Goal: Task Accomplishment & Management: Manage account settings

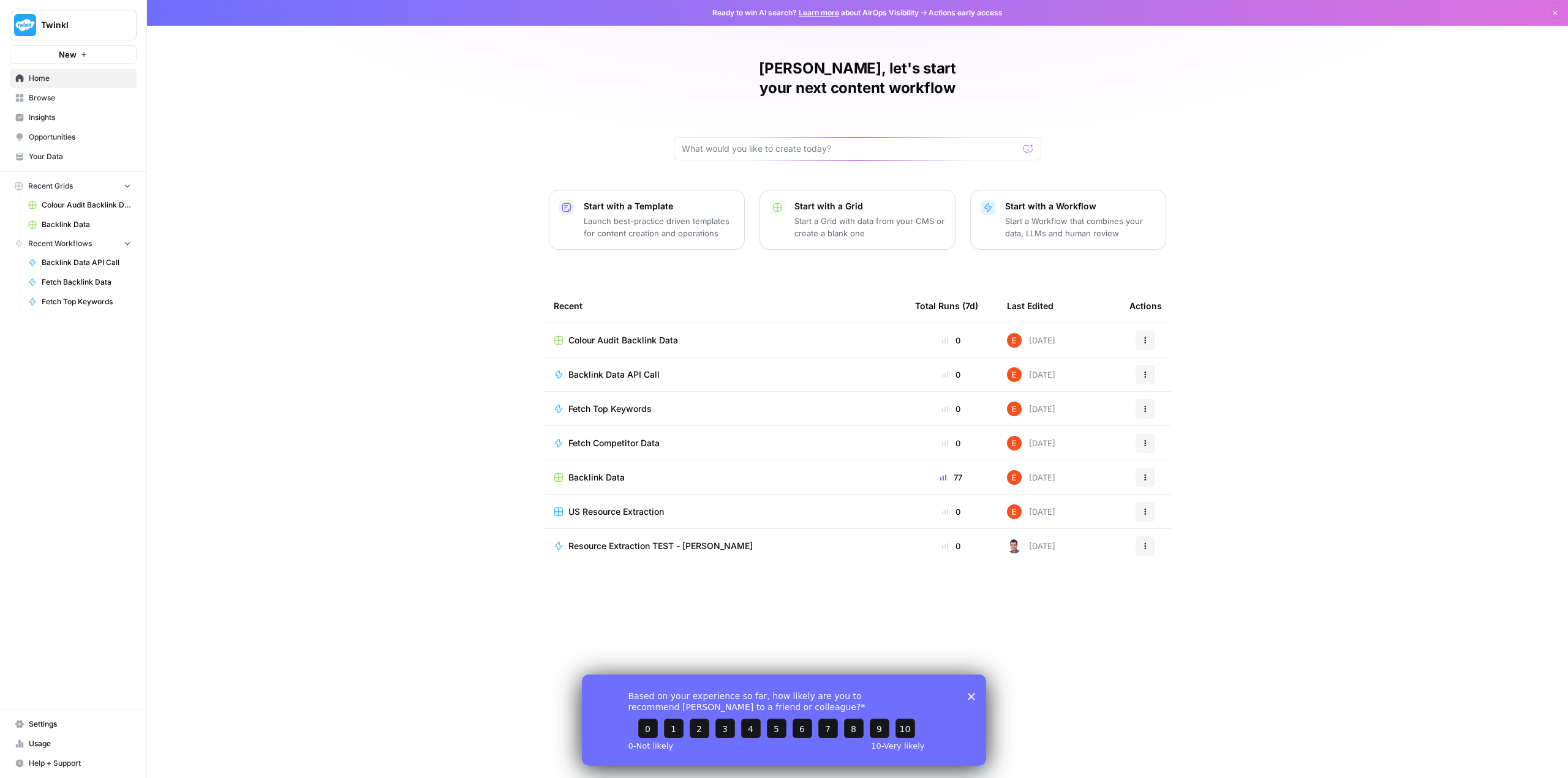
click at [86, 49] on button "New" at bounding box center [73, 54] width 127 height 18
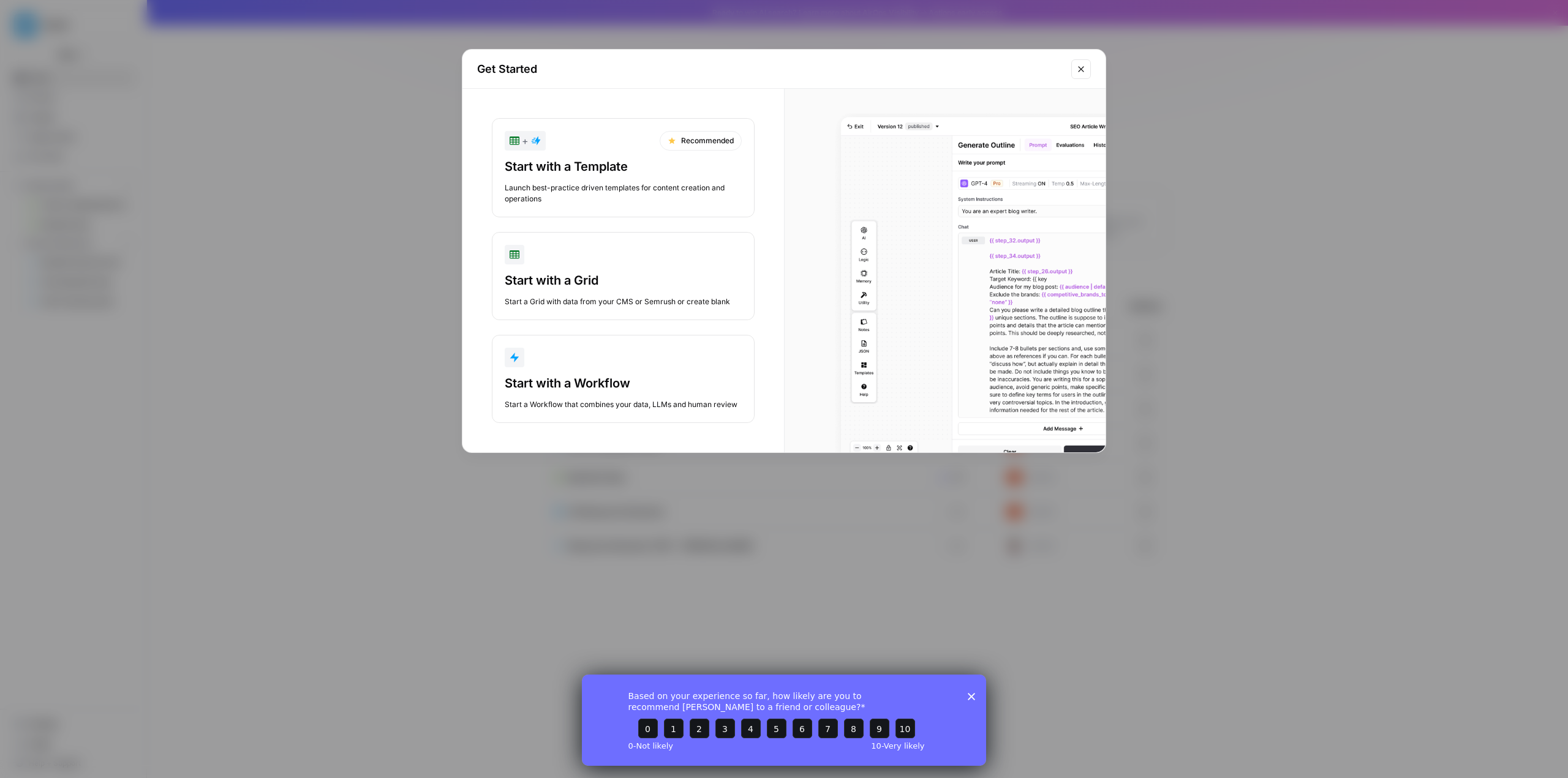
click at [719, 356] on div "button" at bounding box center [623, 358] width 237 height 19
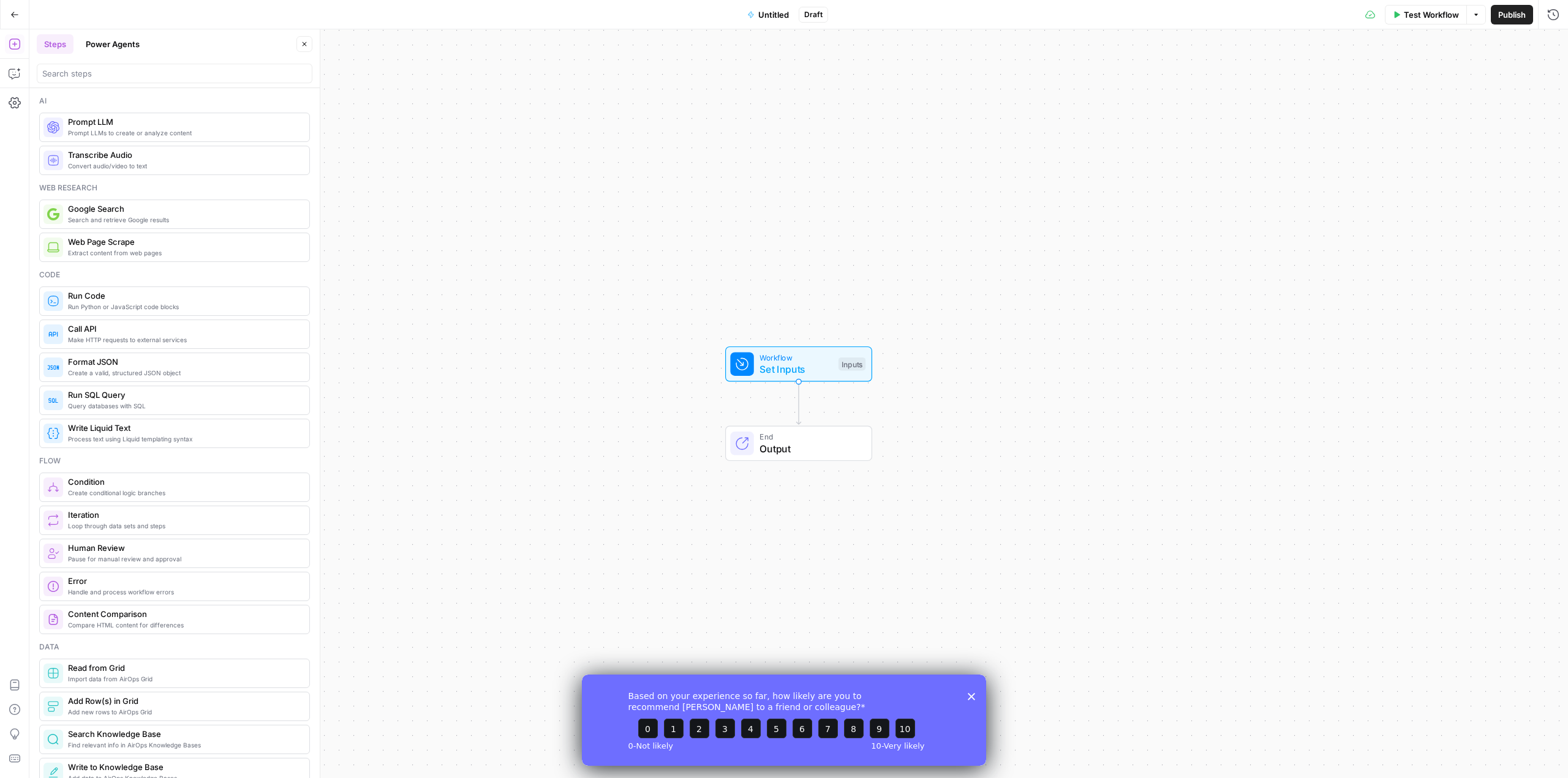
click at [201, 341] on span "Make HTTP requests to external services" at bounding box center [184, 339] width 231 height 10
click at [1111, 188] on p at bounding box center [1324, 188] width 459 height 13
click at [1123, 141] on p at bounding box center [1324, 139] width 459 height 13
click at [765, 12] on span "Untitled" at bounding box center [773, 14] width 31 height 13
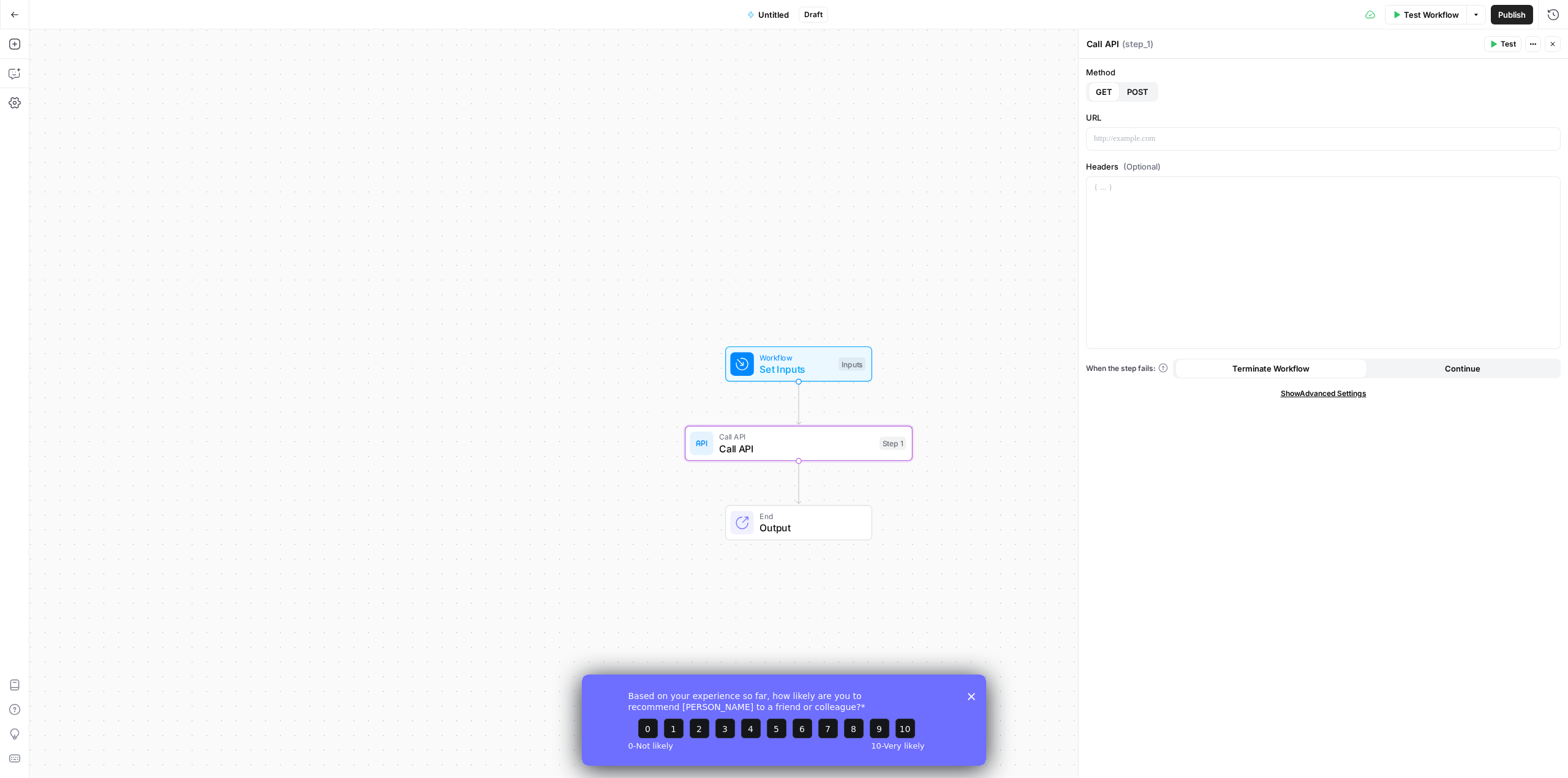
click at [780, 18] on span "Untitled" at bounding box center [773, 14] width 31 height 13
click at [114, 85] on div at bounding box center [175, 92] width 276 height 19
type input "Botify API Call Test"
click at [1108, 141] on p at bounding box center [1324, 139] width 459 height 13
click at [799, 365] on span "Set Inputs" at bounding box center [796, 368] width 73 height 14
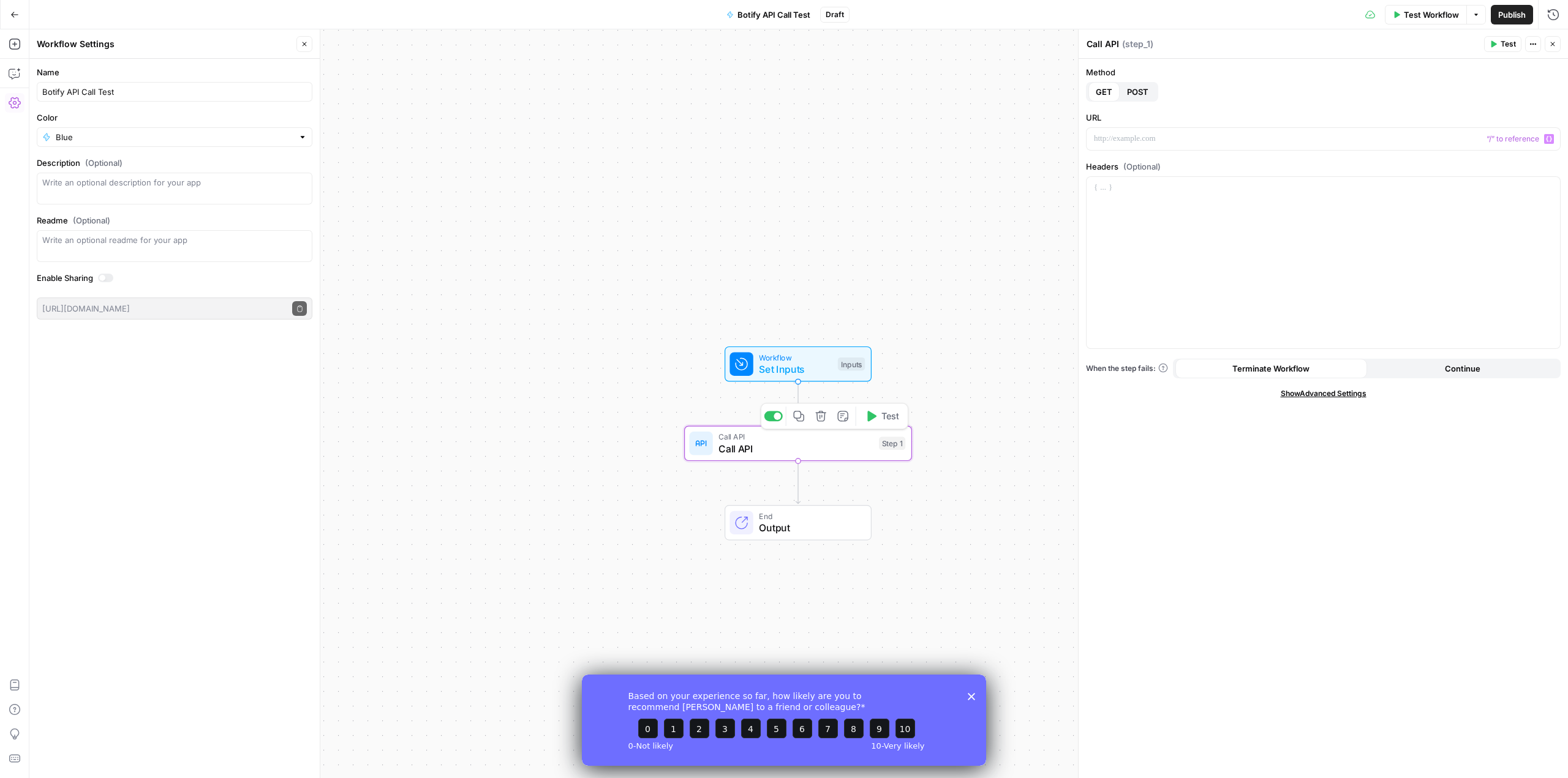
click at [853, 448] on span "Call API" at bounding box center [796, 448] width 154 height 14
click at [1113, 130] on div at bounding box center [1323, 139] width 473 height 22
click at [1128, 208] on p at bounding box center [1324, 203] width 459 height 13
click at [1138, 91] on span "POST" at bounding box center [1138, 92] width 21 height 13
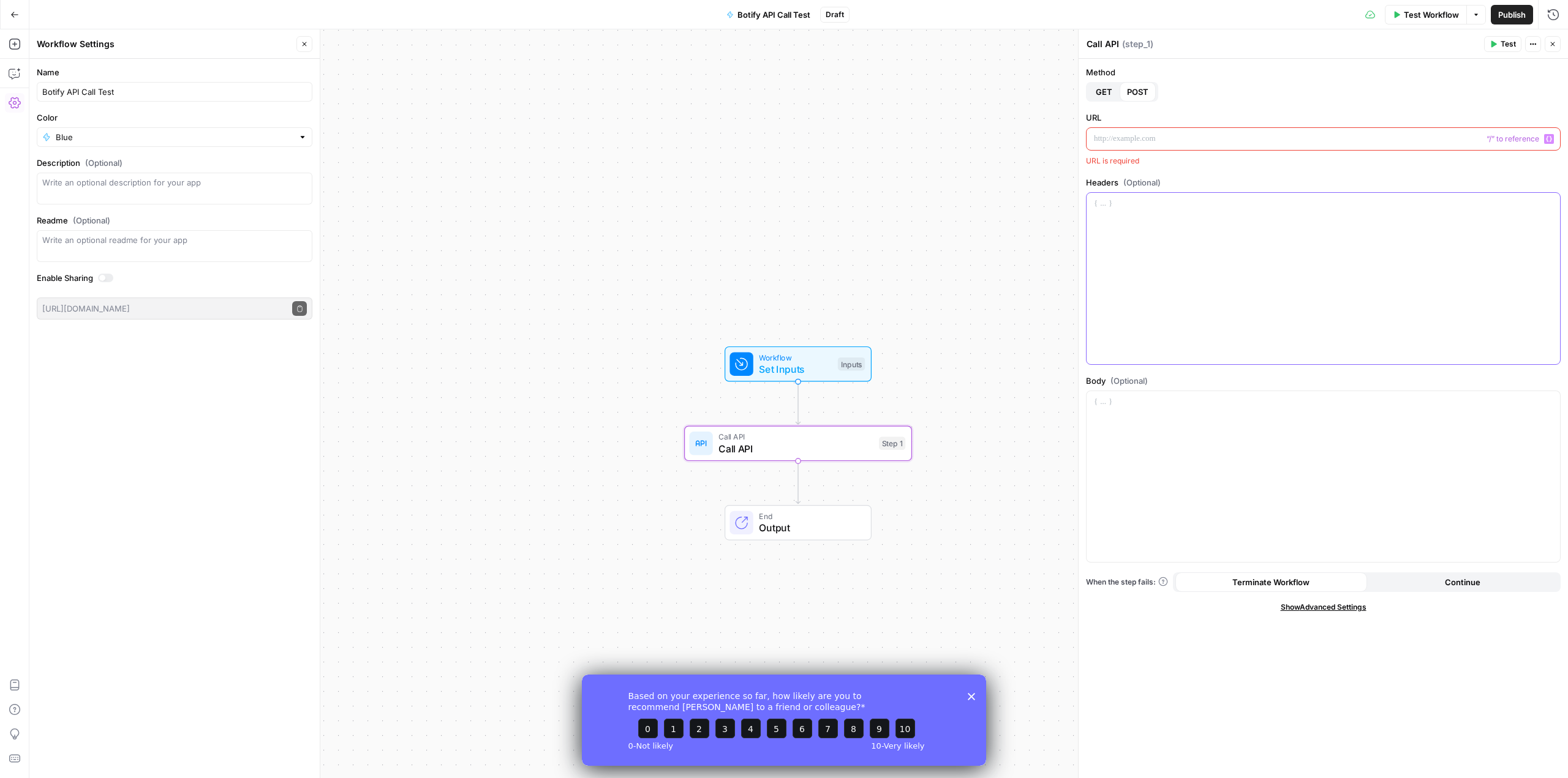
click at [1125, 270] on div at bounding box center [1323, 279] width 473 height 172
click at [785, 12] on span "Botify API Call Test" at bounding box center [774, 14] width 73 height 13
click at [1179, 135] on p at bounding box center [1324, 139] width 459 height 13
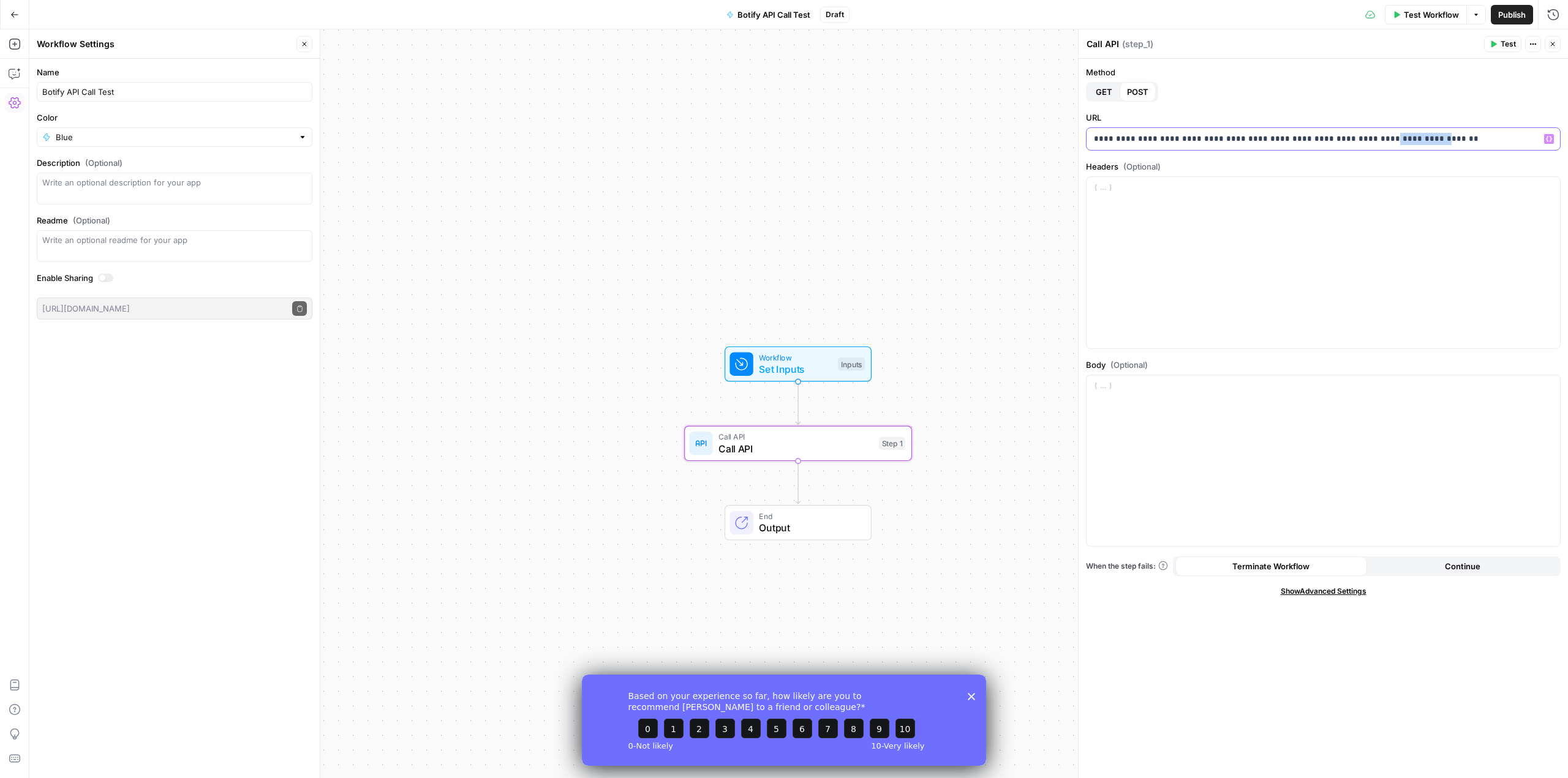
drag, startPoint x: 1396, startPoint y: 135, endPoint x: 1352, endPoint y: 141, distance: 44.4
click at [1352, 141] on p "**********" at bounding box center [1324, 139] width 459 height 13
click at [1550, 140] on icon "button" at bounding box center [1549, 139] width 6 height 6
click at [1032, 85] on div "Workflow Set Inputs Inputs Call API Call API Step 1 End Output" at bounding box center [798, 403] width 1539 height 749
click at [1352, 139] on p "**********" at bounding box center [1324, 139] width 459 height 13
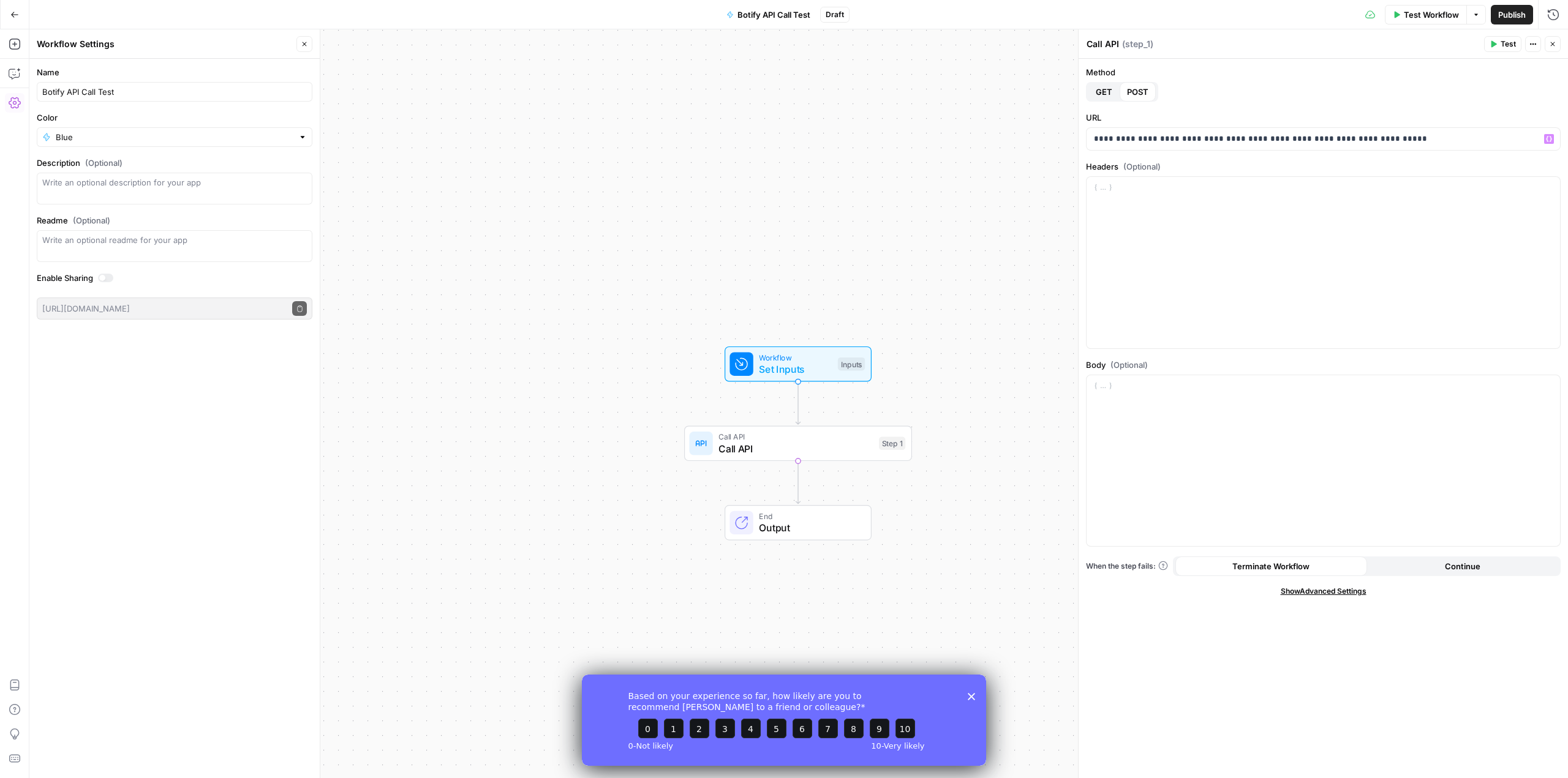
click at [814, 362] on span "Workflow" at bounding box center [796, 358] width 73 height 12
click at [802, 370] on span "Set Inputs" at bounding box center [796, 369] width 73 height 14
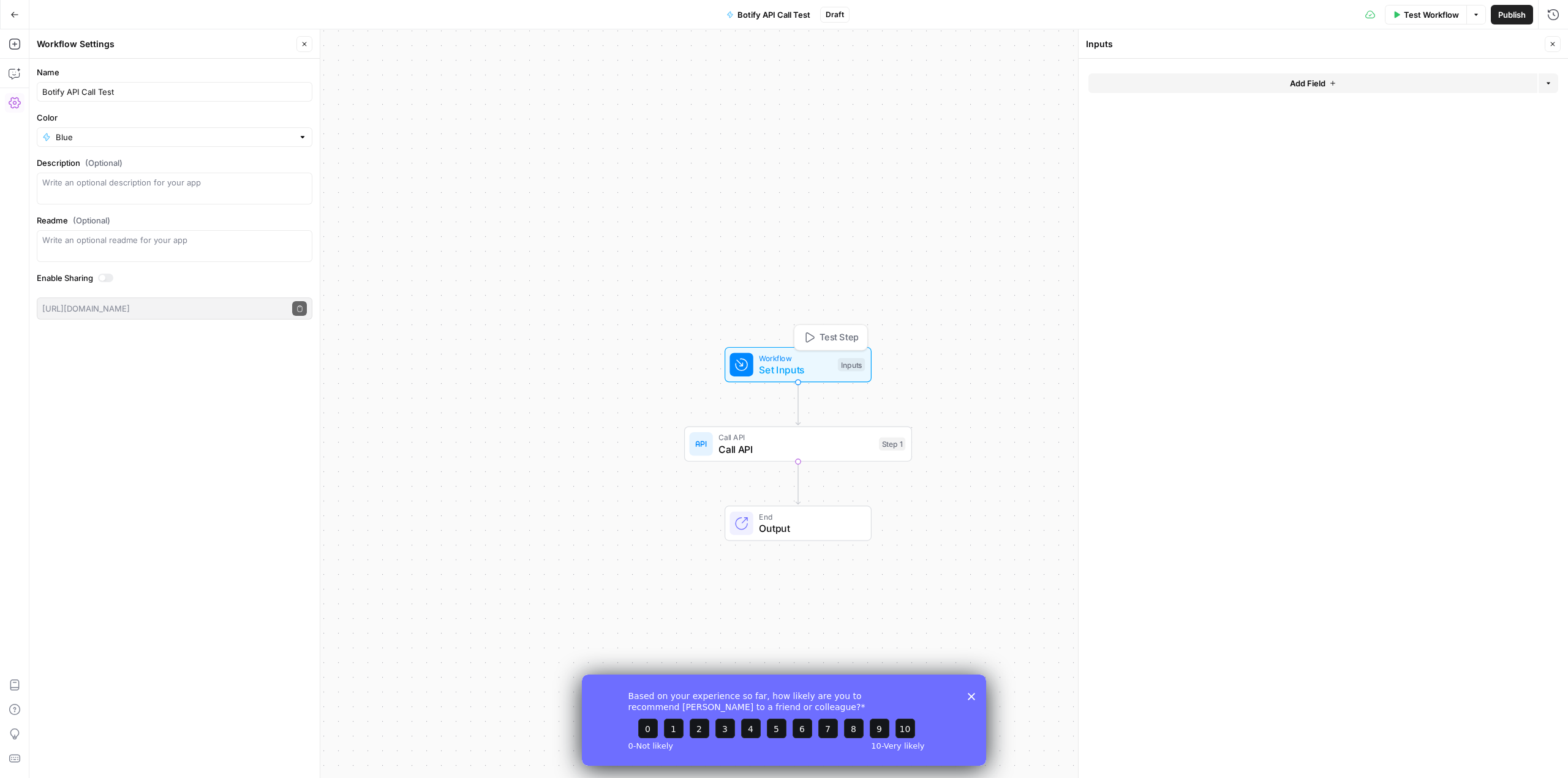
click at [800, 368] on span "Set Inputs" at bounding box center [796, 369] width 73 height 14
click at [1244, 76] on button "Add Field" at bounding box center [1313, 83] width 449 height 19
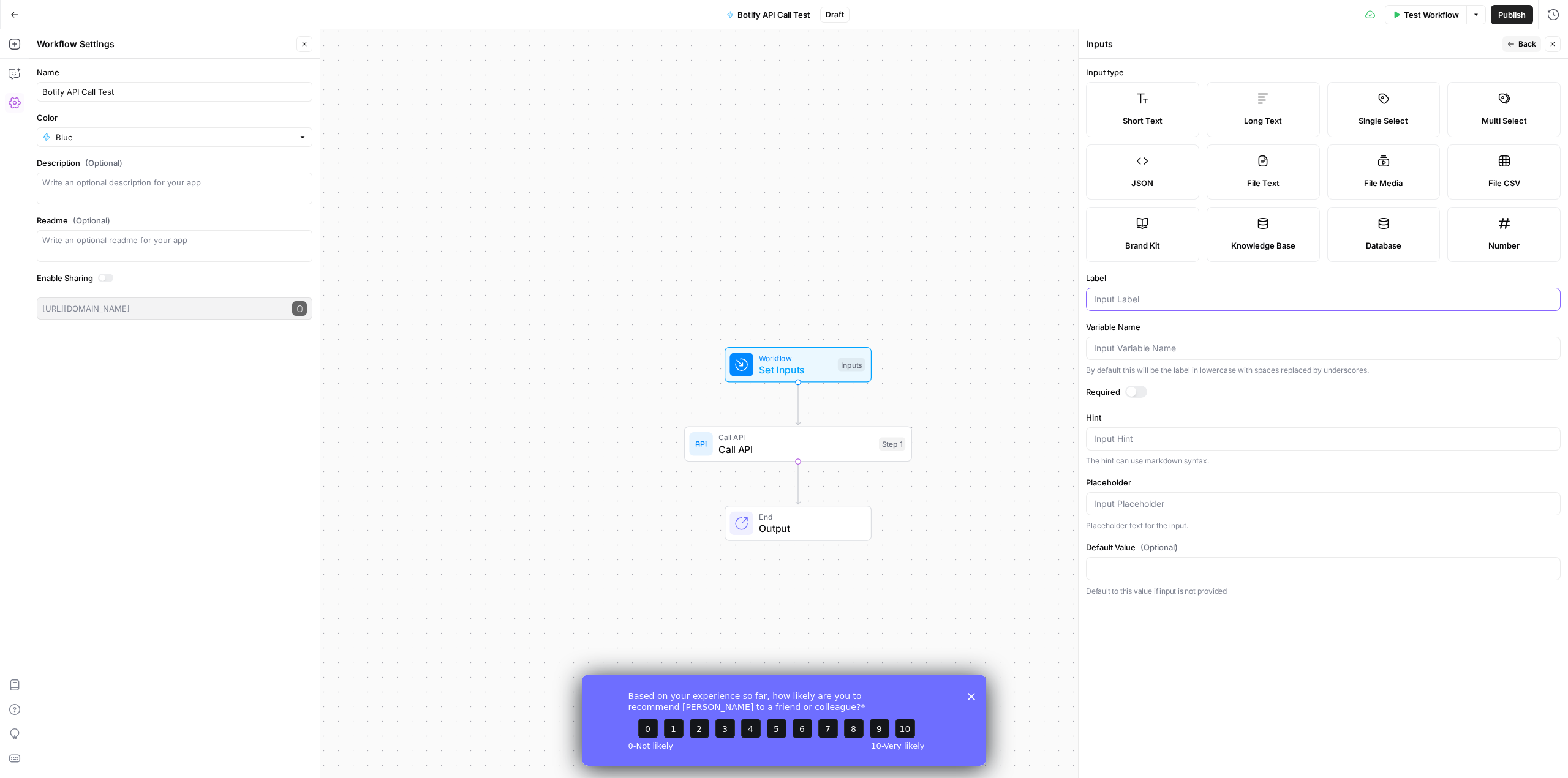
click at [1138, 300] on input "Label" at bounding box center [1324, 299] width 459 height 13
type input "domain"
click at [1139, 393] on div at bounding box center [1136, 391] width 22 height 13
click at [1143, 448] on div "Input Hint" at bounding box center [1323, 439] width 474 height 23
click at [1474, 123] on div "Multi Select" at bounding box center [1504, 121] width 93 height 13
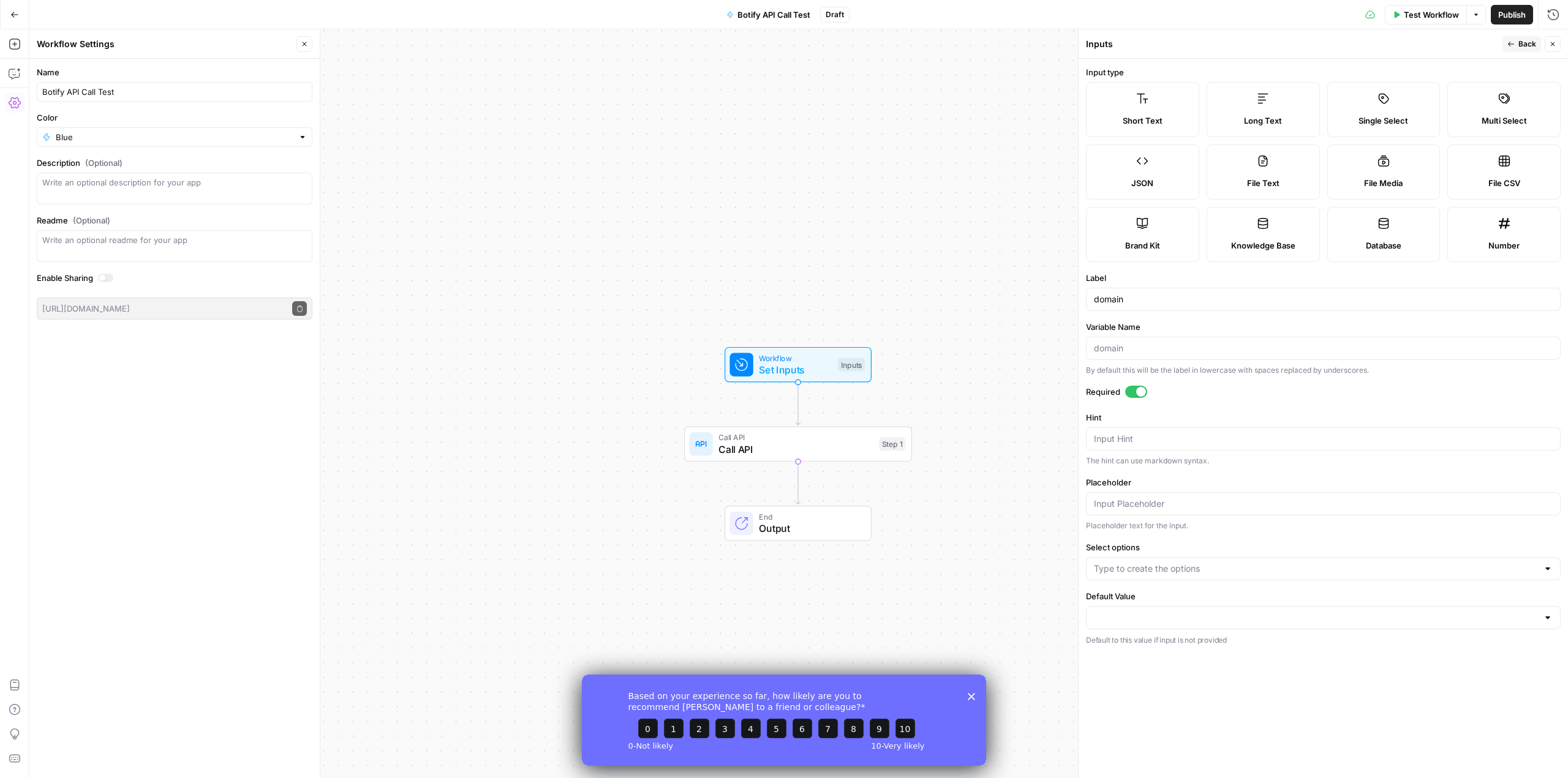
click at [1417, 109] on label "Single Select" at bounding box center [1385, 109] width 114 height 55
click at [1167, 439] on textarea "Hint" at bounding box center [1324, 439] width 459 height 13
click at [1158, 567] on input "Select options" at bounding box center [1316, 569] width 445 height 13
click at [1203, 534] on form "Input type Short Text Long Text Single Select Multi Select JSON File Text File …" at bounding box center [1324, 418] width 490 height 719
click at [1140, 573] on input "Select options" at bounding box center [1316, 569] width 445 height 13
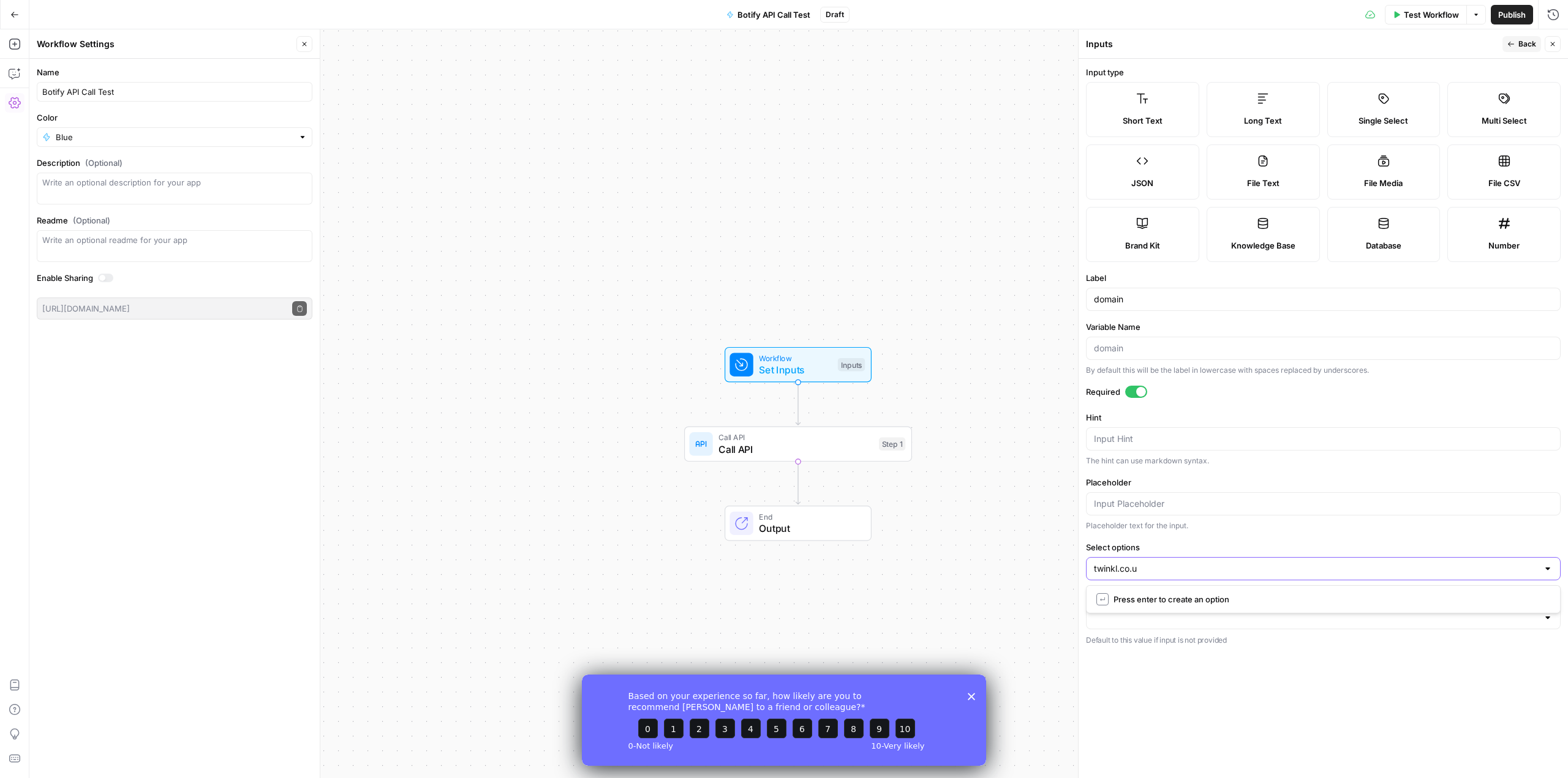
type input "[DOMAIN_NAME]"
click at [1187, 626] on div at bounding box center [1323, 618] width 474 height 23
click at [1143, 645] on span "[DOMAIN_NAME]" at bounding box center [1321, 648] width 449 height 13
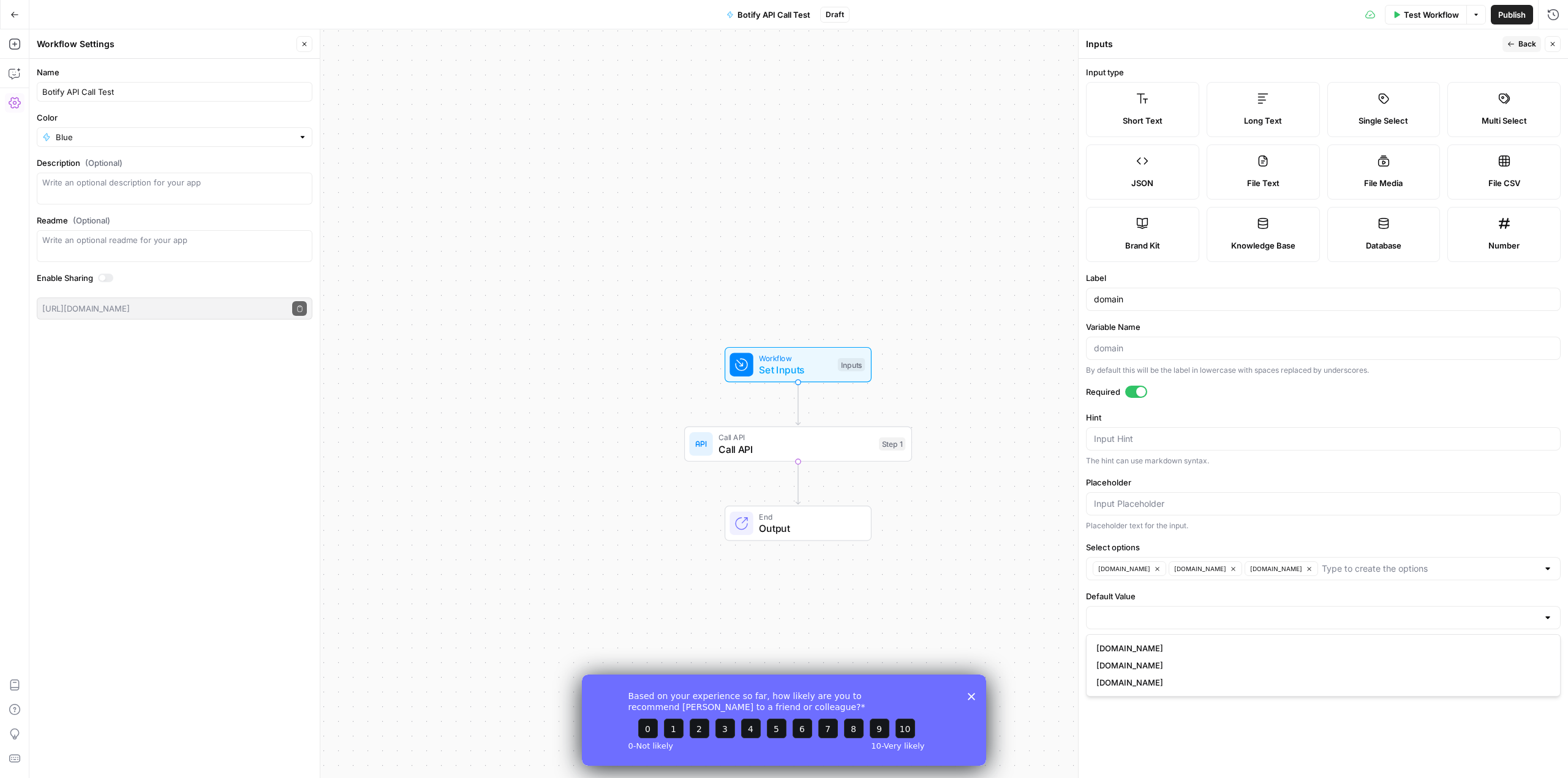
type input "[DOMAIN_NAME]"
click at [1524, 44] on span "Back" at bounding box center [1527, 43] width 17 height 11
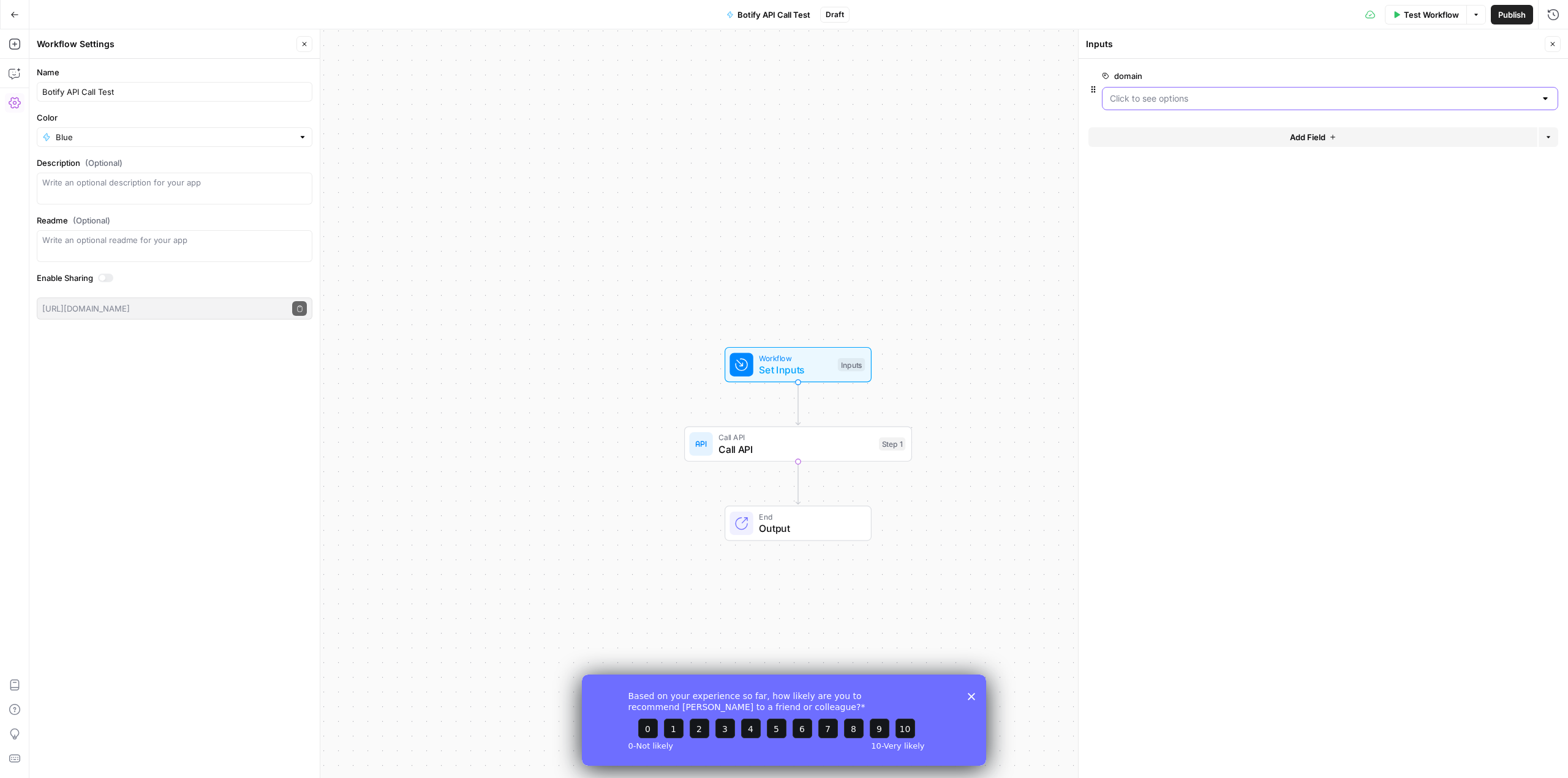
click at [1223, 104] on input "domain" at bounding box center [1323, 98] width 426 height 13
click at [1163, 222] on form "domain edit field Delete group Add Field Options" at bounding box center [1324, 418] width 490 height 719
click at [813, 446] on span "Call API" at bounding box center [796, 449] width 154 height 14
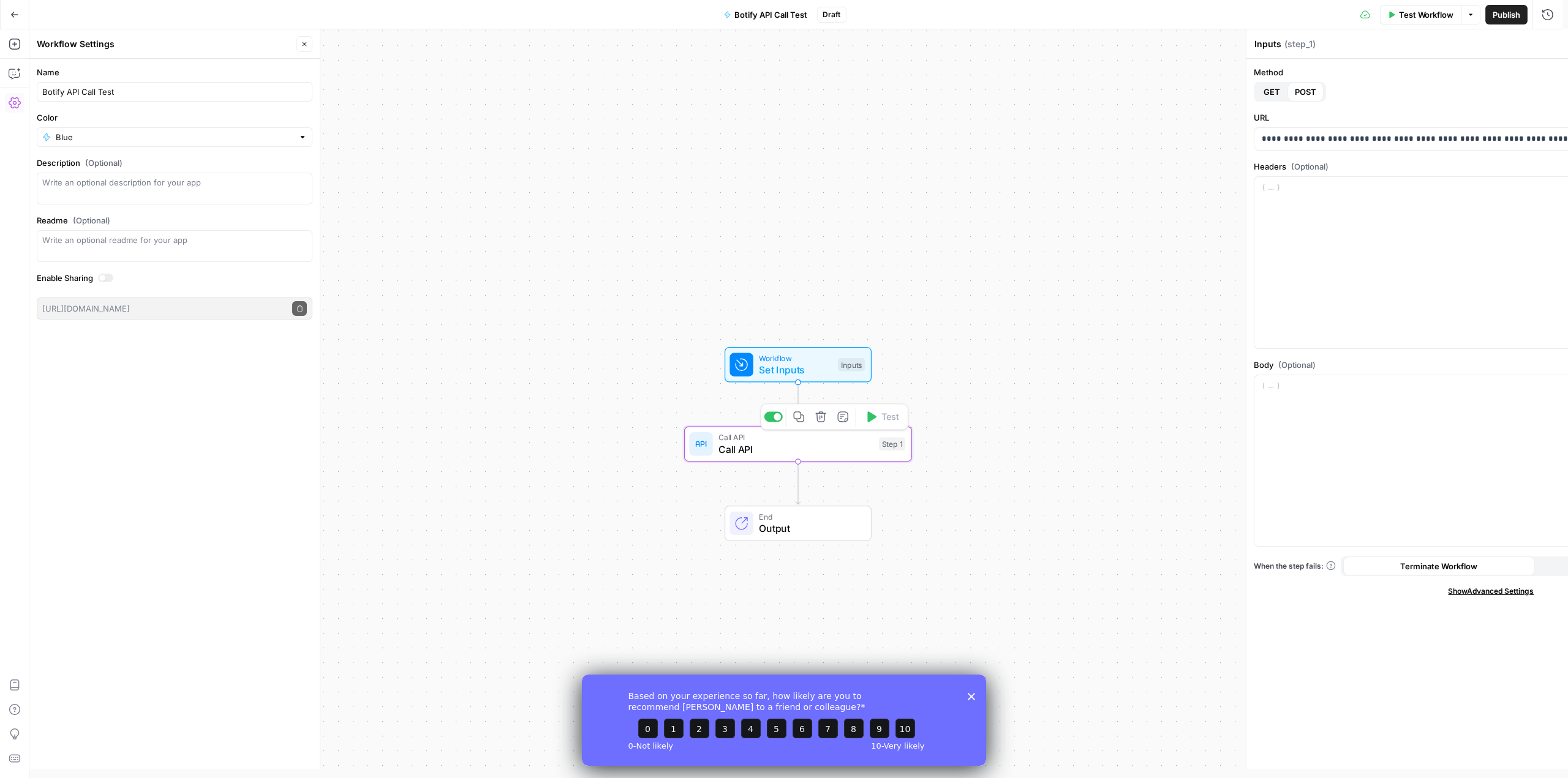
type textarea "Call API"
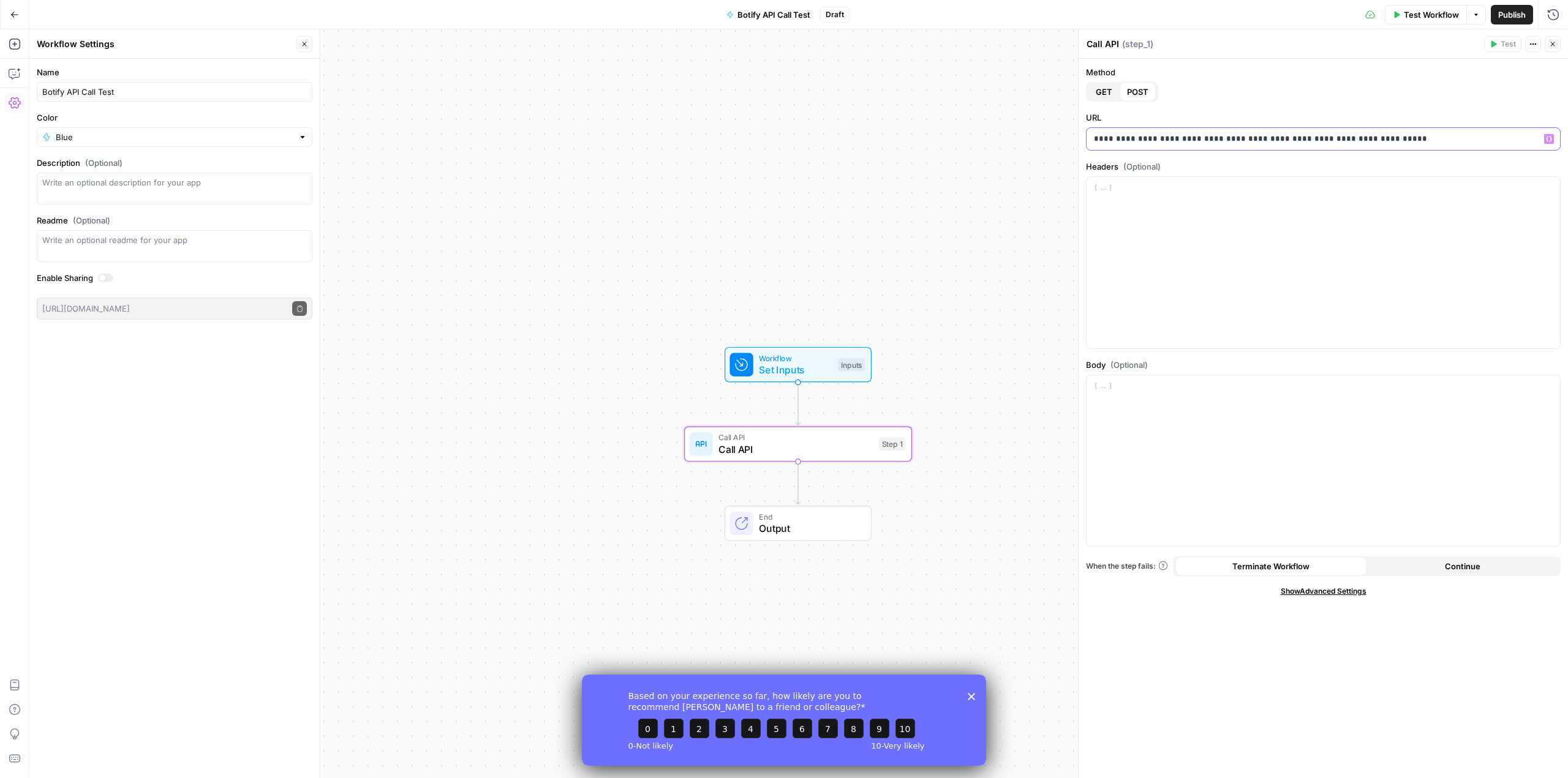
click at [1351, 139] on p "**********" at bounding box center [1324, 139] width 459 height 13
click at [1551, 135] on button "Variables Menu" at bounding box center [1550, 139] width 10 height 10
click at [694, 188] on button "Select variable domain" at bounding box center [730, 185] width 153 height 19
click at [810, 361] on span "Workflow" at bounding box center [796, 358] width 73 height 12
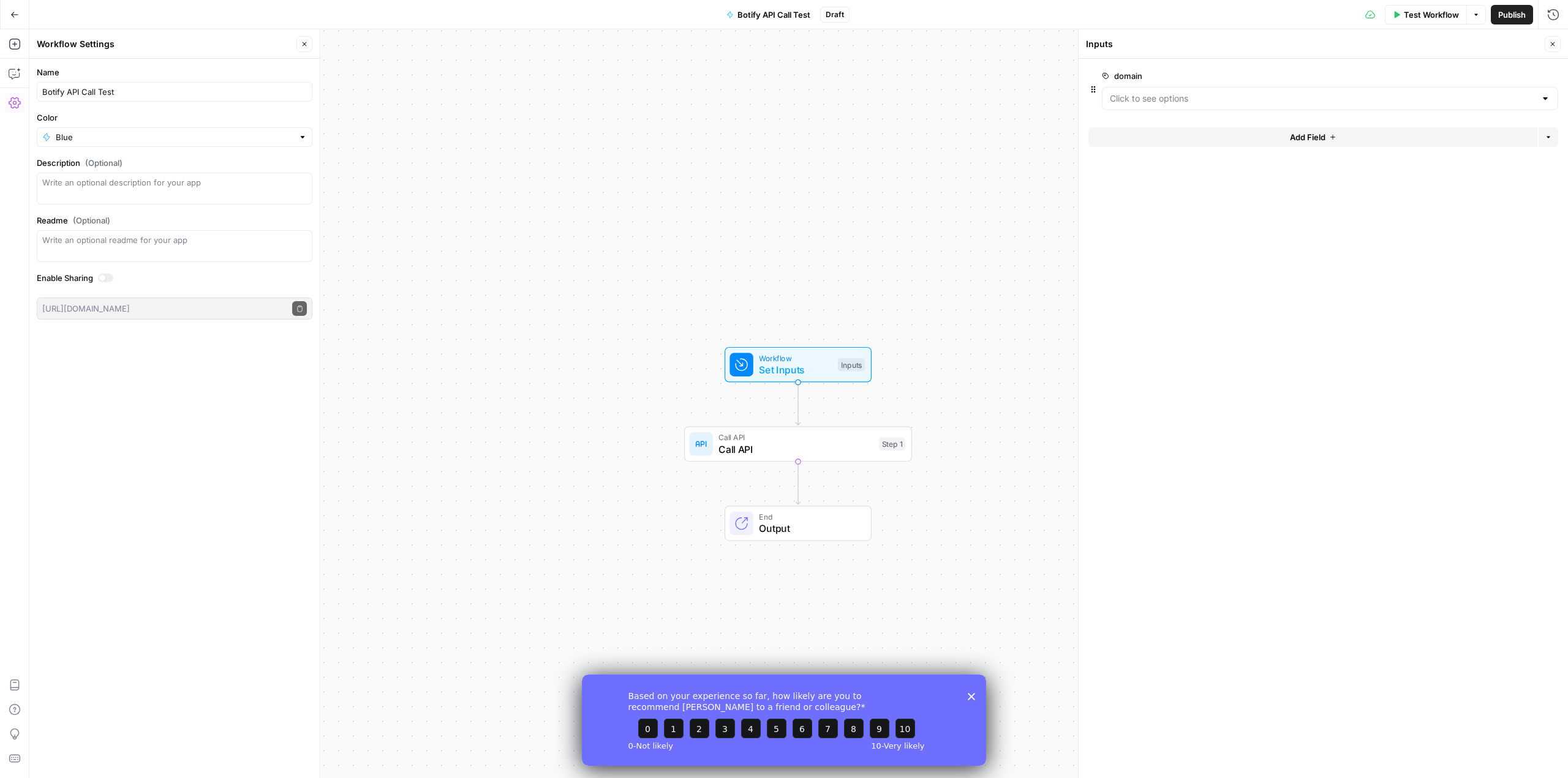
click at [1225, 141] on button "Add Field" at bounding box center [1313, 137] width 449 height 19
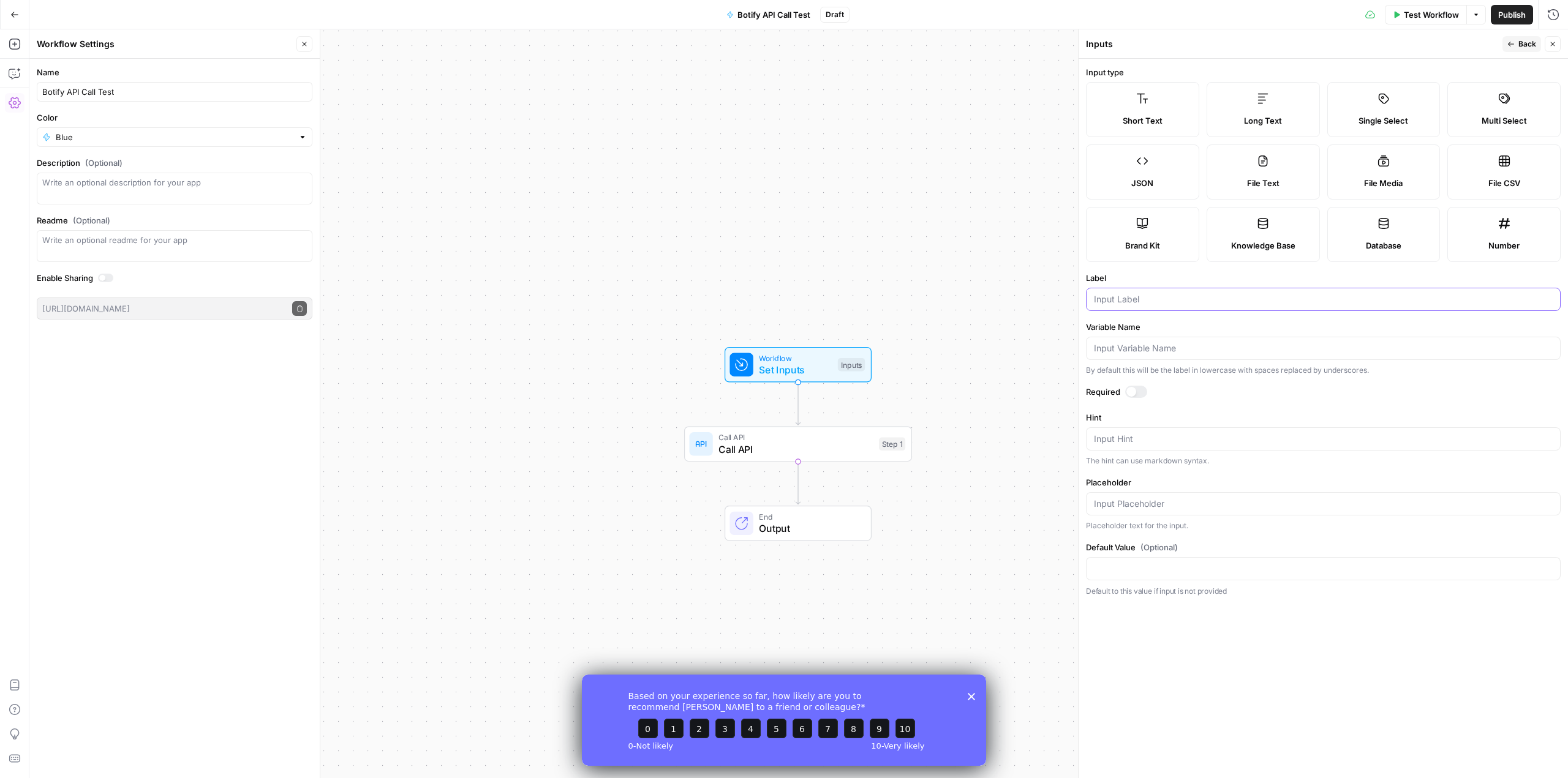
click at [1185, 302] on input "Label" at bounding box center [1324, 299] width 459 height 13
type input "access token"
click at [1133, 392] on div at bounding box center [1131, 391] width 10 height 10
click at [1118, 435] on textarea "Hint" at bounding box center [1324, 439] width 459 height 13
type textarea "Your Botify access token"
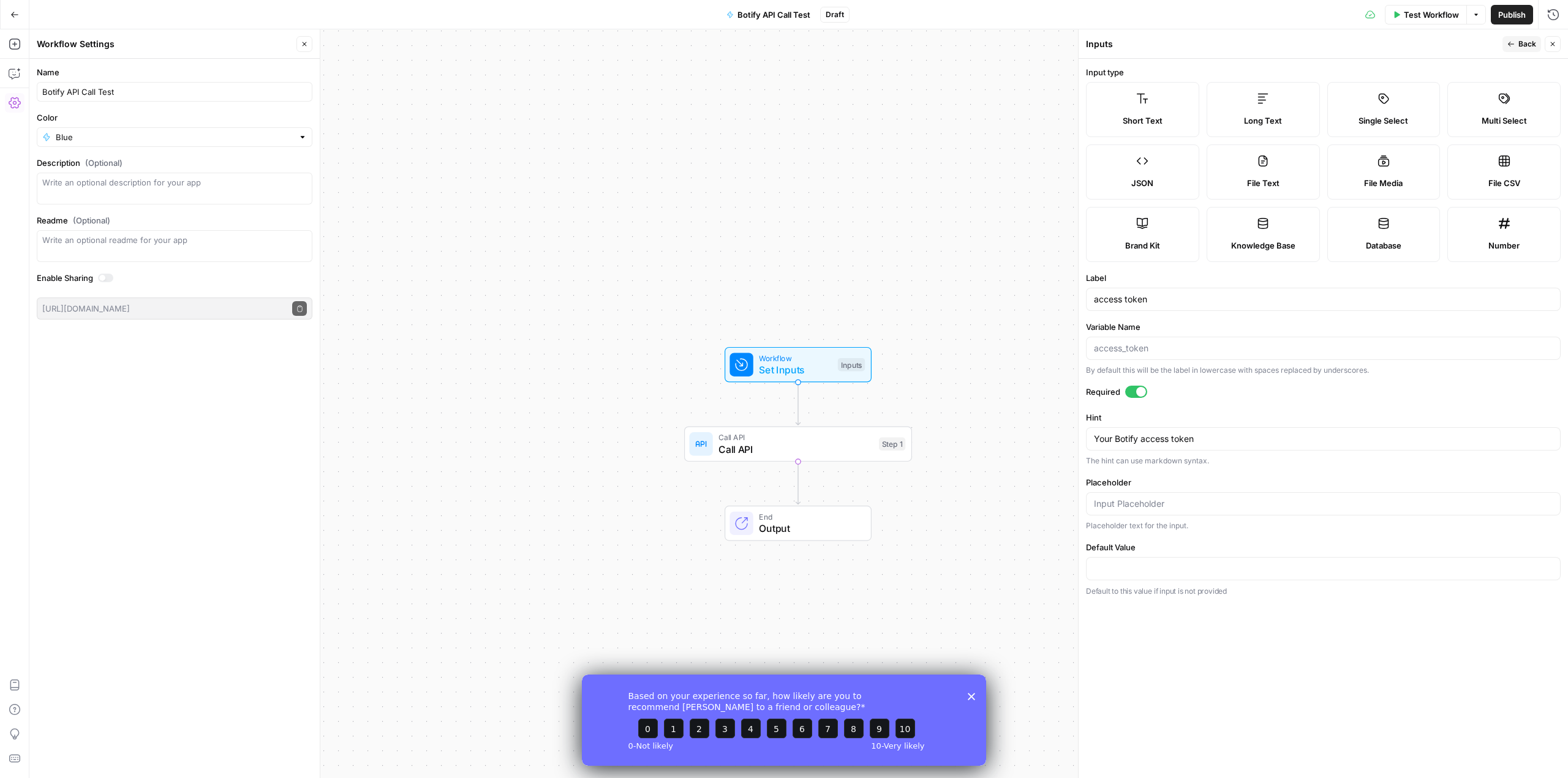
click at [1308, 394] on label "Required" at bounding box center [1323, 391] width 474 height 13
click at [1514, 41] on icon "button" at bounding box center [1511, 44] width 8 height 8
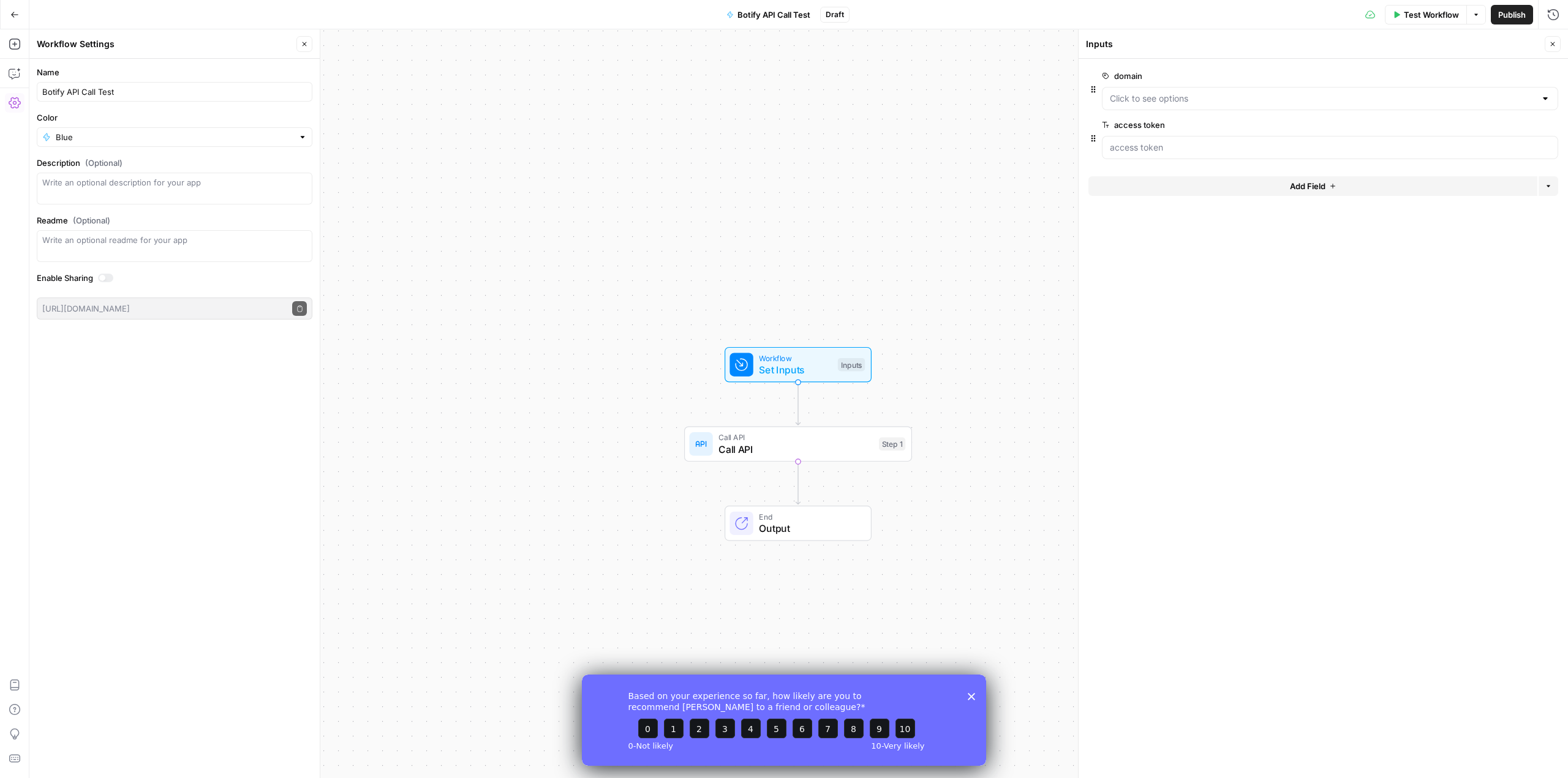
click at [1185, 182] on button "Add Field" at bounding box center [1313, 186] width 449 height 19
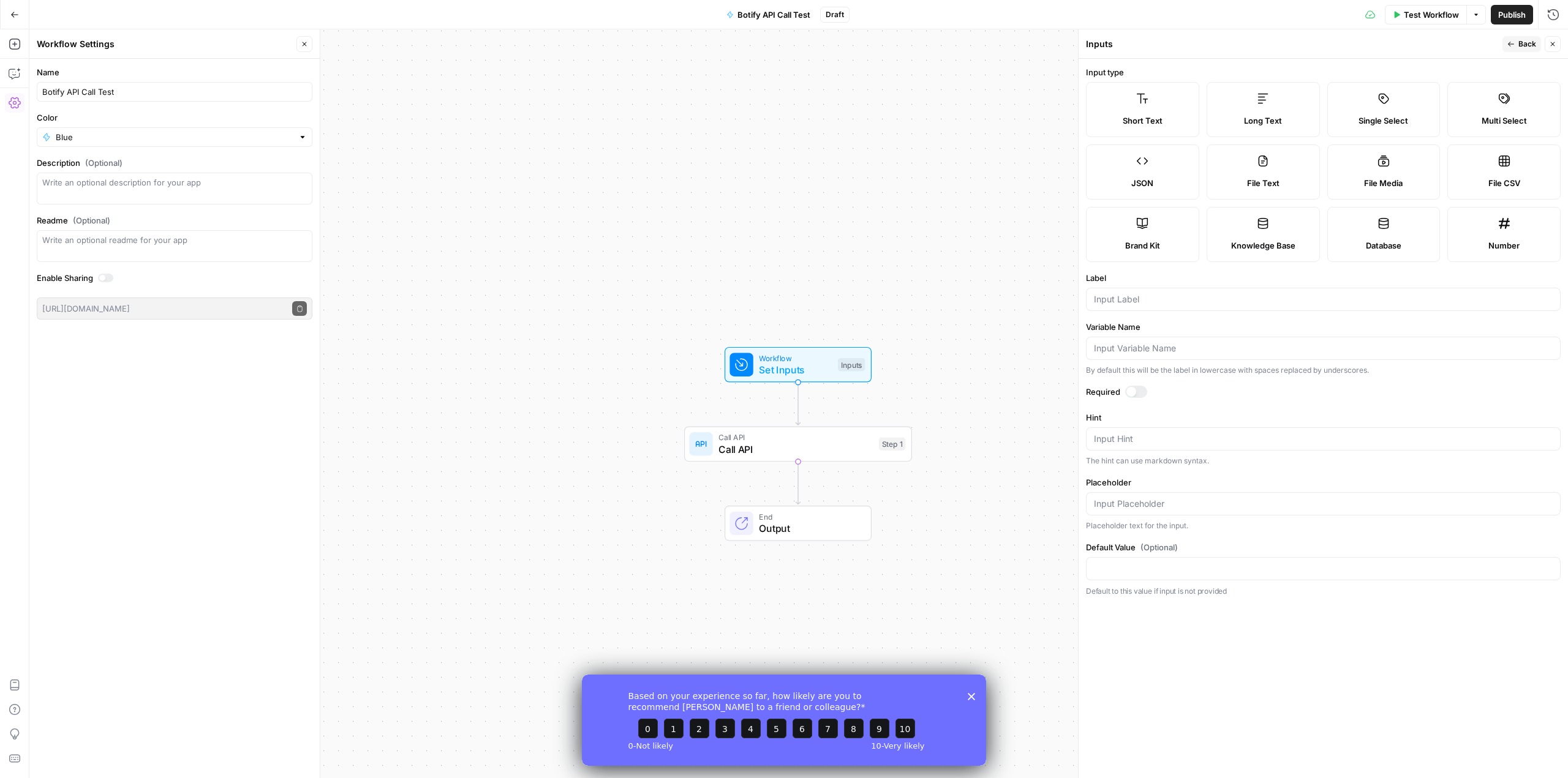
click at [1170, 292] on div at bounding box center [1323, 300] width 474 height 23
drag, startPoint x: 1126, startPoint y: 301, endPoint x: 1086, endPoint y: 296, distance: 40.3
click at [1086, 296] on div "crawl" at bounding box center [1323, 300] width 474 height 23
type input "collection"
click at [1175, 443] on textarea "Hint" at bounding box center [1324, 439] width 459 height 13
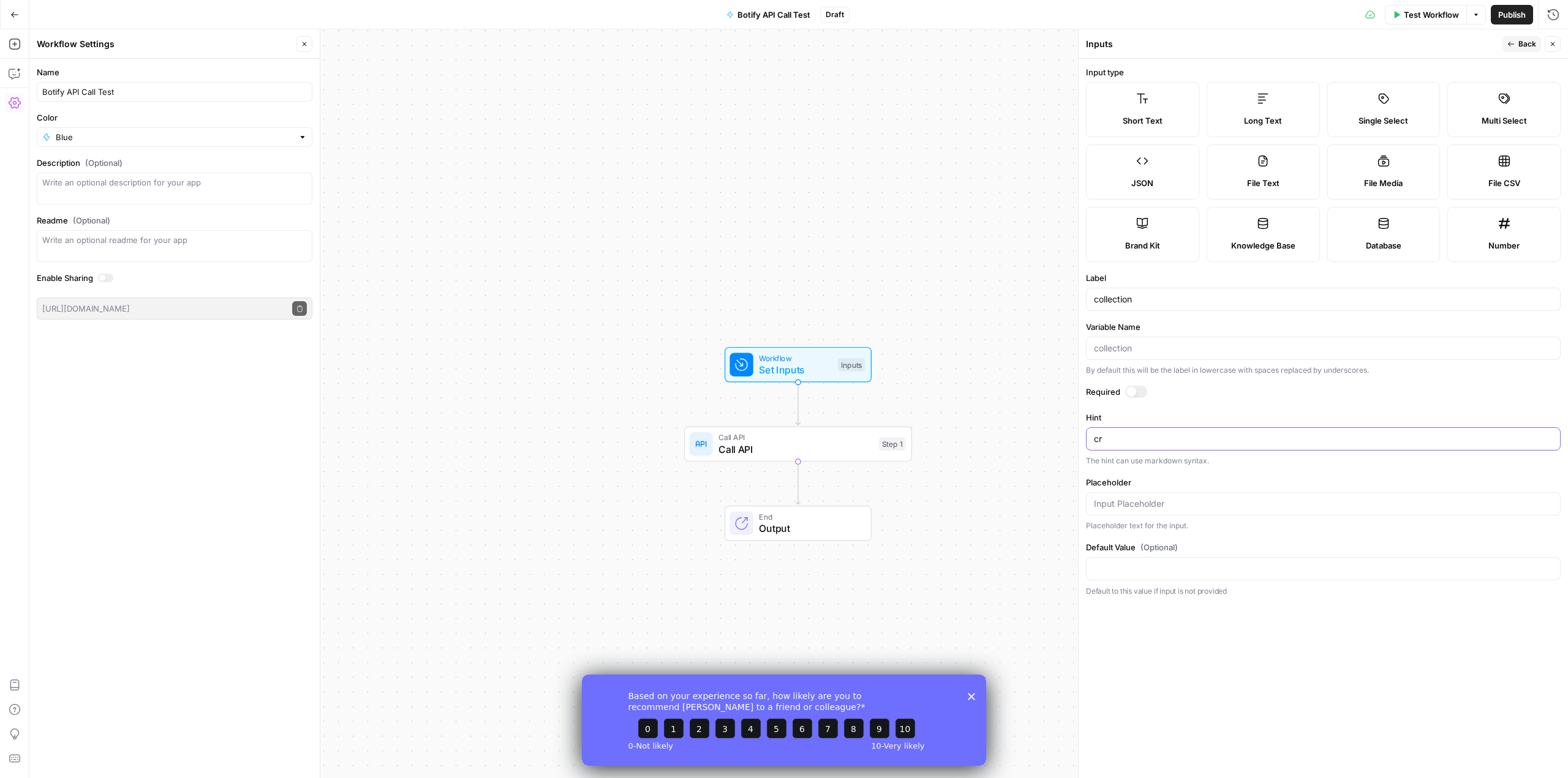
type textarea "c"
type textarea "Collection in the Botify explorer"
click at [1206, 323] on label "Variable Name" at bounding box center [1323, 327] width 474 height 13
click at [1206, 342] on input "Variable Name" at bounding box center [1324, 348] width 459 height 13
click at [1522, 41] on span "Back" at bounding box center [1527, 43] width 17 height 11
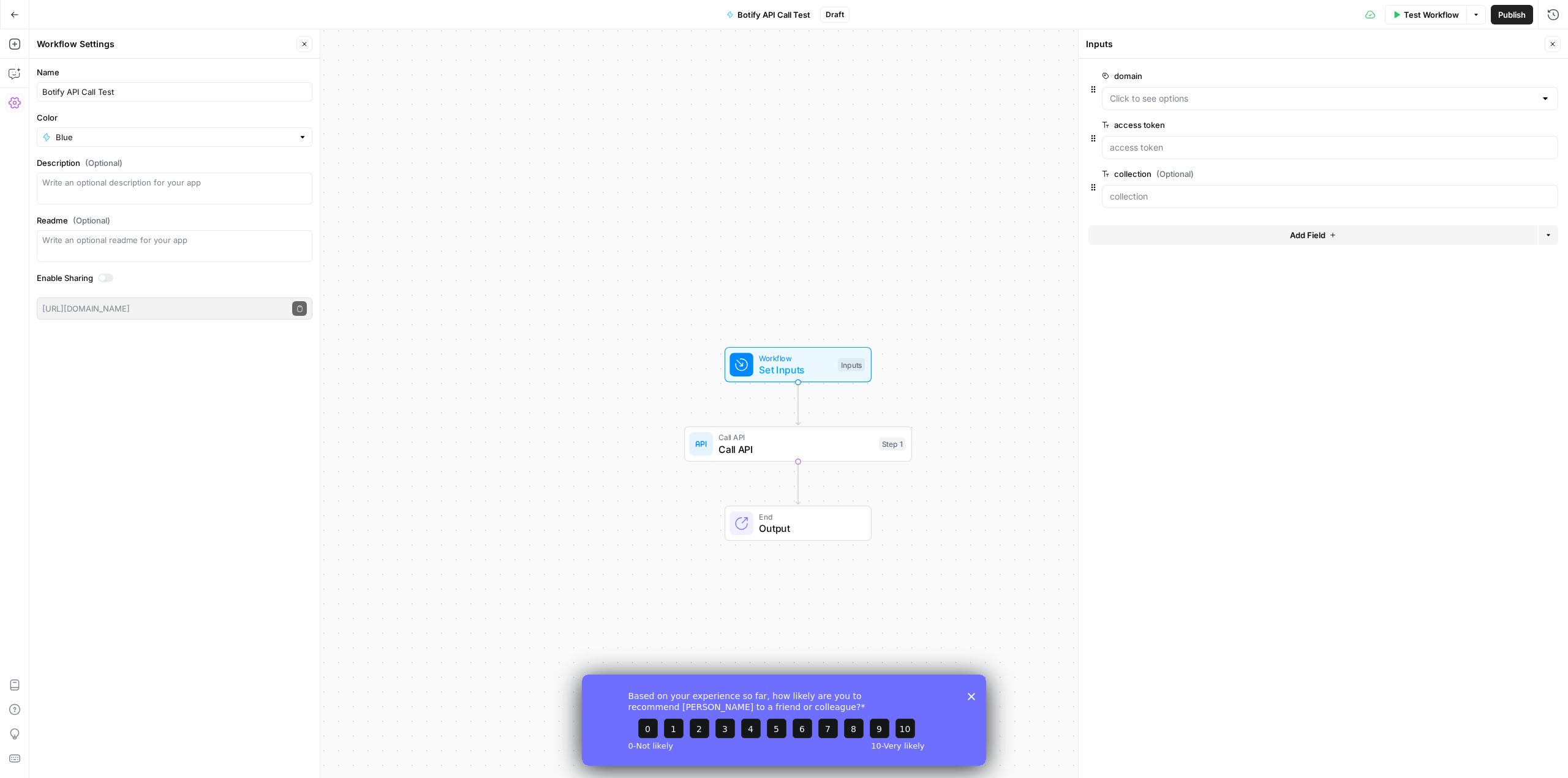
click at [1246, 239] on button "Add Field" at bounding box center [1313, 235] width 449 height 19
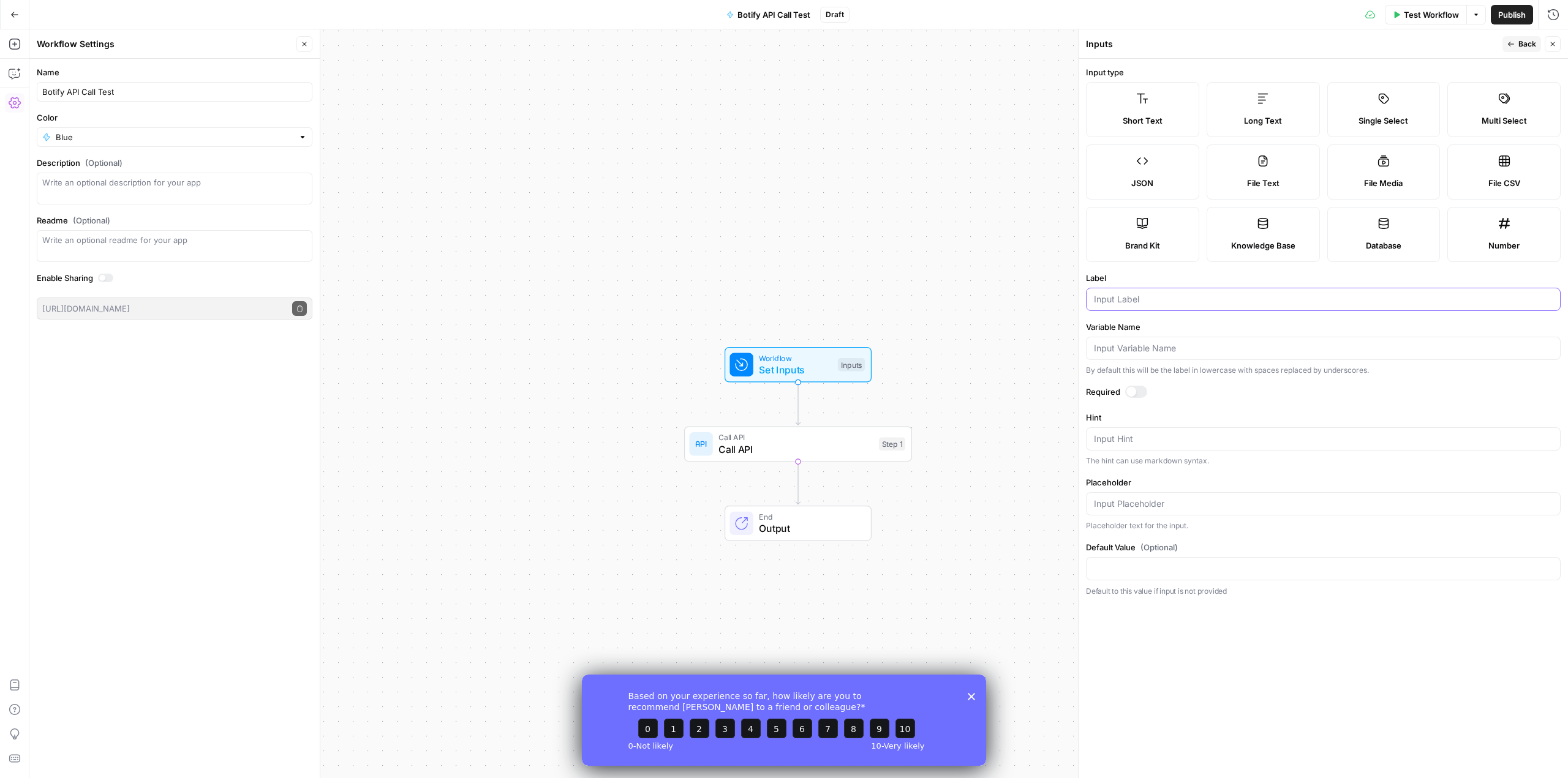
click at [1181, 302] on input "Label" at bounding box center [1324, 299] width 459 height 13
click at [807, 367] on span "Set Inputs" at bounding box center [796, 369] width 73 height 14
click at [973, 696] on icon "Close survey" at bounding box center [972, 696] width 8 height 8
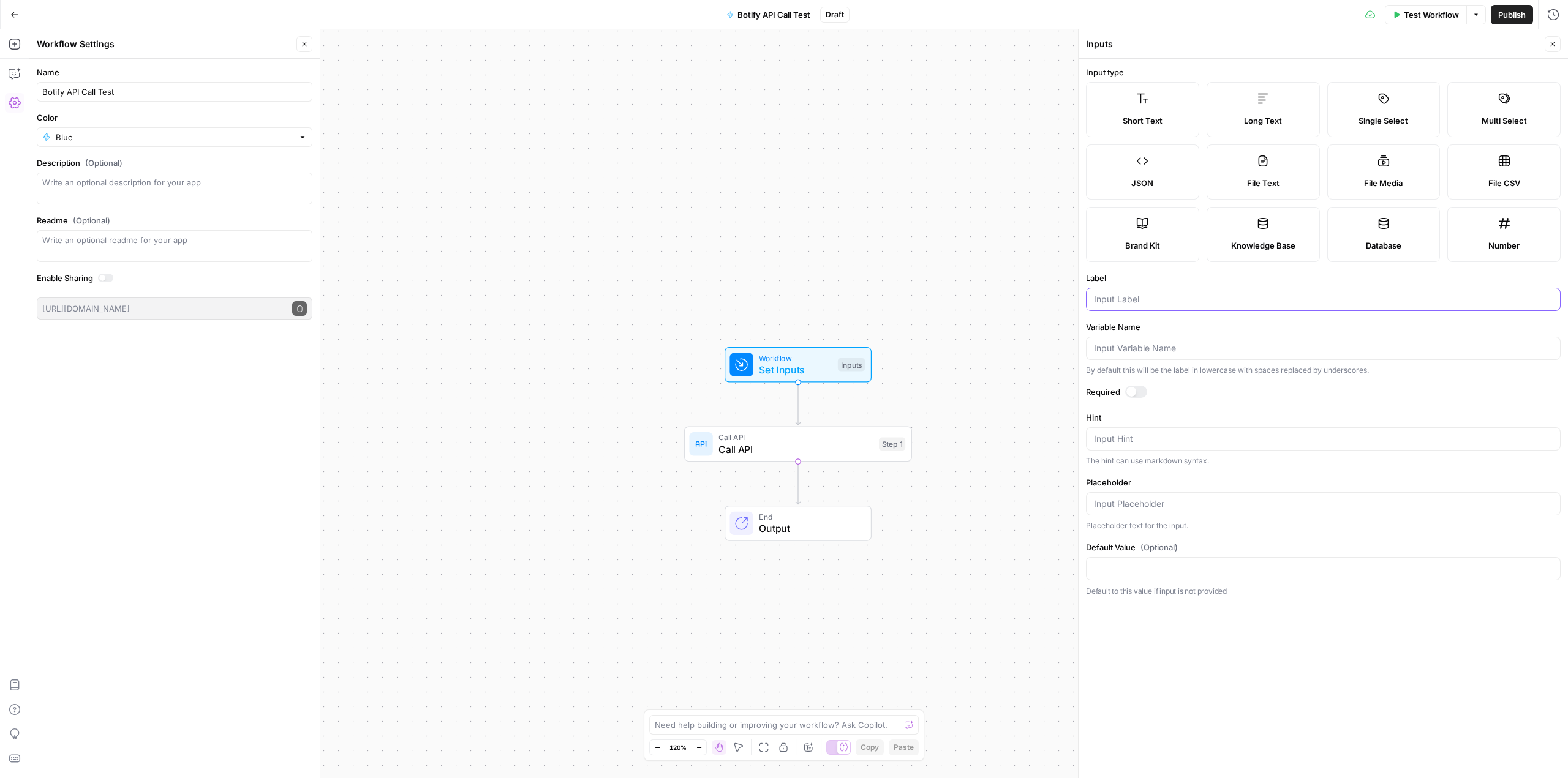
click at [1129, 296] on input "Label" at bounding box center [1324, 299] width 459 height 13
type input "url"
click at [1170, 319] on form "Input type Short Text Long Text Single Select Multi Select JSON File Text File …" at bounding box center [1324, 418] width 490 height 719
click at [1524, 42] on span "Back" at bounding box center [1527, 43] width 17 height 11
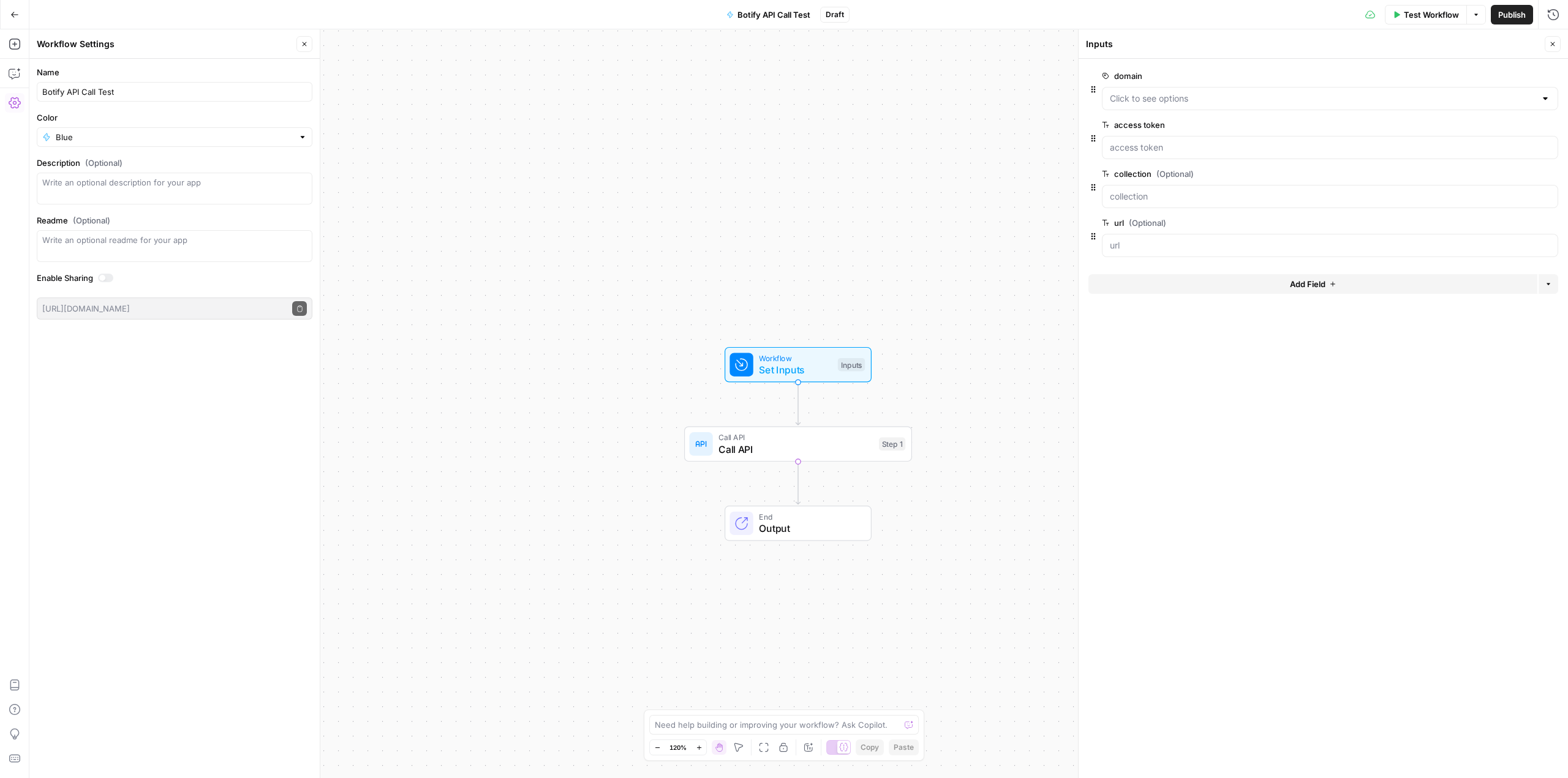
click at [1553, 122] on icon "button" at bounding box center [1551, 124] width 7 height 7
click at [1553, 73] on icon "button" at bounding box center [1551, 76] width 7 height 7
click at [1520, 77] on span "edit field" at bounding box center [1512, 76] width 27 height 10
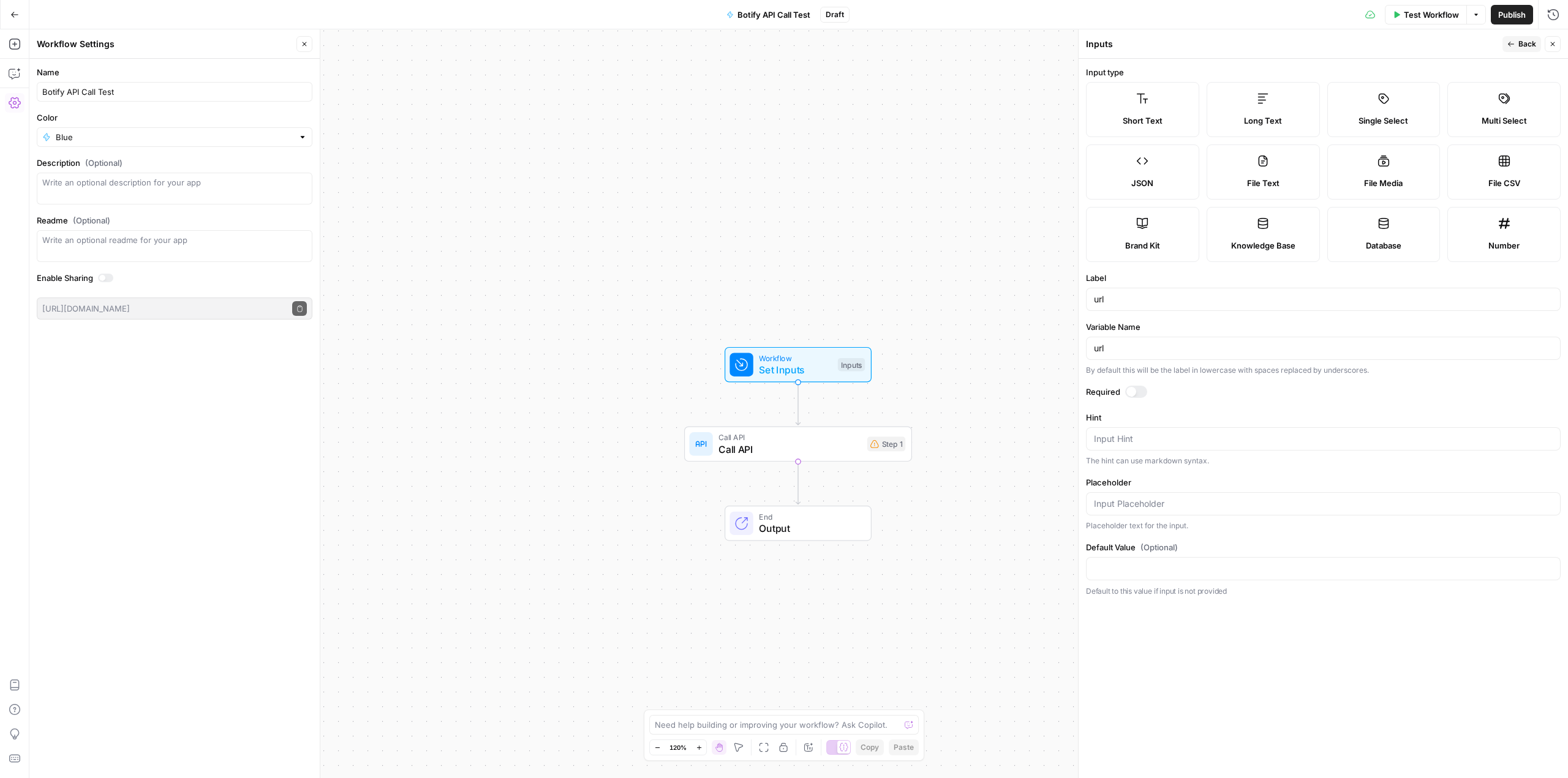
click at [1136, 394] on div at bounding box center [1136, 391] width 22 height 13
click at [1519, 42] on span "Back" at bounding box center [1527, 43] width 17 height 11
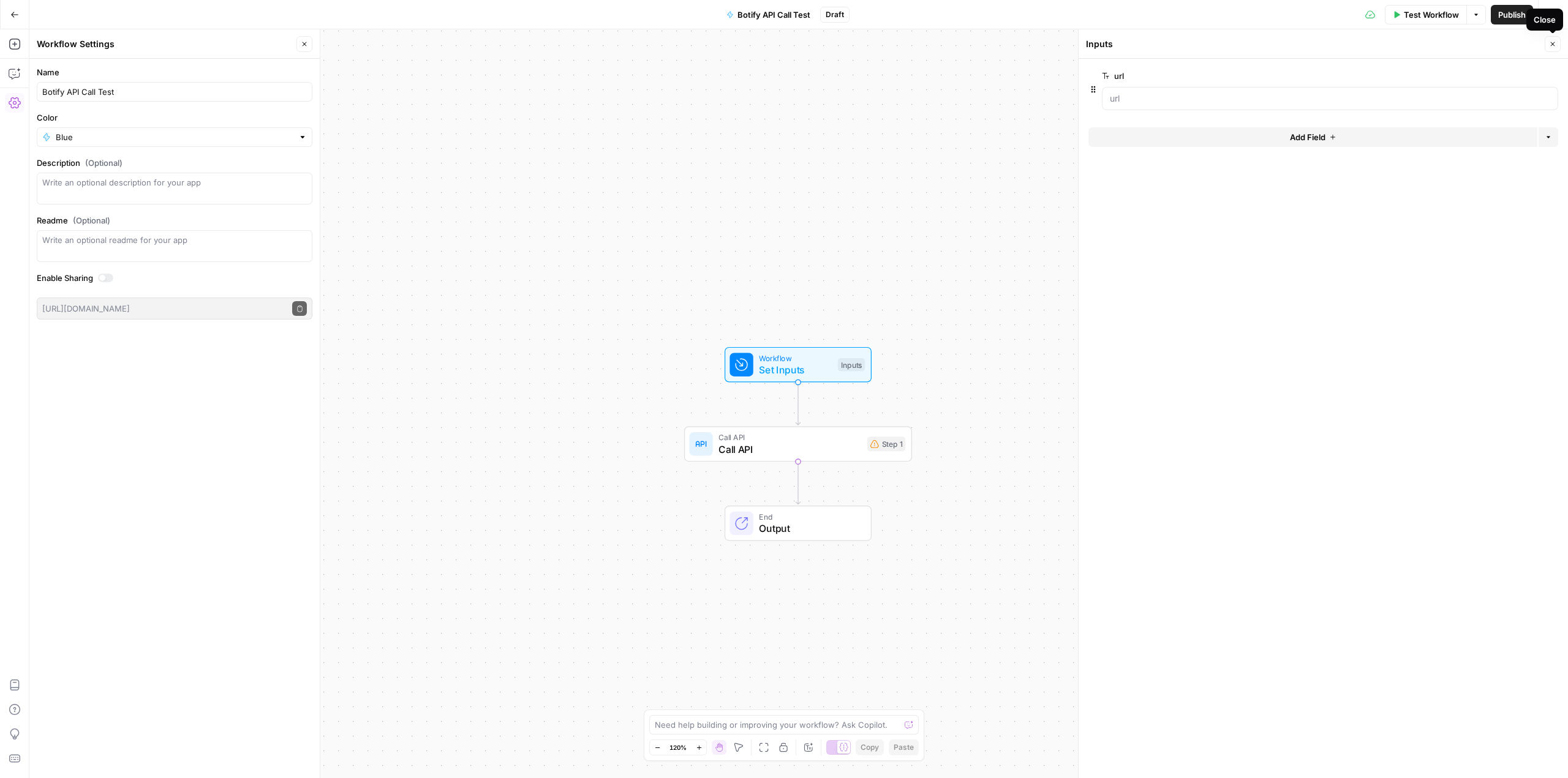
click at [1553, 48] on button "Close" at bounding box center [1553, 43] width 16 height 16
click at [825, 449] on span "Call API" at bounding box center [790, 449] width 143 height 14
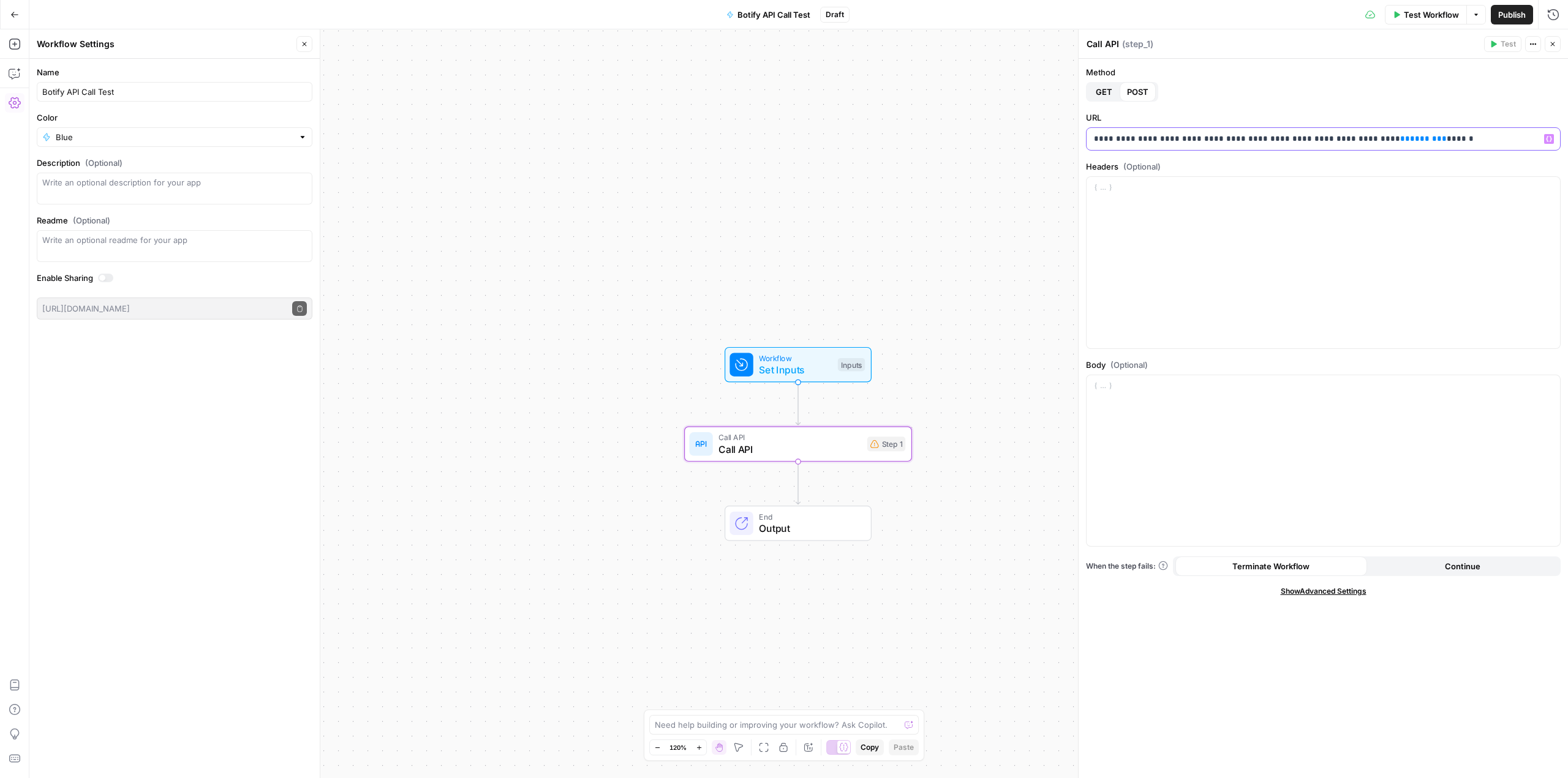
drag, startPoint x: 1392, startPoint y: 139, endPoint x: 1353, endPoint y: 139, distance: 39.0
click at [1353, 139] on p "**********" at bounding box center [1324, 139] width 459 height 13
click at [1359, 207] on div at bounding box center [1323, 263] width 473 height 172
click at [1106, 189] on p at bounding box center [1324, 188] width 459 height 13
click at [1232, 427] on div at bounding box center [1323, 461] width 473 height 172
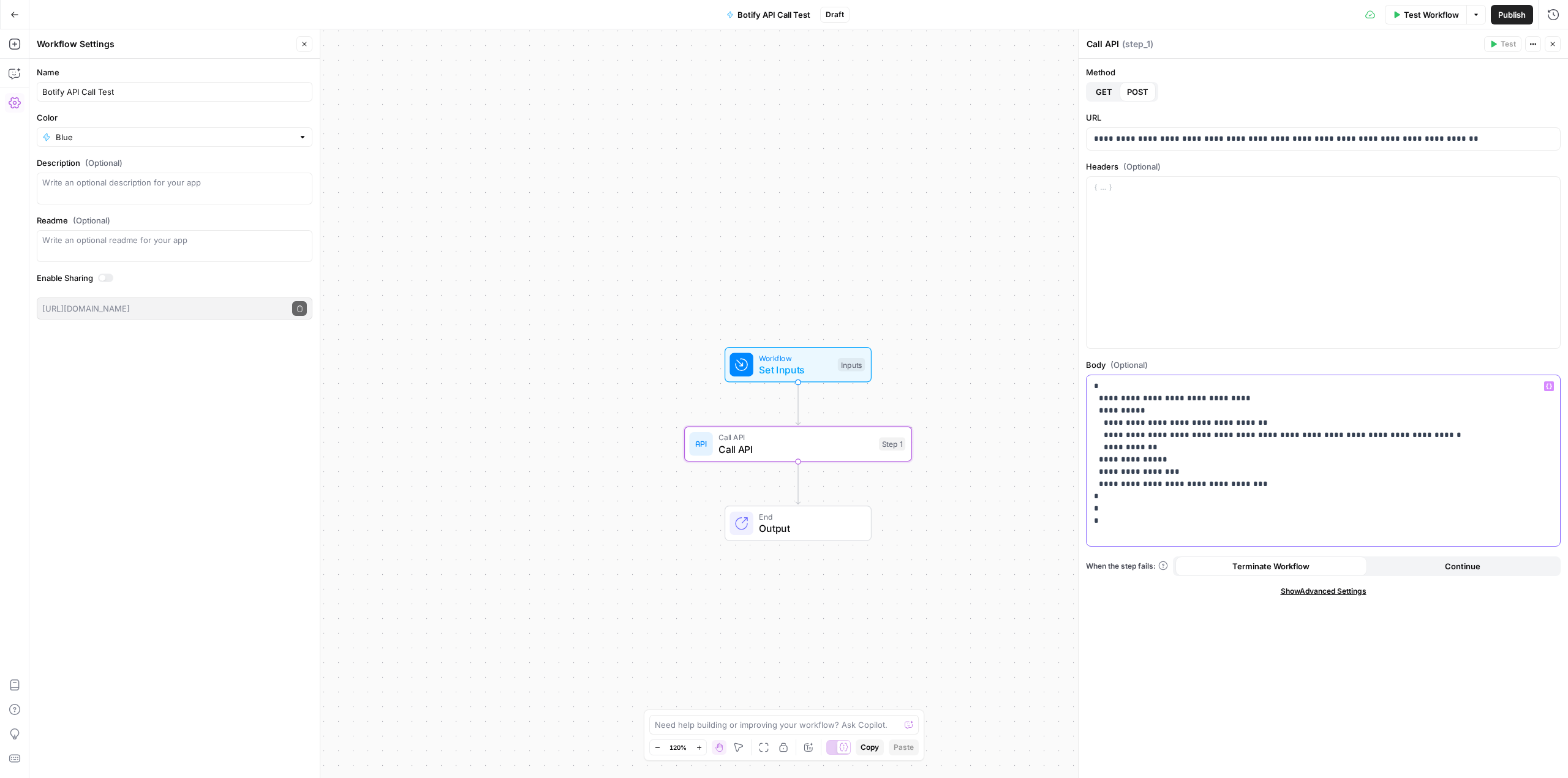
drag, startPoint x: 1244, startPoint y: 484, endPoint x: 1131, endPoint y: 483, distance: 113.0
click at [1131, 483] on p "**********" at bounding box center [1324, 454] width 459 height 147
click at [1550, 386] on icon "button" at bounding box center [1549, 387] width 6 height 6
click at [721, 434] on button "Select variable url" at bounding box center [730, 433] width 153 height 19
click at [1217, 198] on div at bounding box center [1323, 263] width 473 height 172
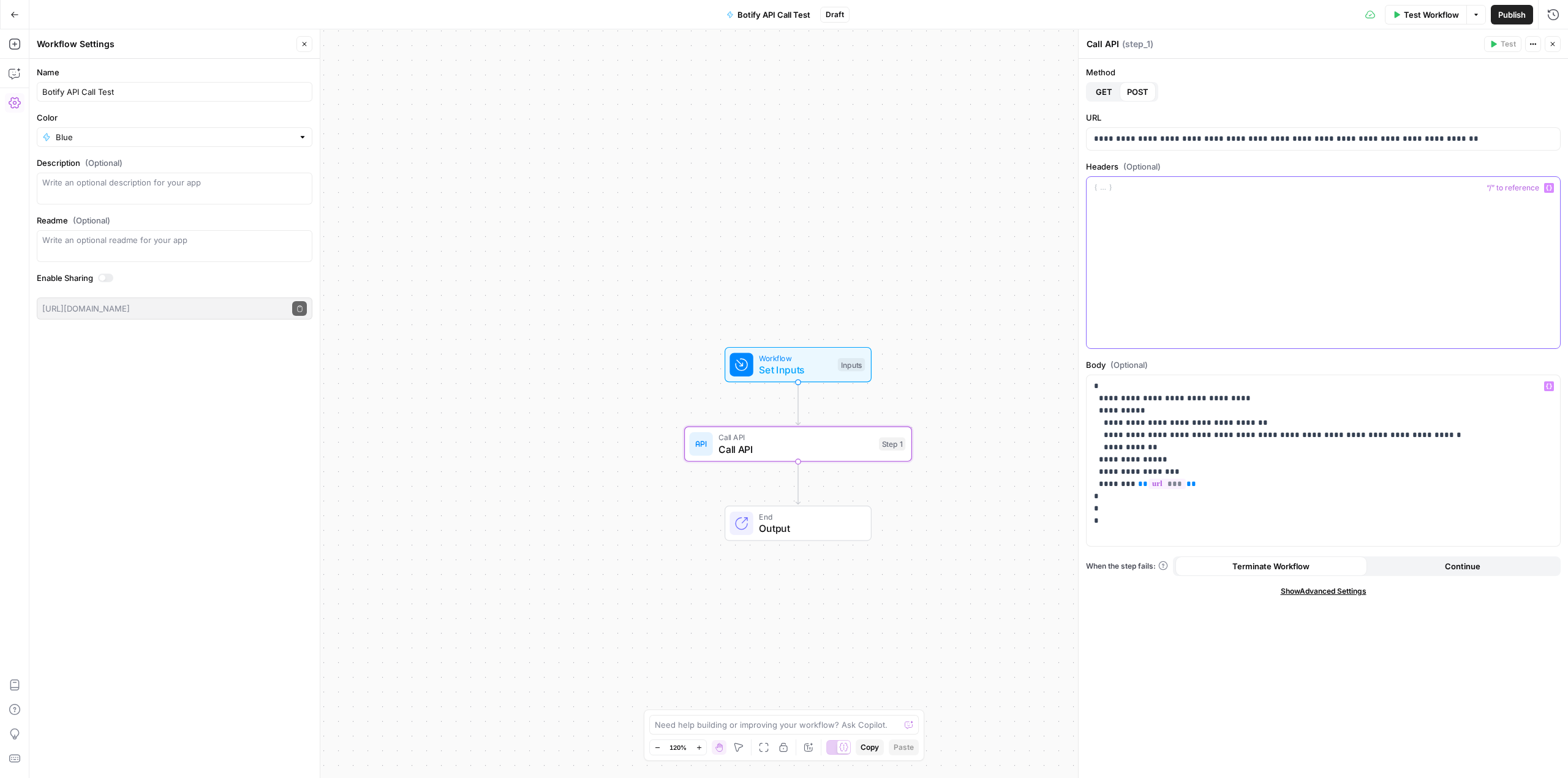
click at [1267, 243] on div at bounding box center [1323, 263] width 473 height 172
click at [1494, 158] on div "**********" at bounding box center [1324, 418] width 490 height 719
click at [1138, 195] on div at bounding box center [1323, 263] width 473 height 172
drag, startPoint x: 1254, startPoint y: 199, endPoint x: 1169, endPoint y: 201, distance: 85.0
click at [1169, 201] on p "**********" at bounding box center [1324, 206] width 459 height 49
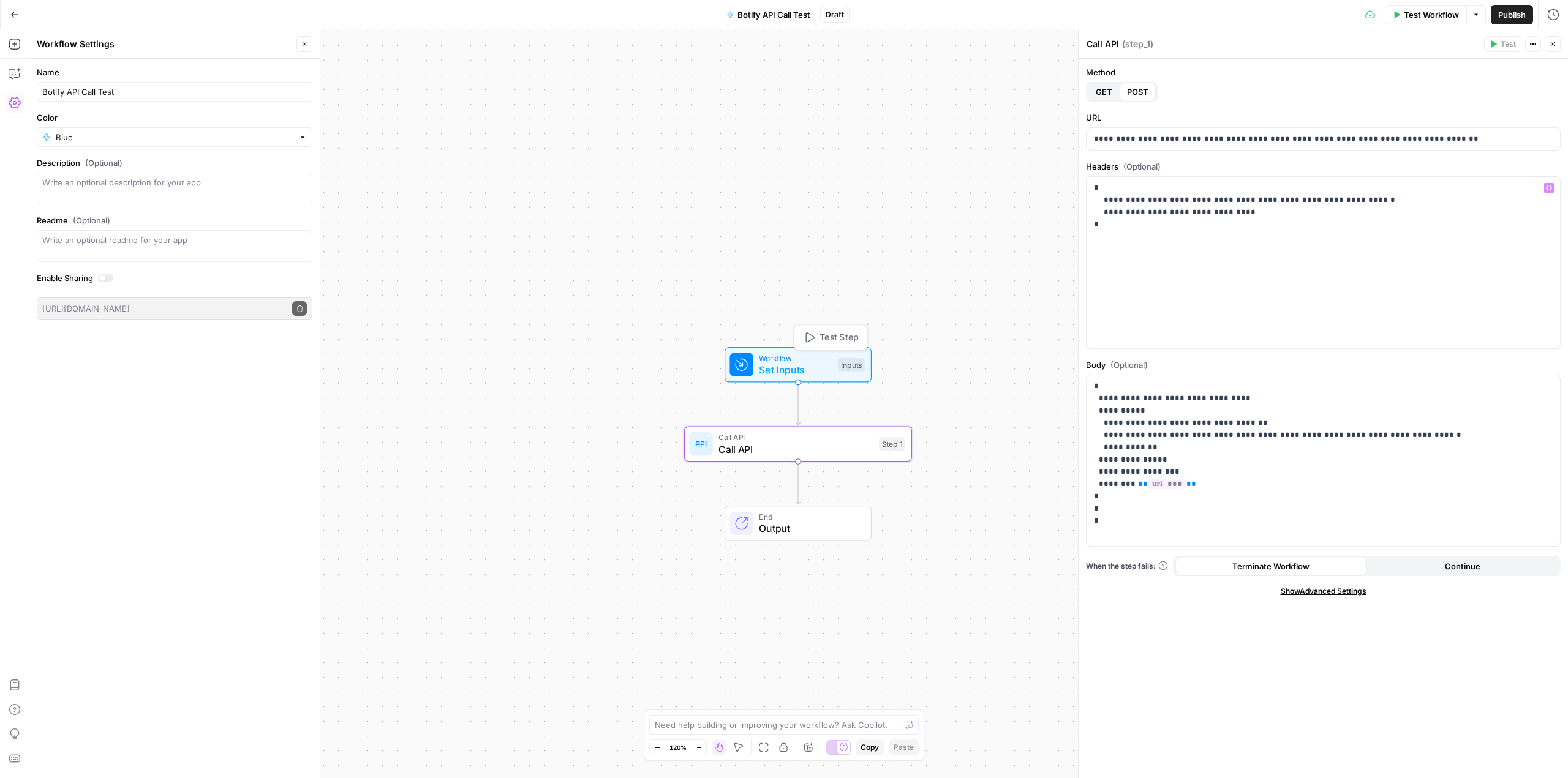
click at [803, 370] on span "Set Inputs" at bounding box center [796, 369] width 73 height 14
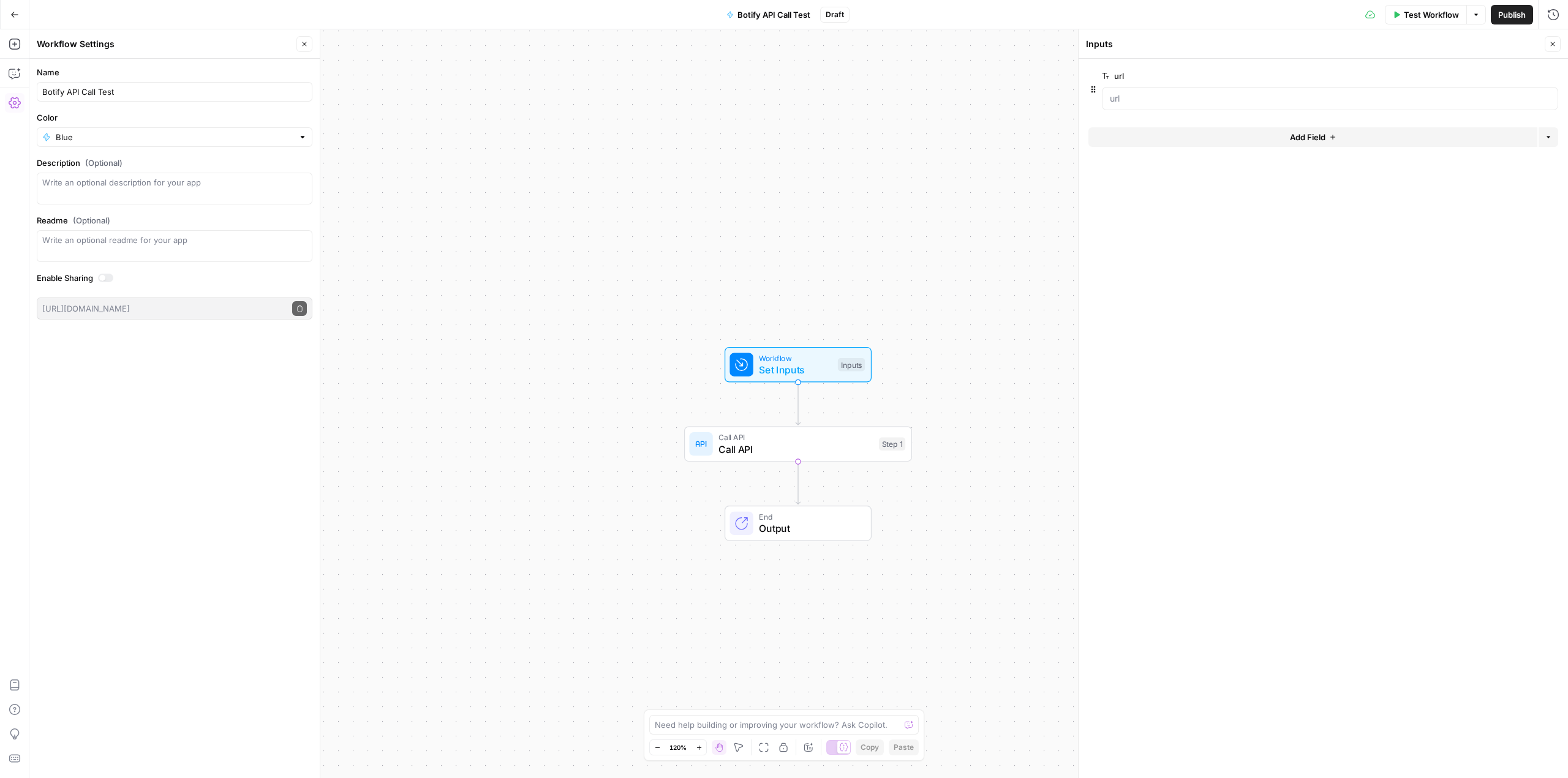
click at [1510, 74] on span "edit field" at bounding box center [1512, 76] width 27 height 10
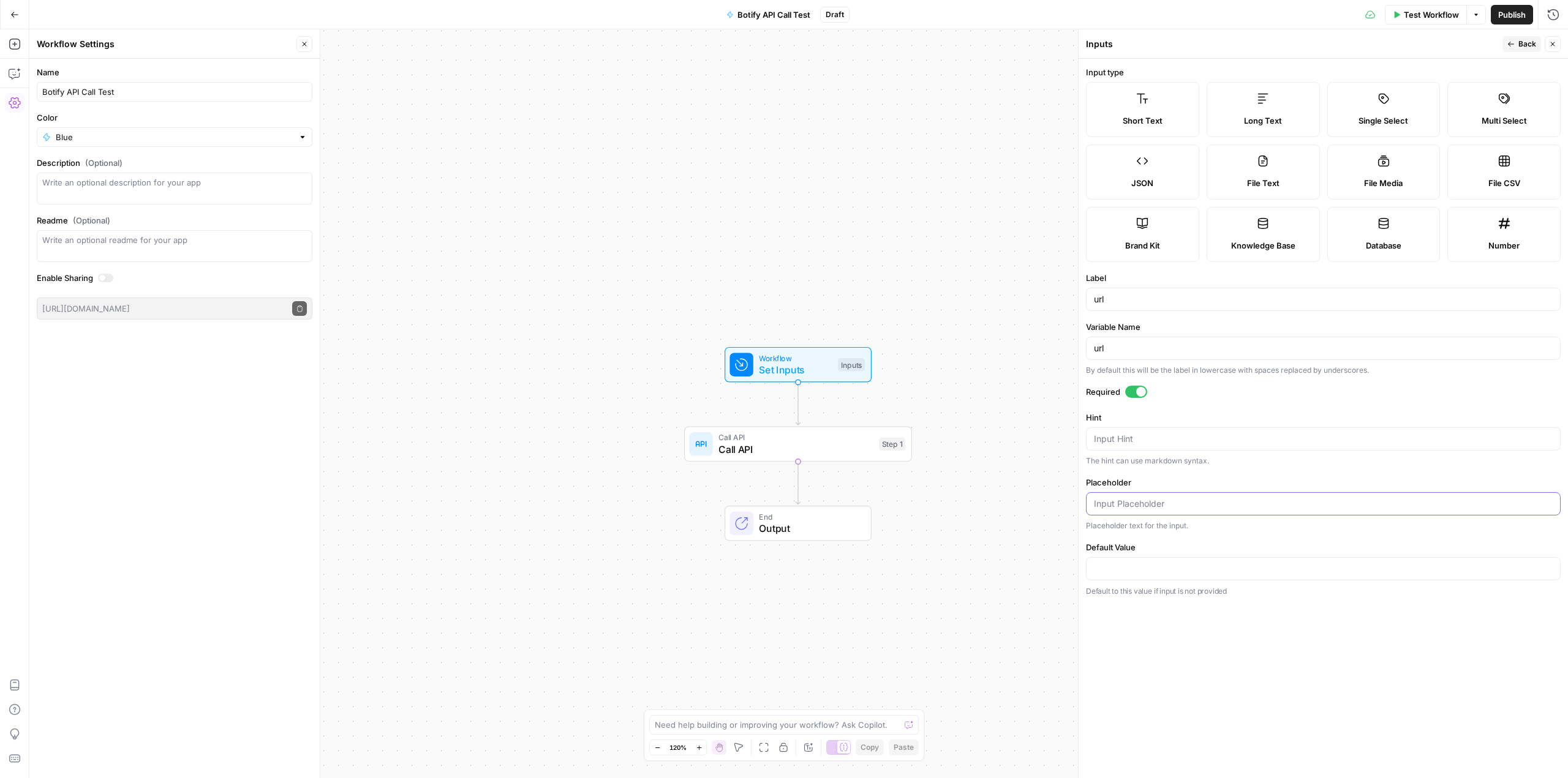
click at [1155, 500] on input "Placeholder" at bounding box center [1324, 503] width 459 height 13
click at [1550, 41] on icon "button" at bounding box center [1554, 44] width 8 height 8
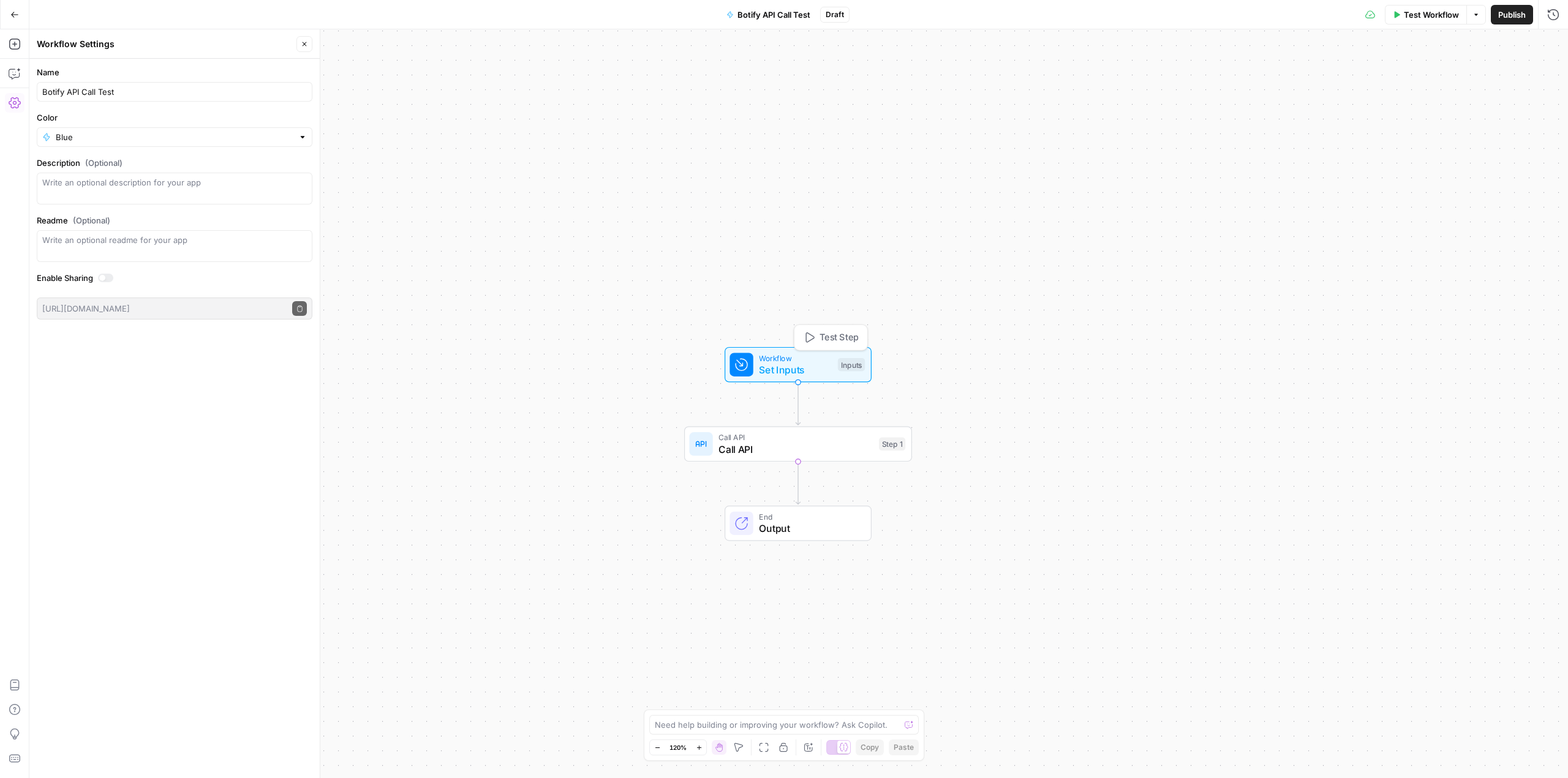
click at [805, 361] on span "Workflow" at bounding box center [796, 358] width 73 height 12
click at [818, 336] on button "Test Step" at bounding box center [830, 338] width 67 height 19
click at [827, 337] on span "Test Step" at bounding box center [840, 338] width 40 height 13
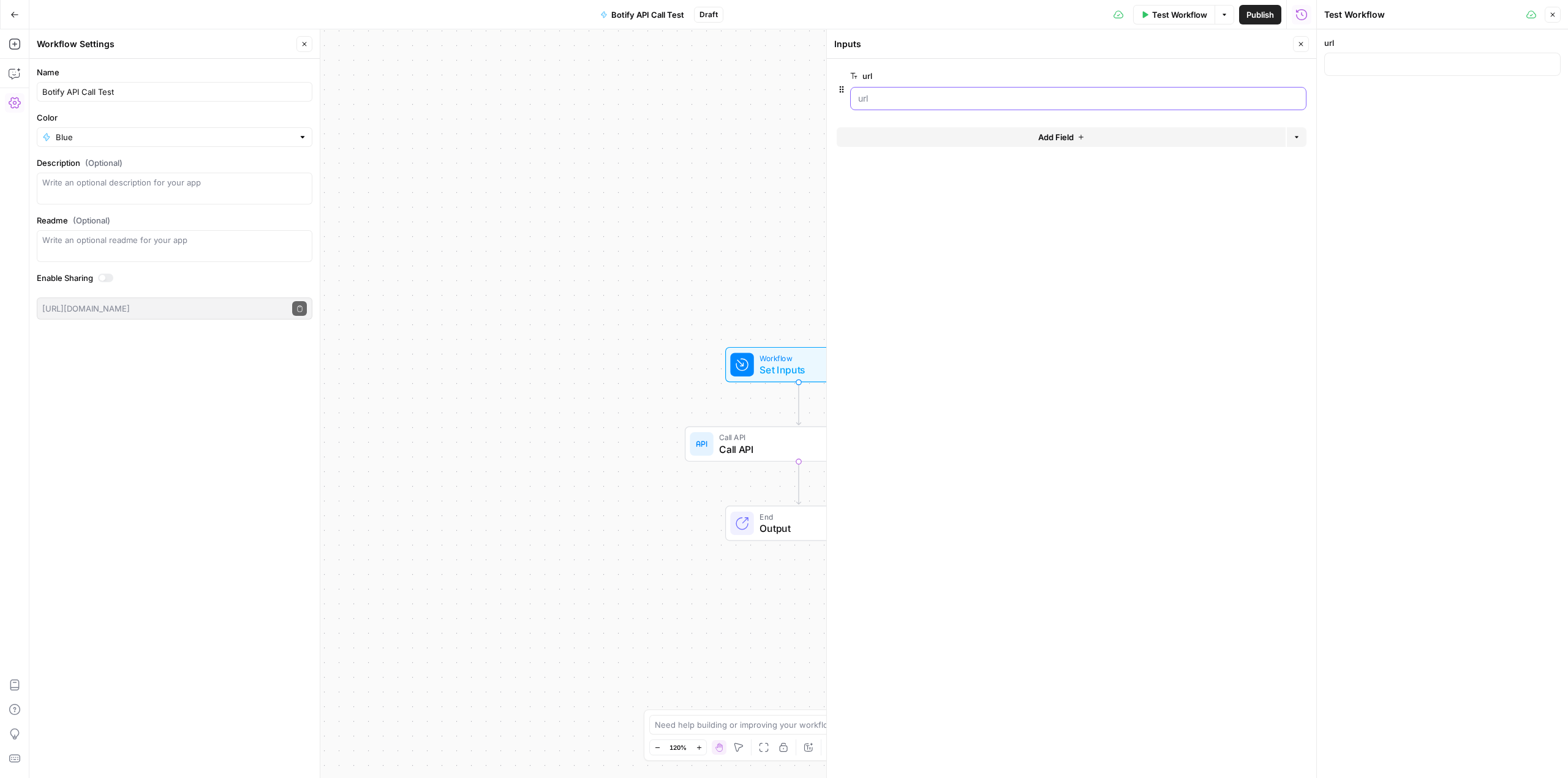
click at [1039, 101] on input "url" at bounding box center [1078, 98] width 441 height 13
click at [1401, 70] on div at bounding box center [1442, 65] width 236 height 23
paste input "1924991"
type input "1924991"
click at [1356, 65] on input "url" at bounding box center [1443, 64] width 221 height 13
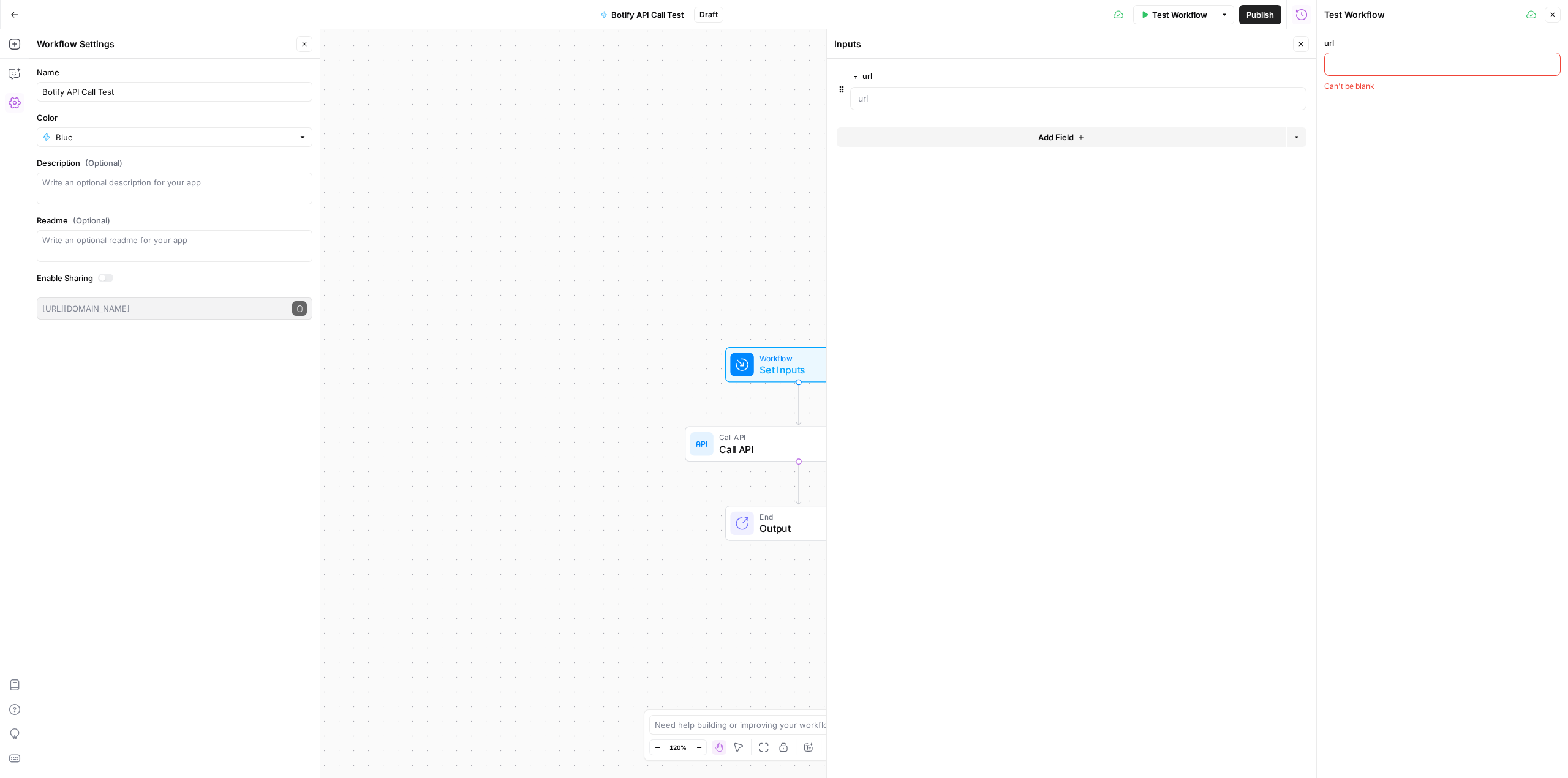
paste input "[URL][DOMAIN_NAME]"
type input "[URL][DOMAIN_NAME]"
click at [1354, 80] on button "step_1 Call API 195 ms" at bounding box center [1451, 75] width 208 height 19
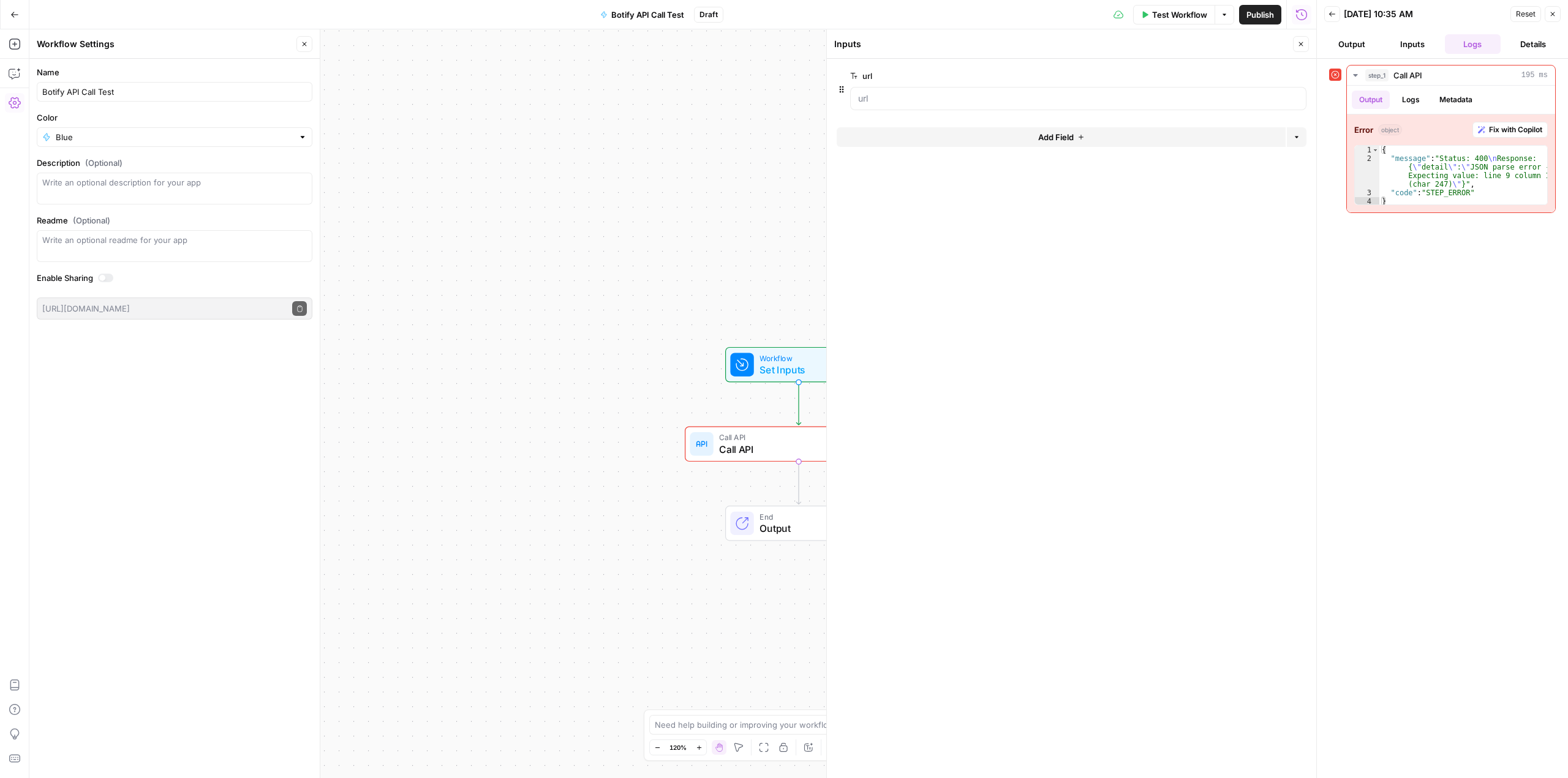
click at [1415, 40] on button "Inputs" at bounding box center [1413, 44] width 56 height 19
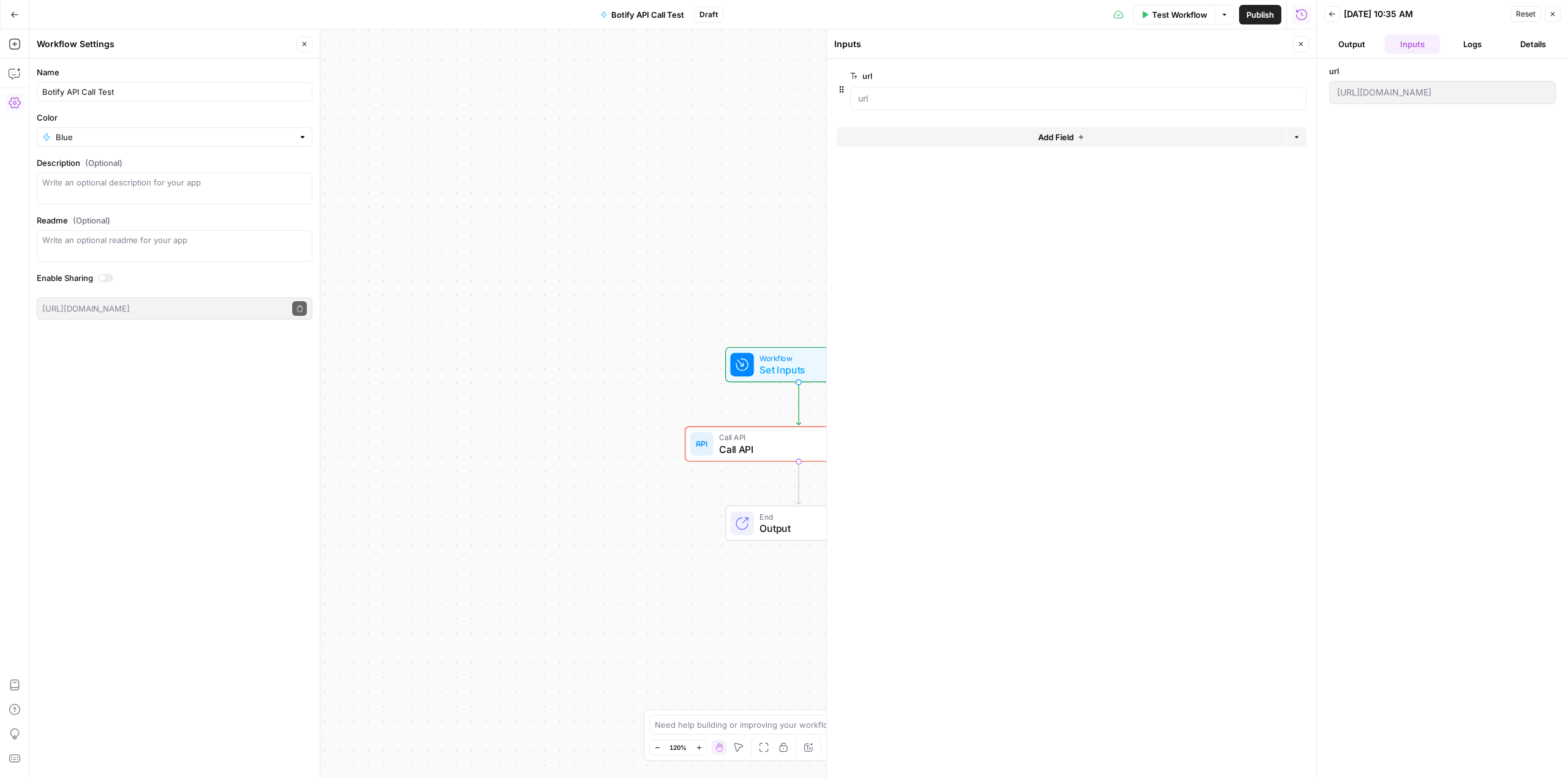
click at [1467, 41] on button "Logs" at bounding box center [1473, 44] width 56 height 19
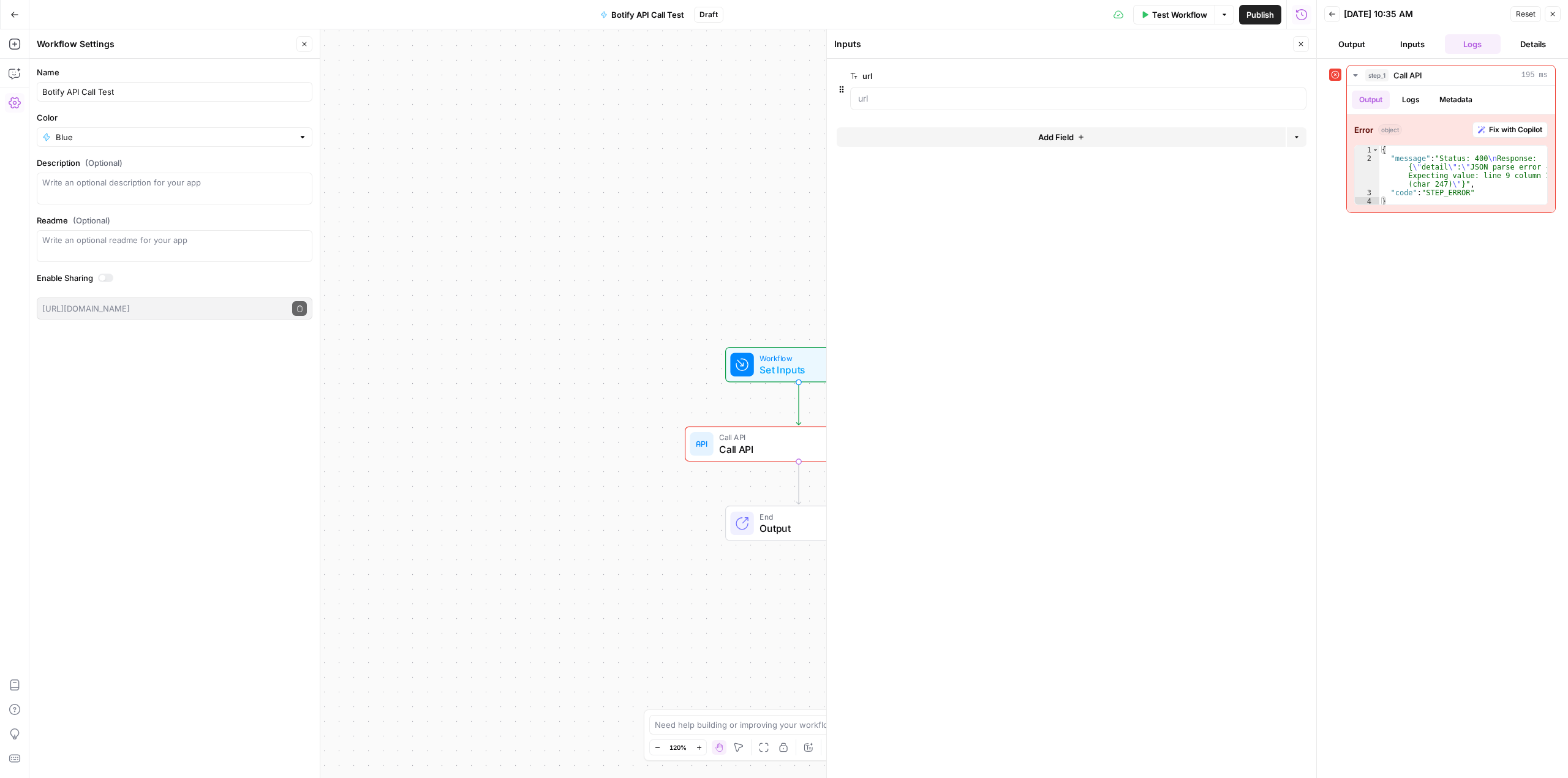
click at [1528, 41] on button "Details" at bounding box center [1533, 44] width 56 height 19
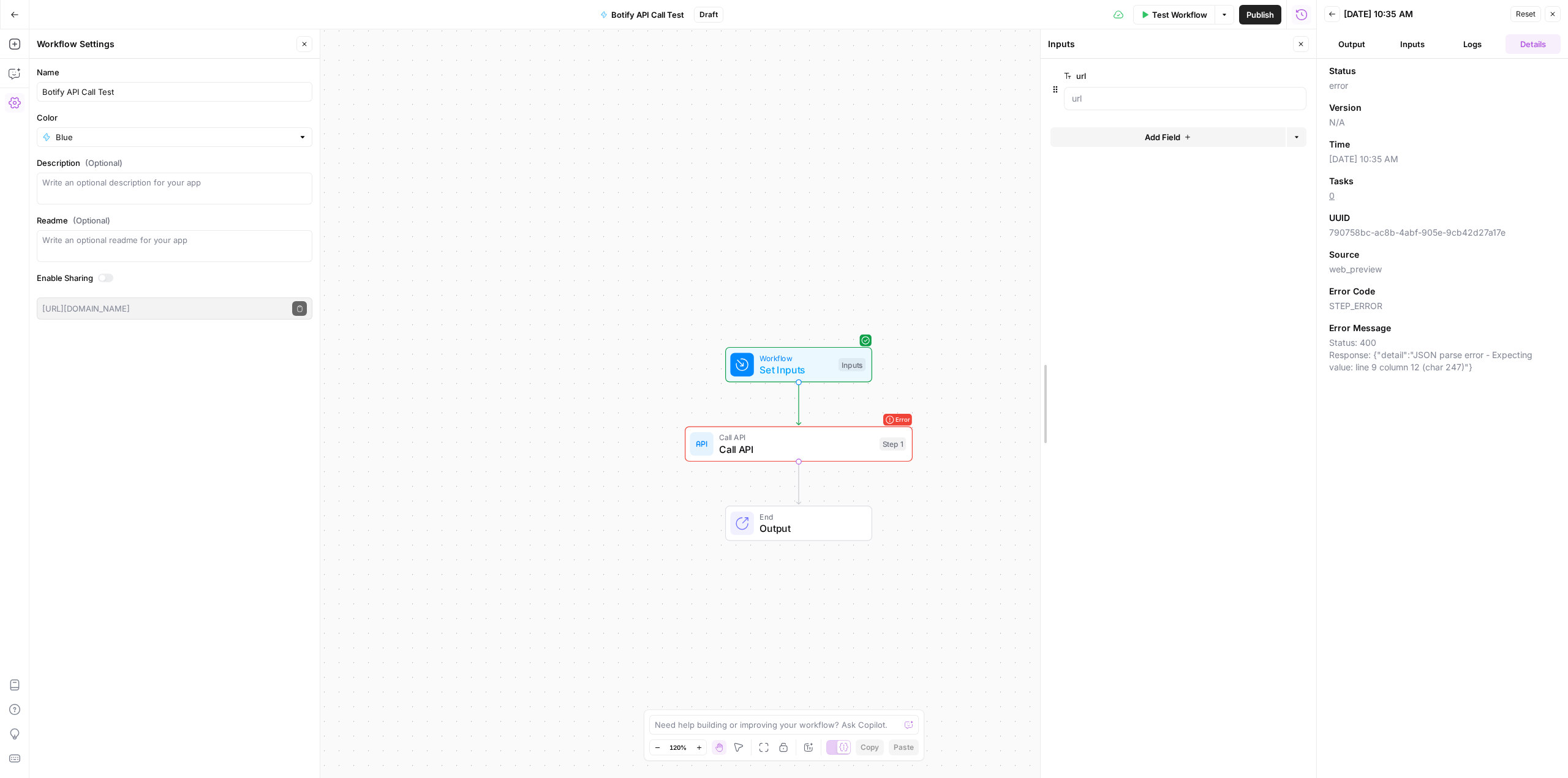
drag, startPoint x: 828, startPoint y: 228, endPoint x: 1042, endPoint y: 219, distance: 214.2
click at [829, 451] on span "Call API" at bounding box center [797, 449] width 154 height 14
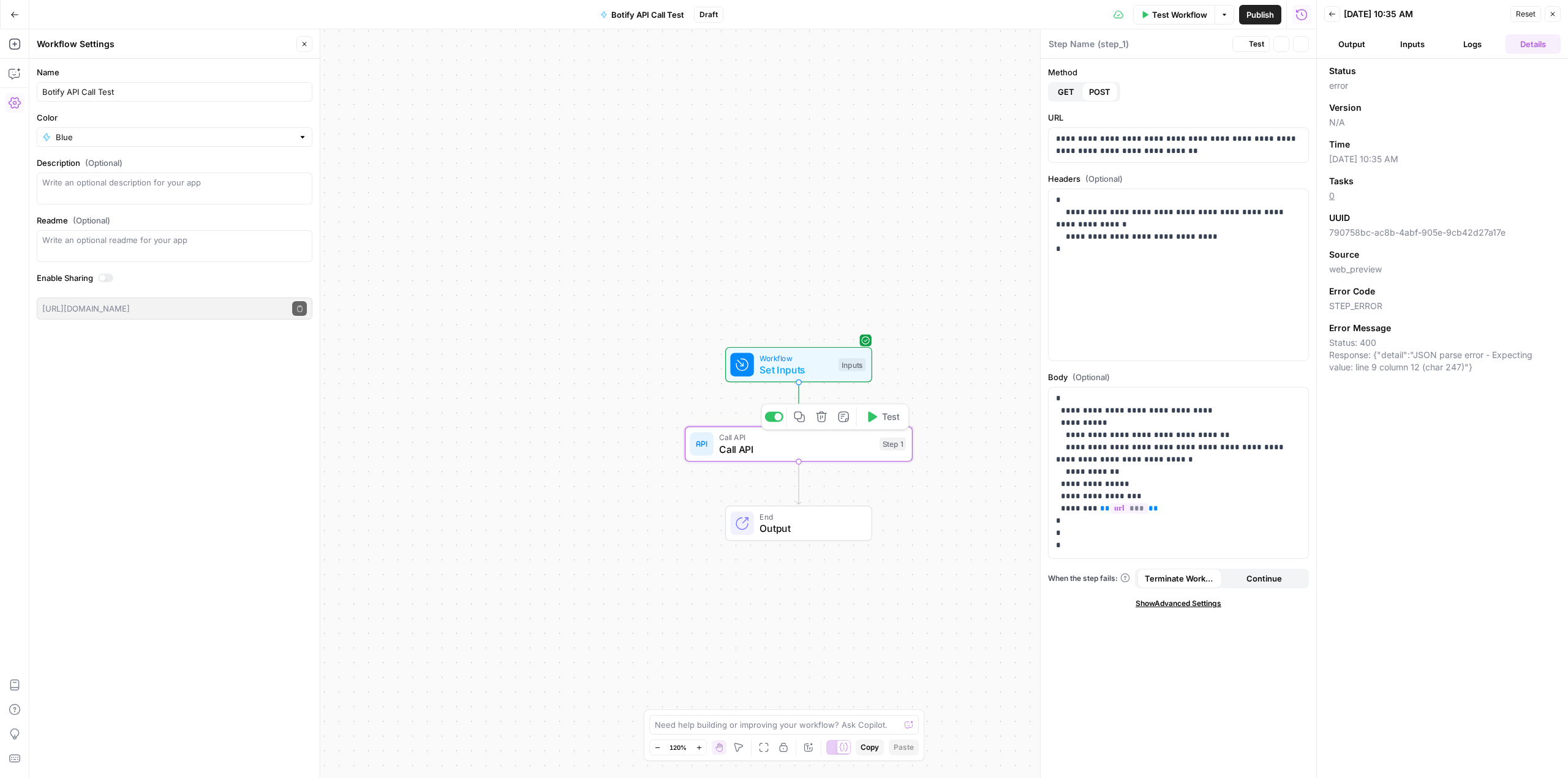
type textarea "Call API"
click at [1401, 44] on button "Inputs" at bounding box center [1413, 44] width 56 height 19
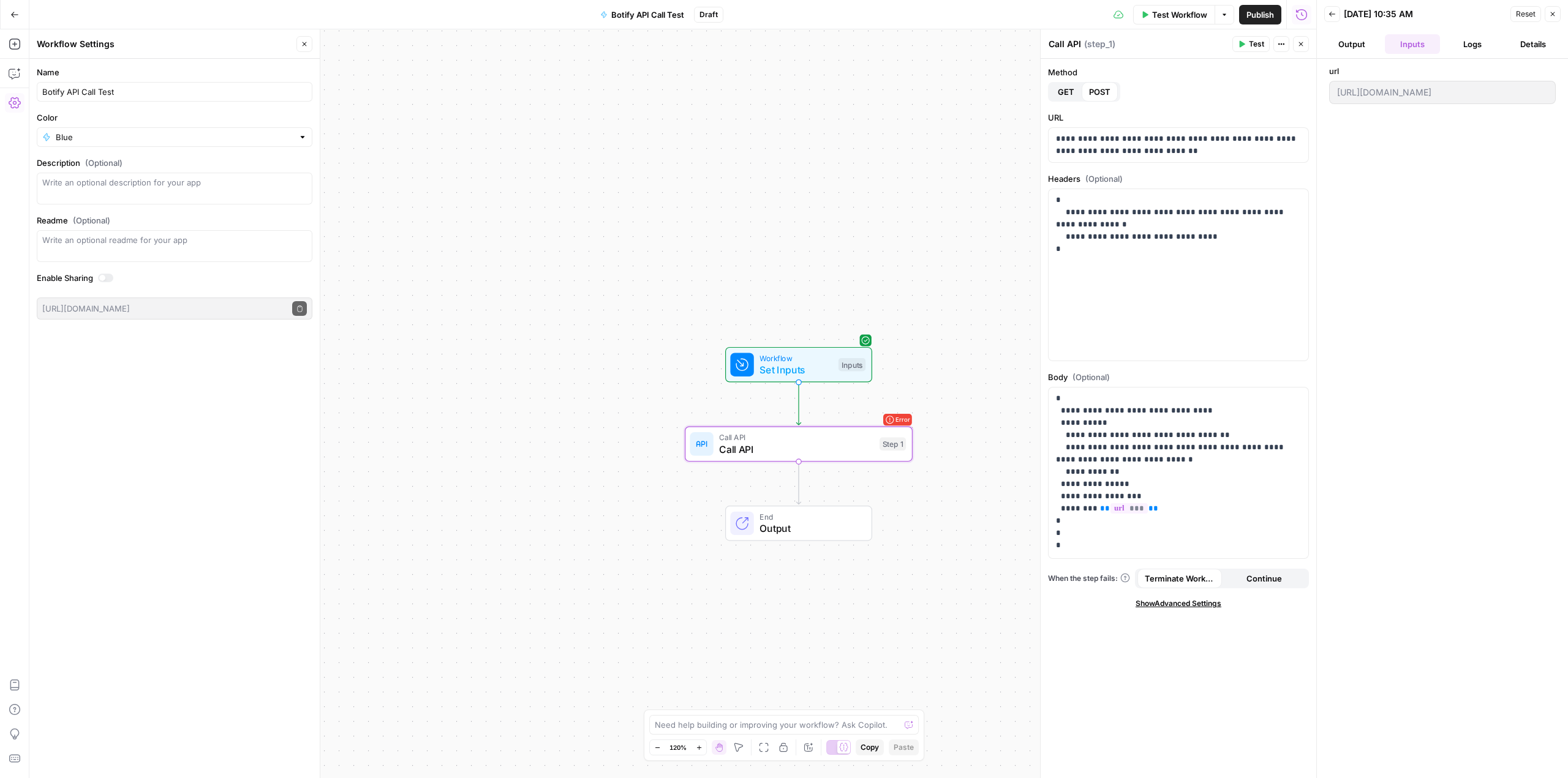
click at [1461, 49] on button "Logs" at bounding box center [1473, 44] width 56 height 19
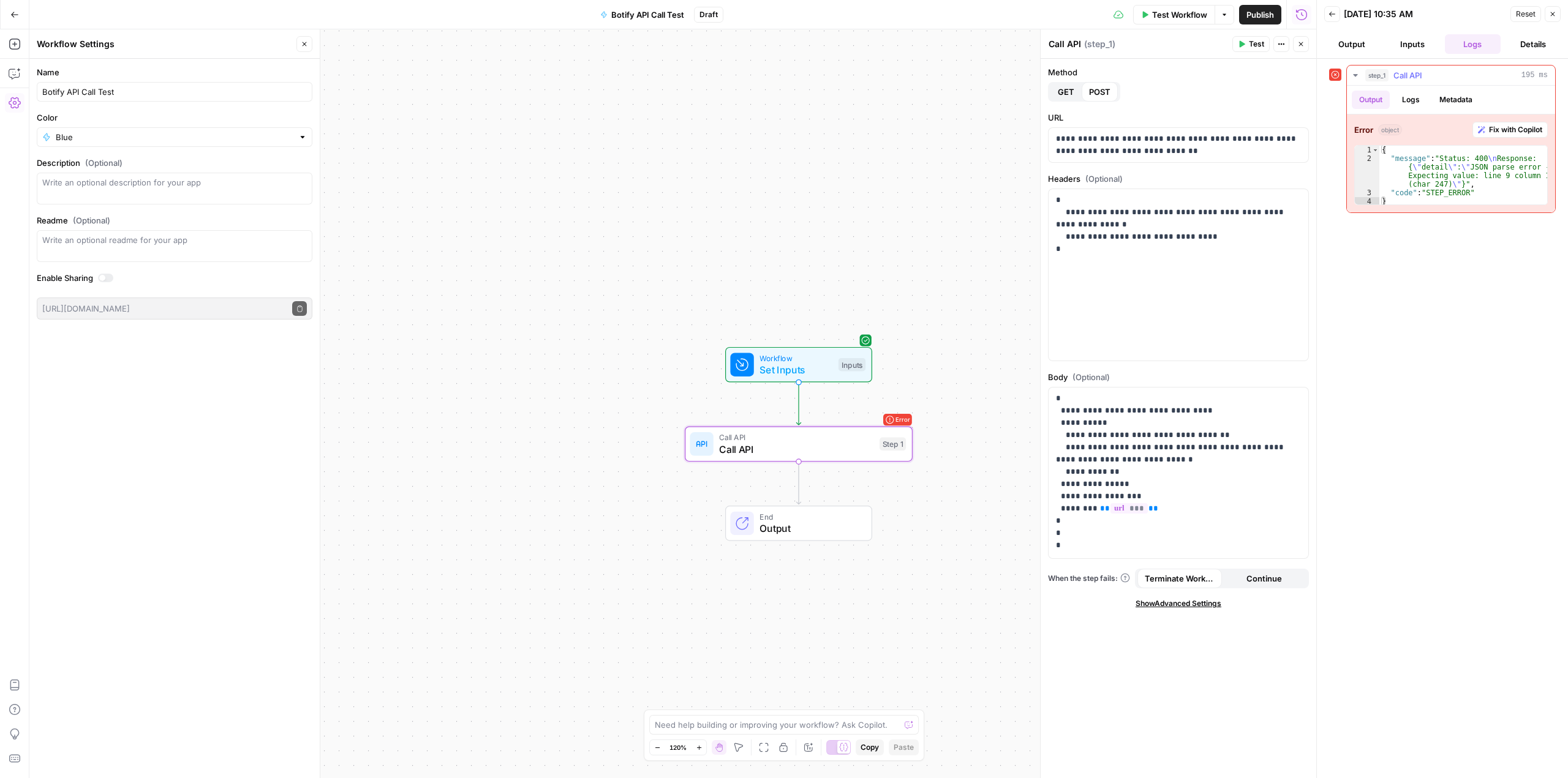
click at [1495, 128] on span "Fix with Copilot" at bounding box center [1515, 129] width 53 height 11
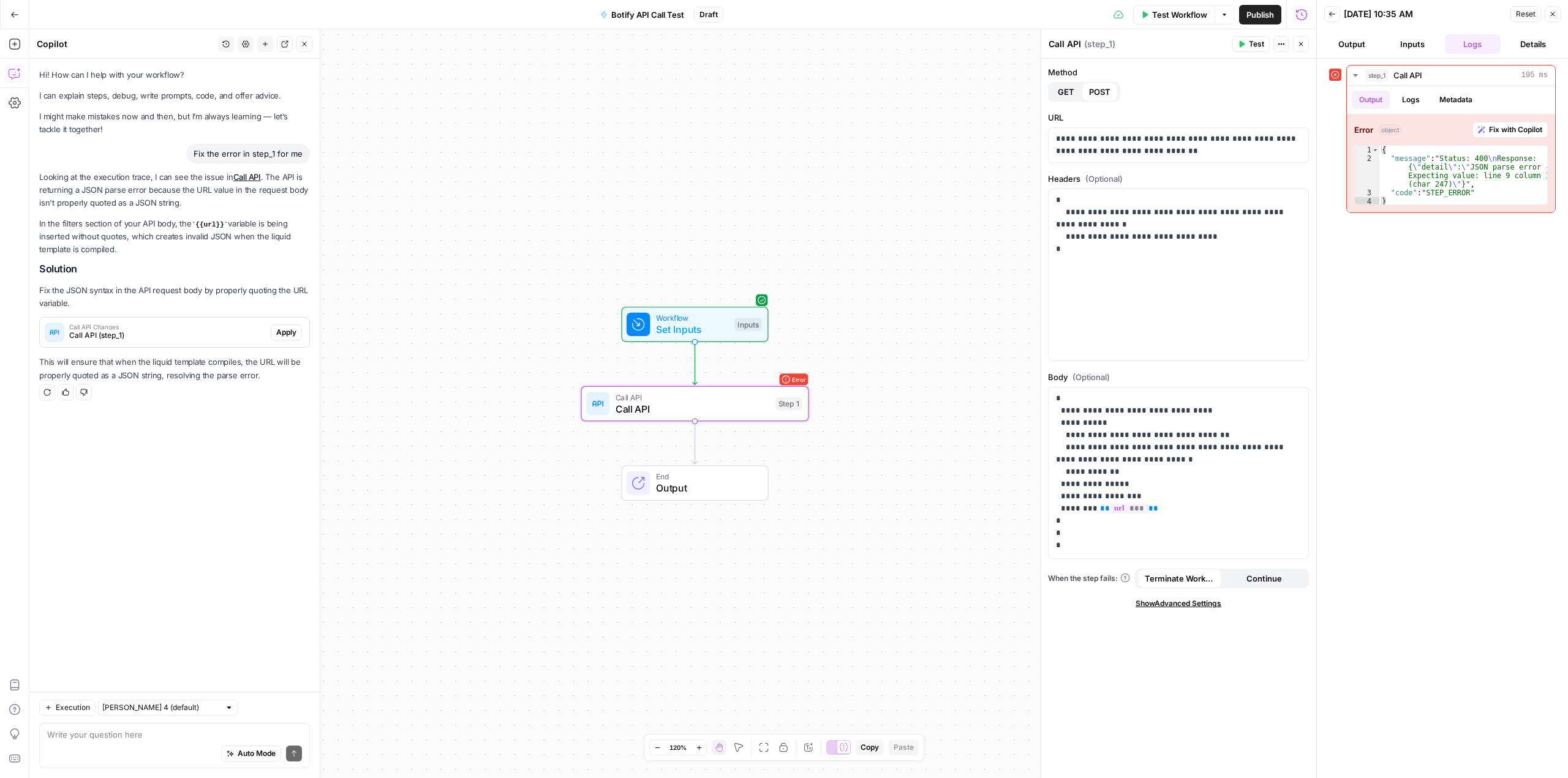
click at [289, 331] on span "Apply" at bounding box center [286, 332] width 20 height 11
click at [762, 152] on span "Apply anyway" at bounding box center [757, 156] width 60 height 13
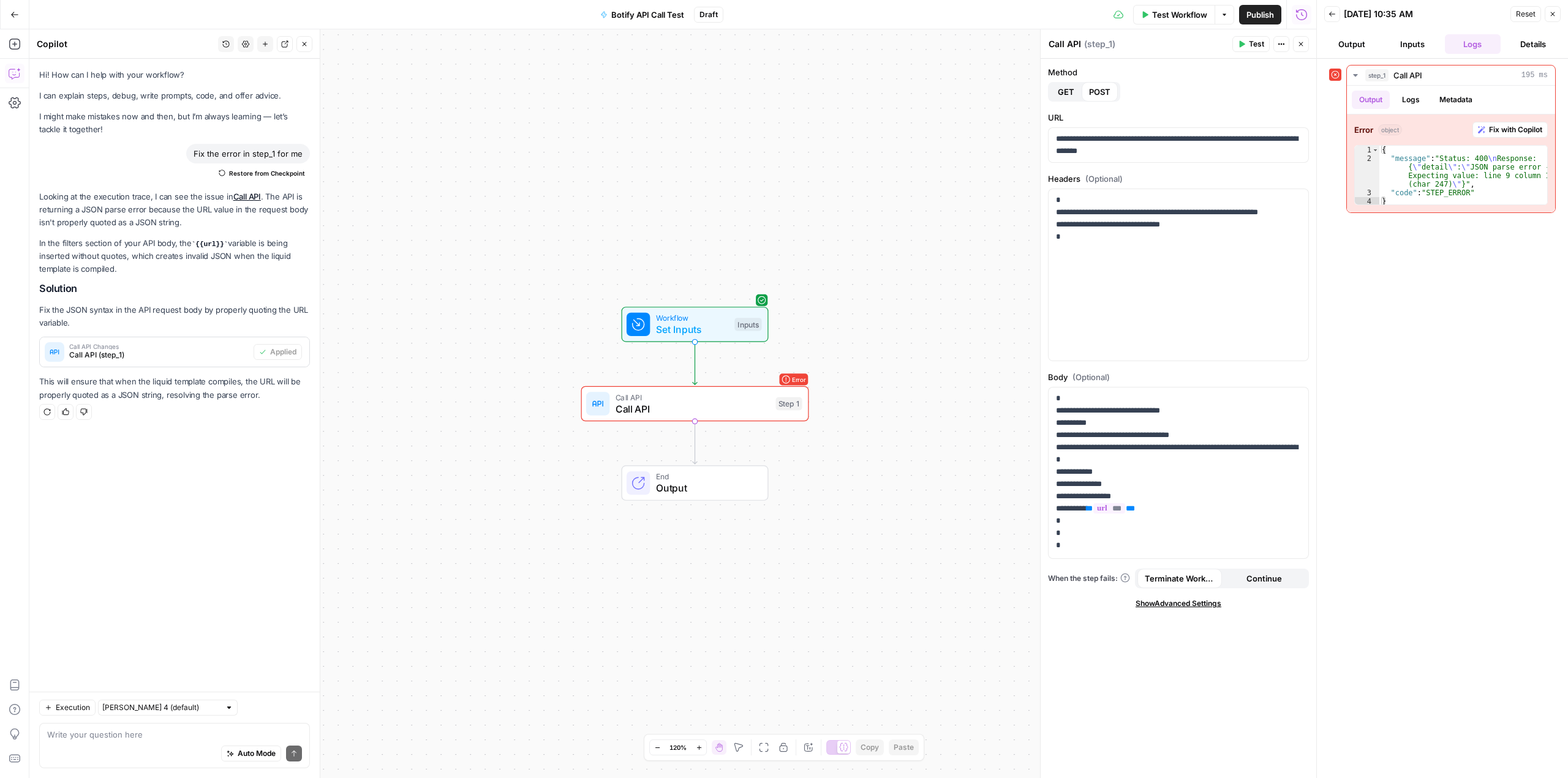
click at [1255, 41] on span "Test" at bounding box center [1257, 43] width 15 height 11
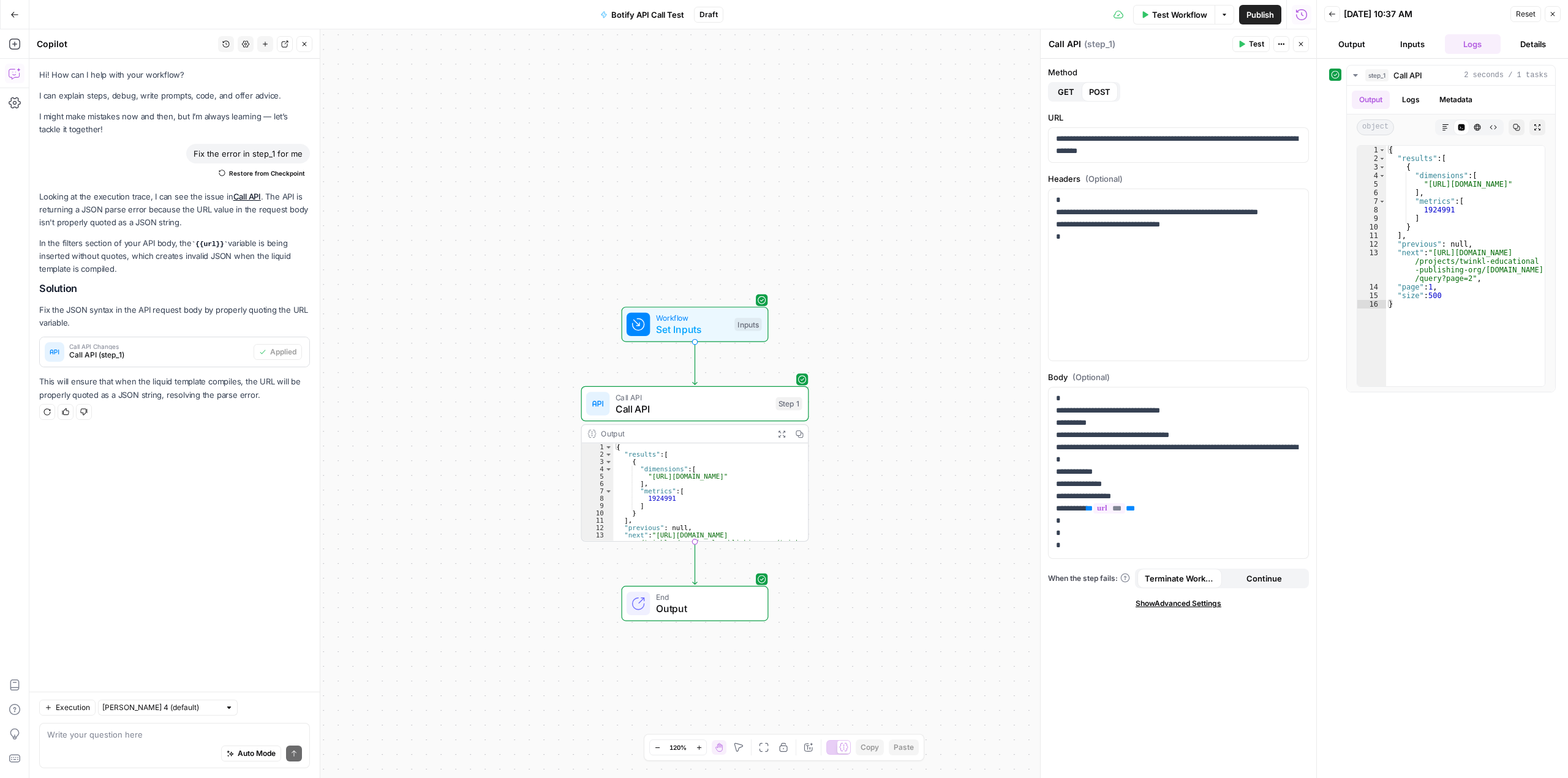
click at [722, 608] on span "Output" at bounding box center [706, 608] width 100 height 14
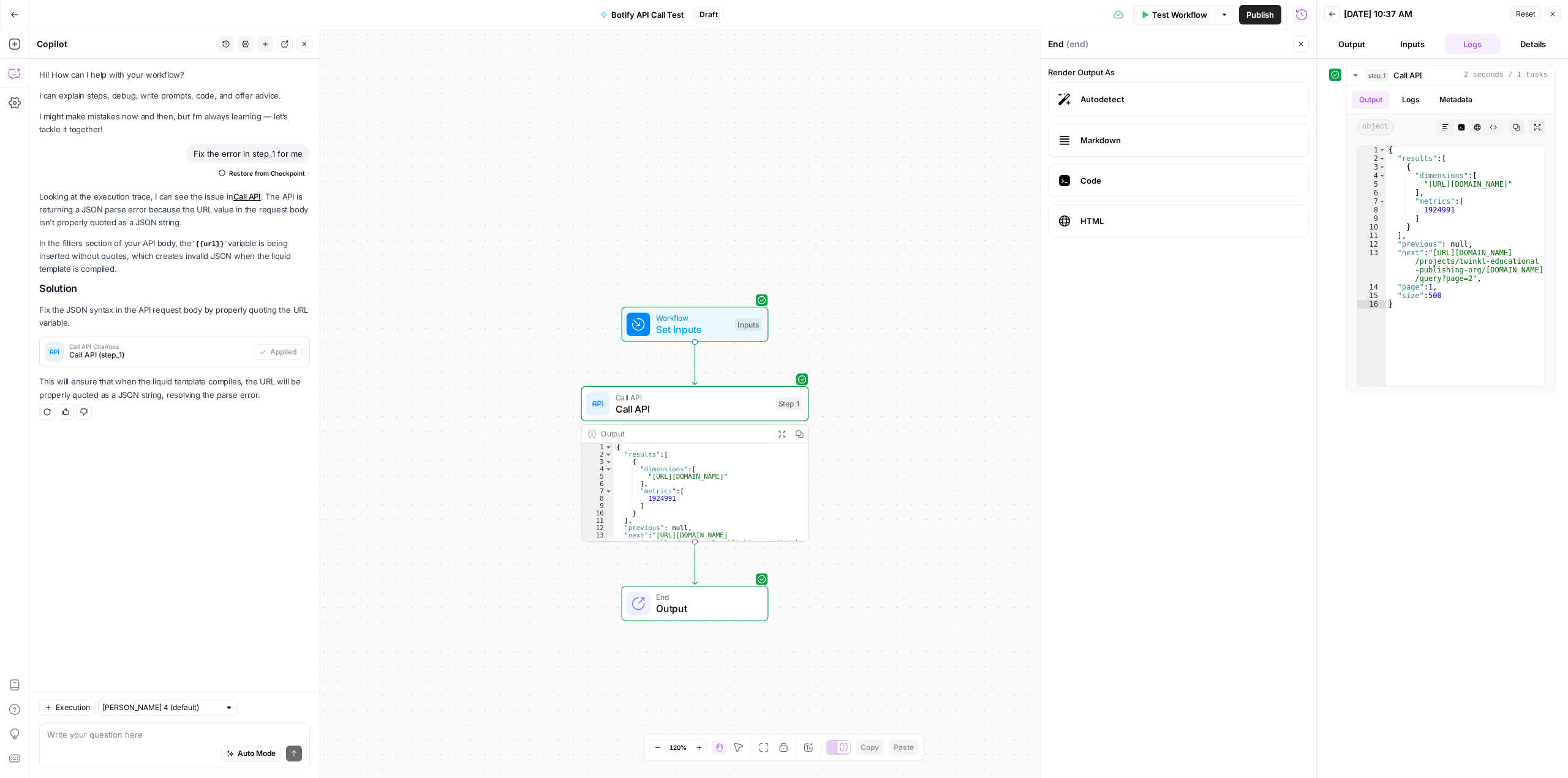
click at [1138, 139] on span "Markdown" at bounding box center [1190, 140] width 218 height 13
click at [1175, 103] on span "Autodetect" at bounding box center [1190, 99] width 218 height 13
click at [1357, 44] on button "Output" at bounding box center [1352, 44] width 56 height 19
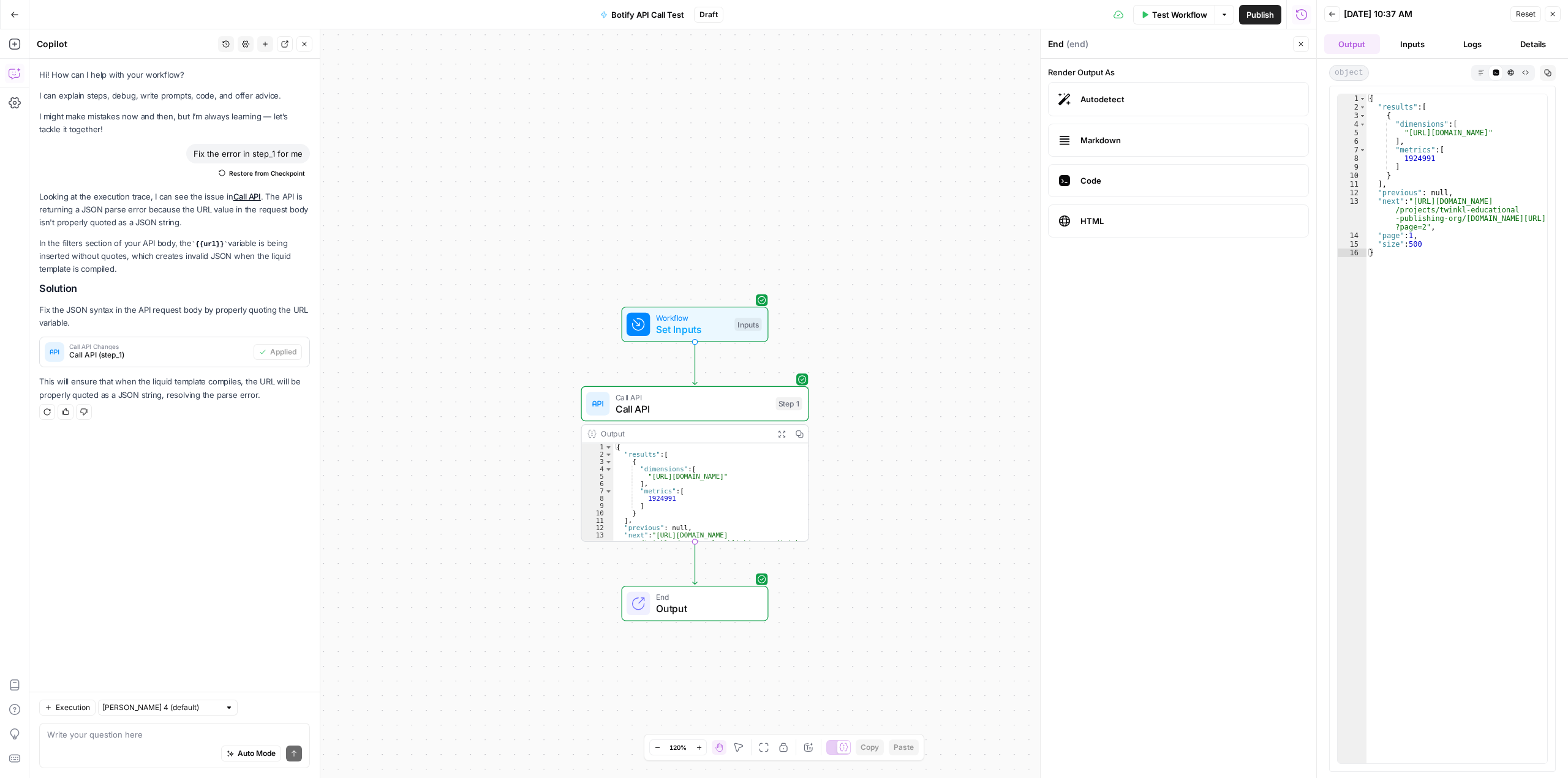
click at [1212, 150] on label "Markdown" at bounding box center [1178, 140] width 261 height 33
click at [1130, 137] on span "Markdown" at bounding box center [1190, 140] width 218 height 13
click at [1124, 175] on span "Code" at bounding box center [1190, 180] width 218 height 13
click at [1138, 224] on span "HTML" at bounding box center [1190, 221] width 218 height 13
click at [1140, 187] on label "Code" at bounding box center [1178, 180] width 261 height 33
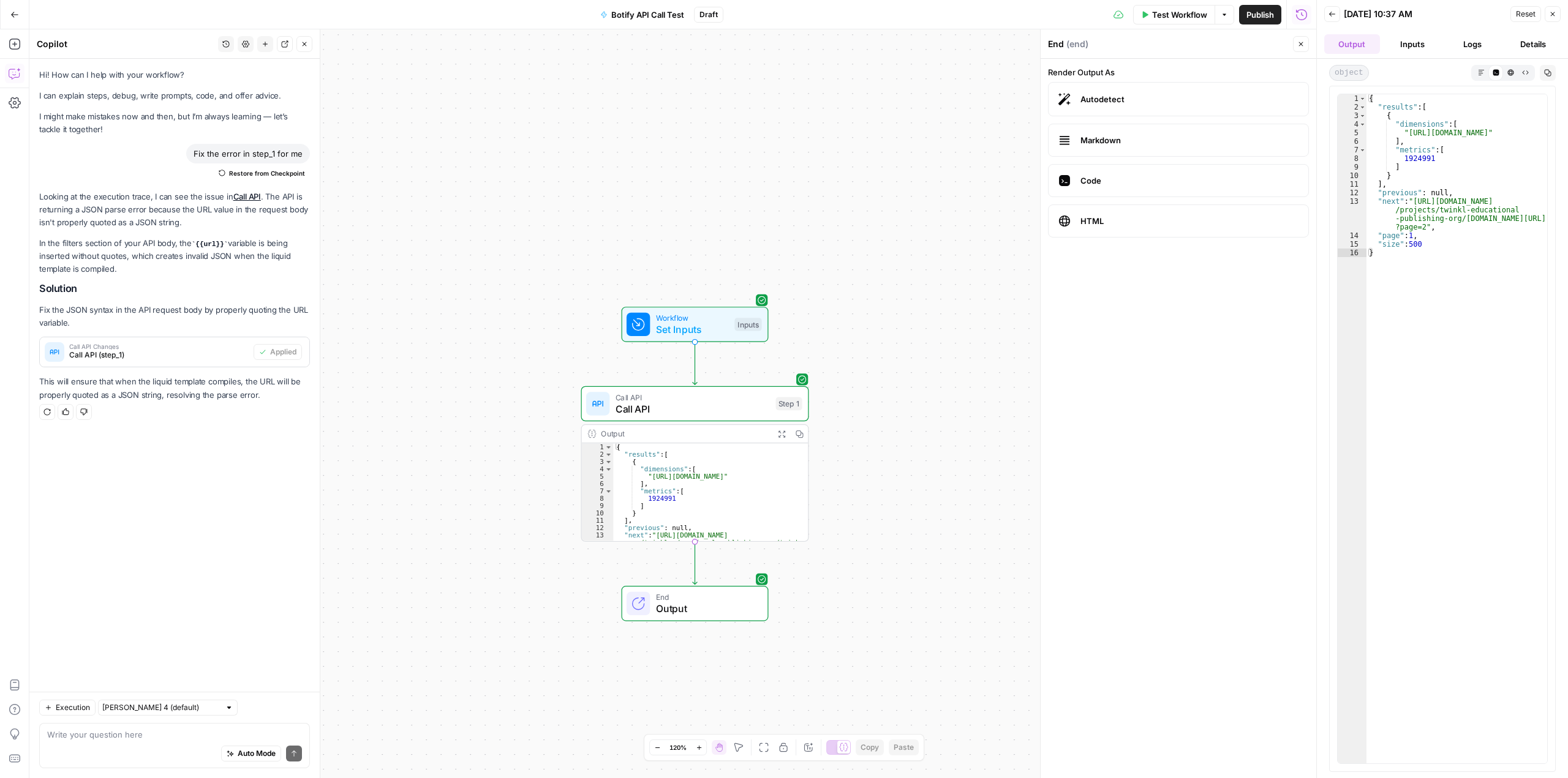
click at [1144, 159] on div "Autodetect Markdown Code HTML" at bounding box center [1178, 159] width 261 height 155
click at [1178, 148] on label "Markdown" at bounding box center [1178, 140] width 261 height 33
click at [1160, 102] on span "Autodetect" at bounding box center [1190, 99] width 218 height 13
click at [106, 738] on textarea at bounding box center [175, 735] width 255 height 13
click at [740, 607] on span "Output" at bounding box center [706, 608] width 100 height 14
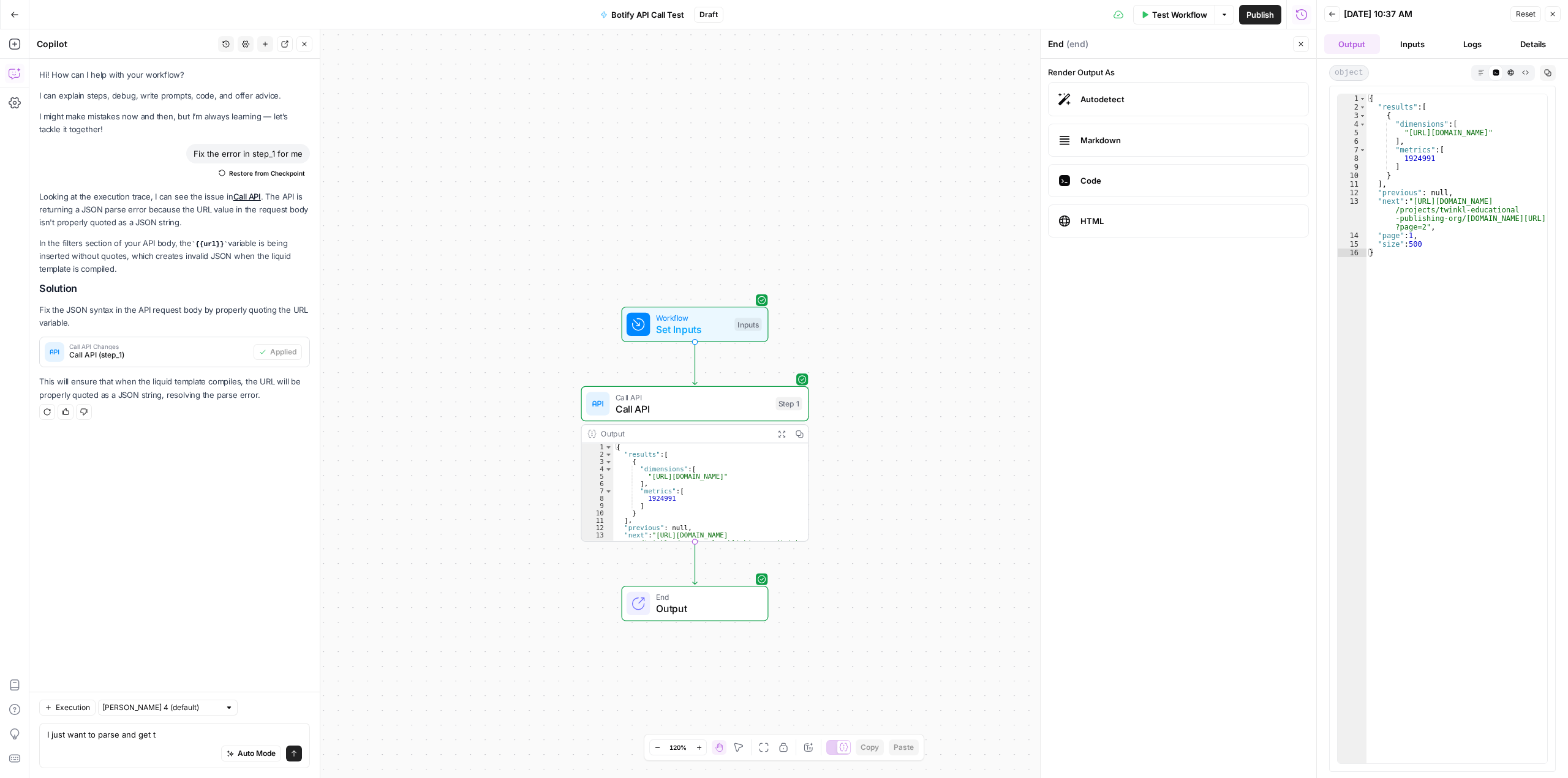
click at [1152, 133] on label "Markdown" at bounding box center [1178, 140] width 261 height 33
click at [1170, 174] on label "Code" at bounding box center [1178, 180] width 261 height 33
click at [1147, 100] on span "Autodetect" at bounding box center [1190, 99] width 218 height 13
click at [167, 735] on textarea "I just want to parse and get t" at bounding box center [175, 735] width 255 height 13
type textarea "I just want to parse and get the metrics from the json as the output"
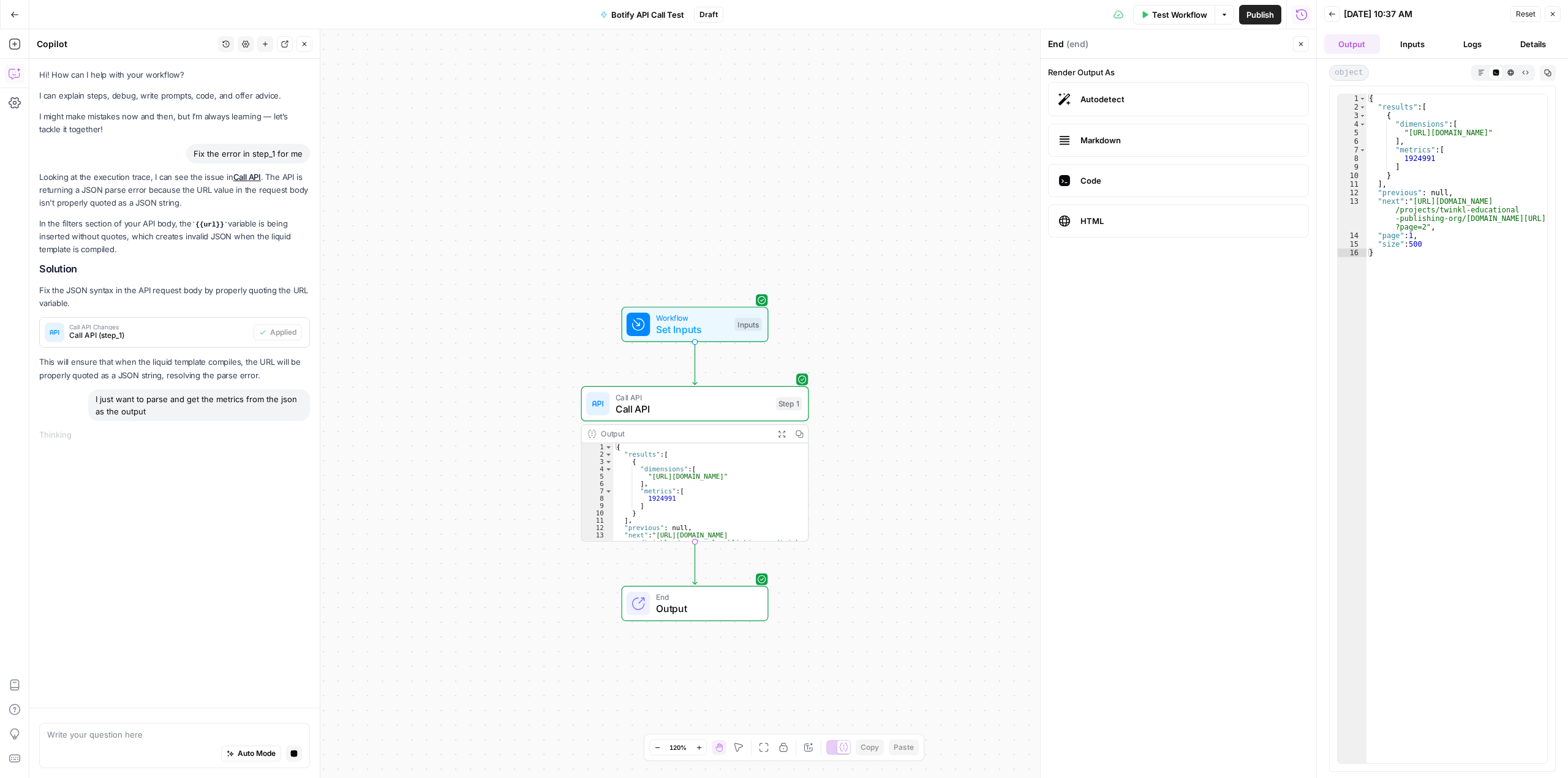
click at [1484, 70] on icon "button" at bounding box center [1481, 72] width 7 height 7
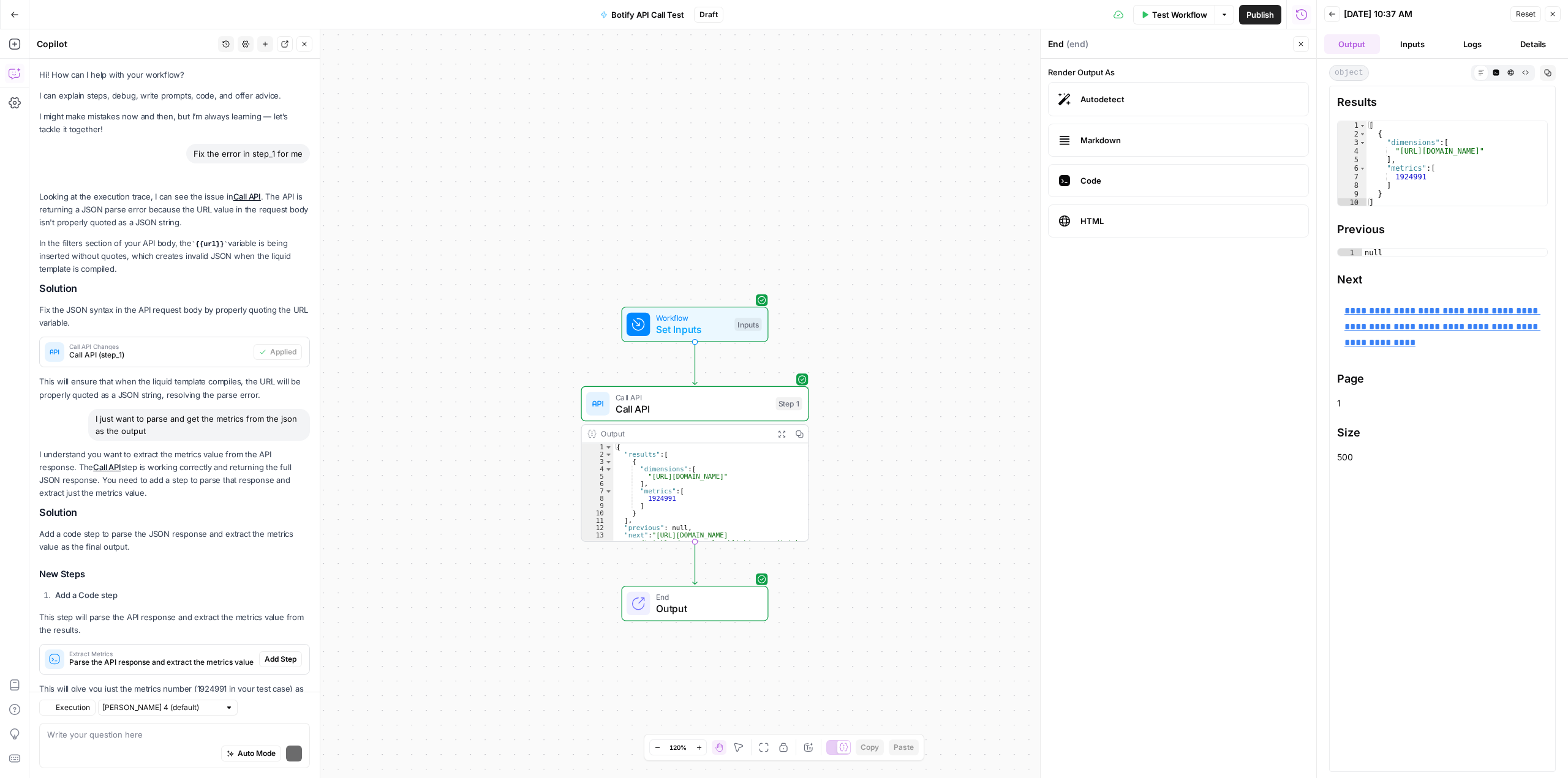
scroll to position [46, 0]
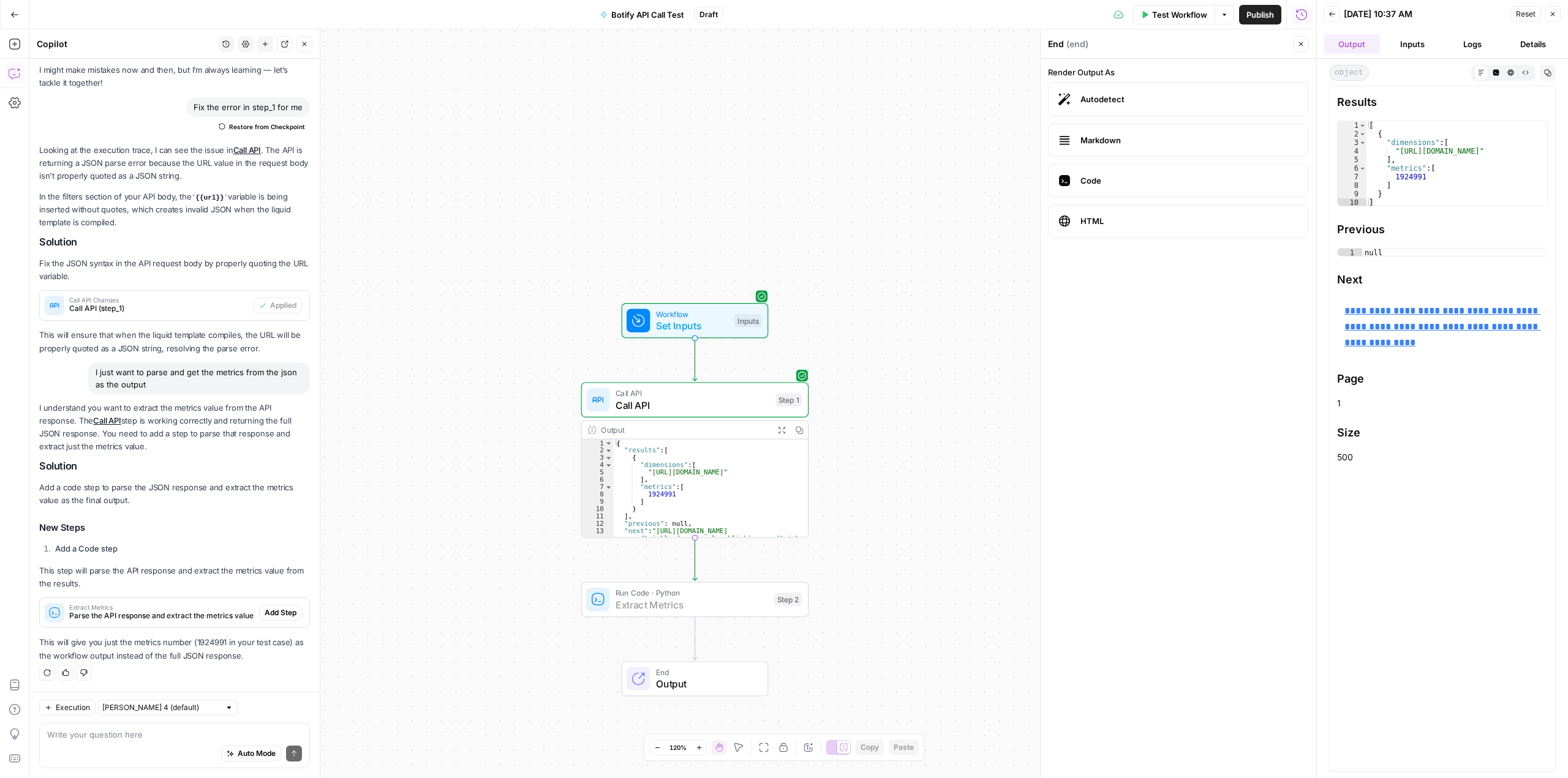
click at [275, 612] on span "Add Step" at bounding box center [280, 612] width 32 height 11
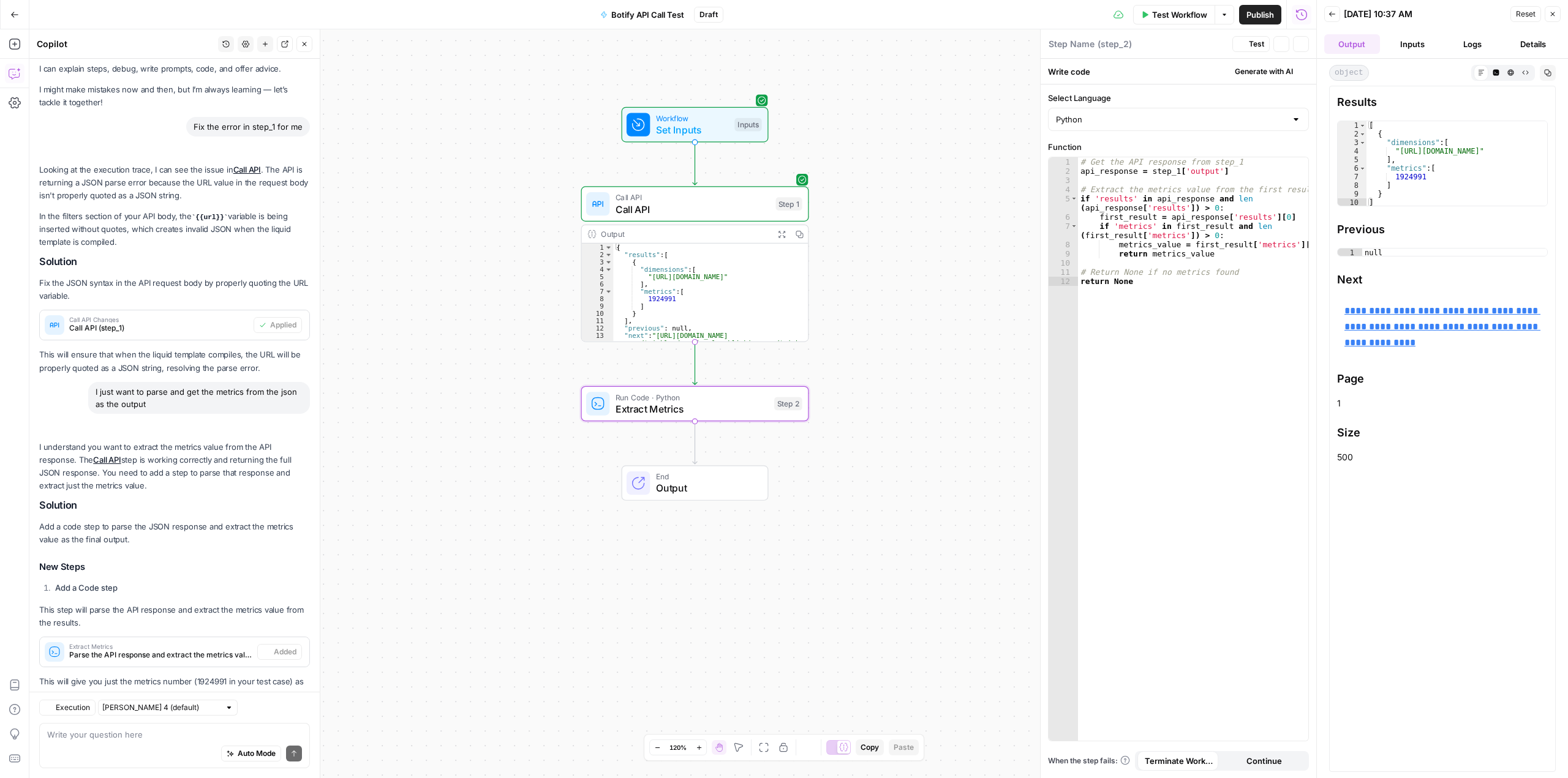
scroll to position [67, 0]
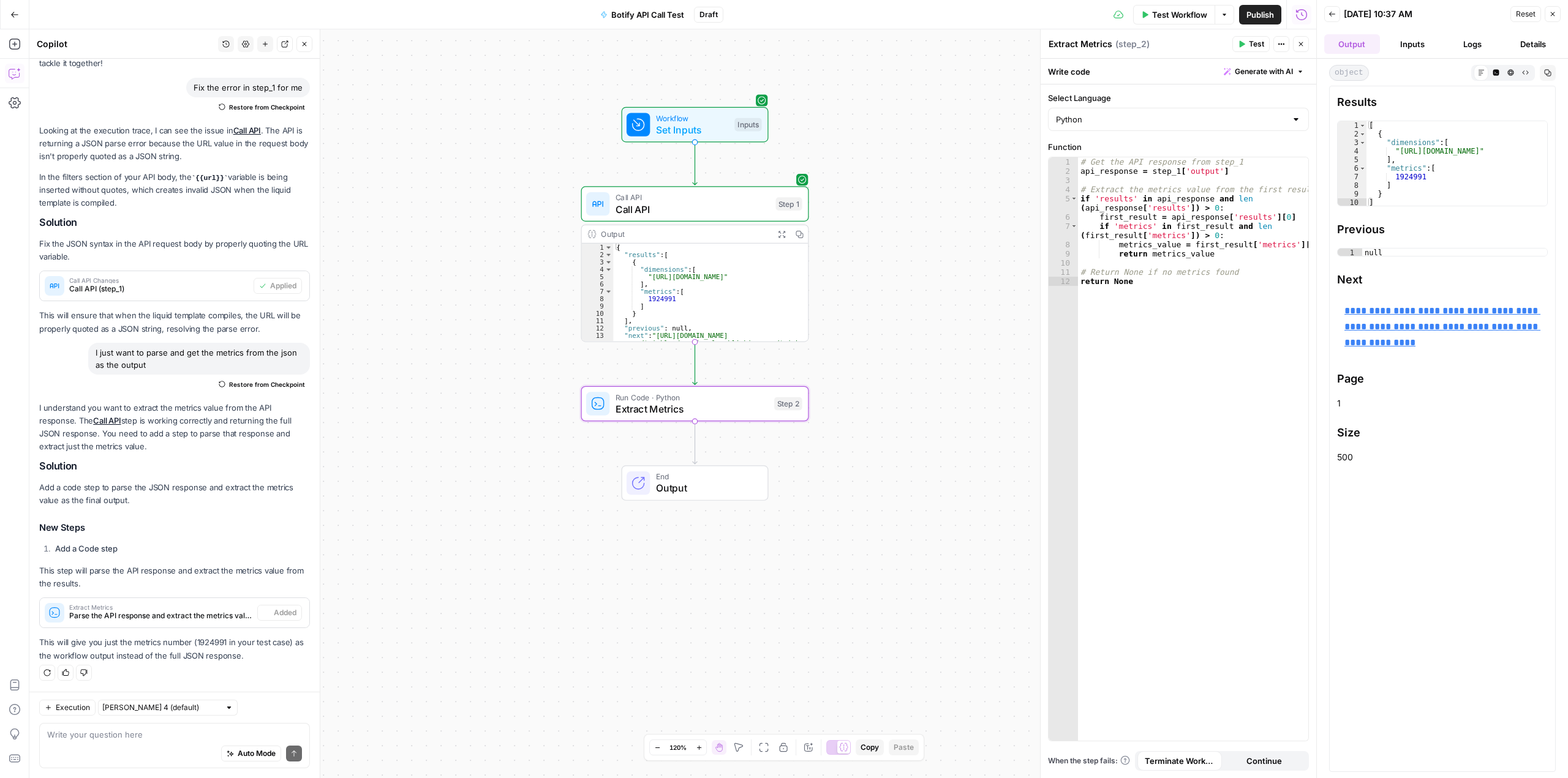
type textarea "Extract Metrics"
click at [1124, 121] on input "Select Language" at bounding box center [1171, 120] width 230 height 13
type input "Python"
click at [1002, 119] on div "Workflow Set Inputs Inputs Call API Call API Step 1 Output Expand Output Copy 1…" at bounding box center [672, 403] width 1287 height 749
click at [736, 404] on span "Extract Metrics" at bounding box center [691, 409] width 153 height 14
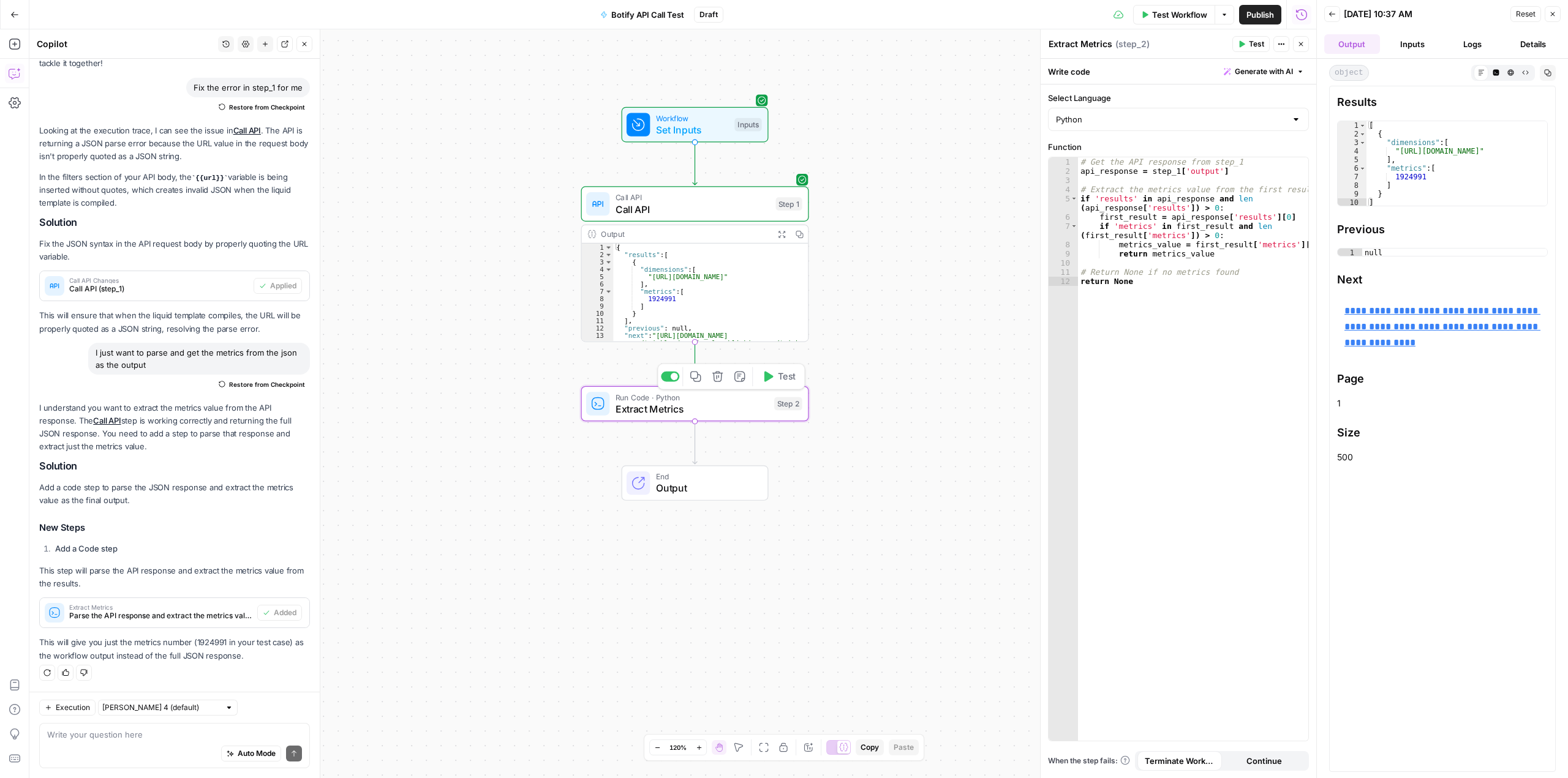
click at [776, 379] on button "Test" at bounding box center [778, 377] width 45 height 19
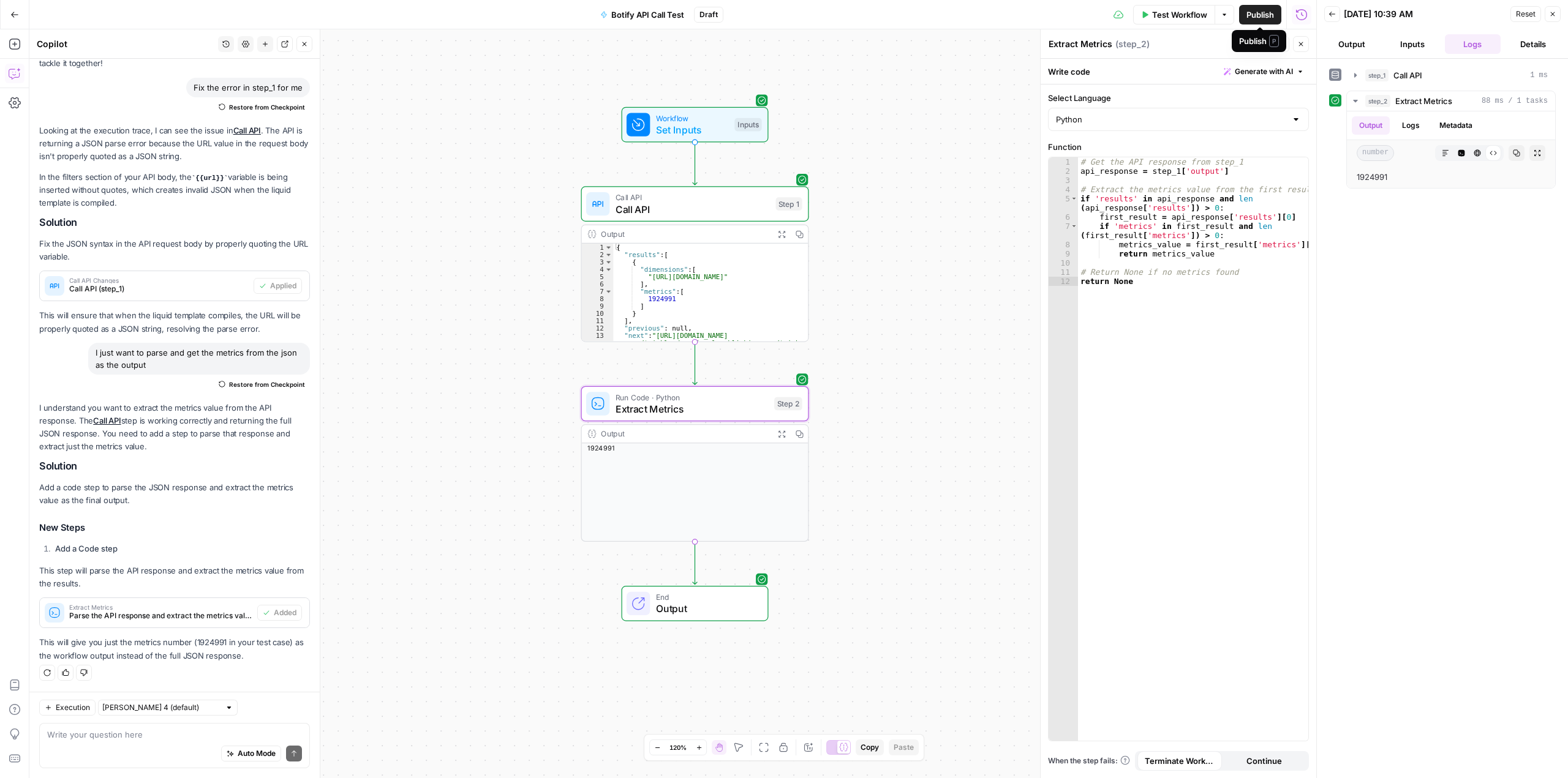
click at [1263, 14] on span "Publish" at bounding box center [1260, 14] width 28 height 13
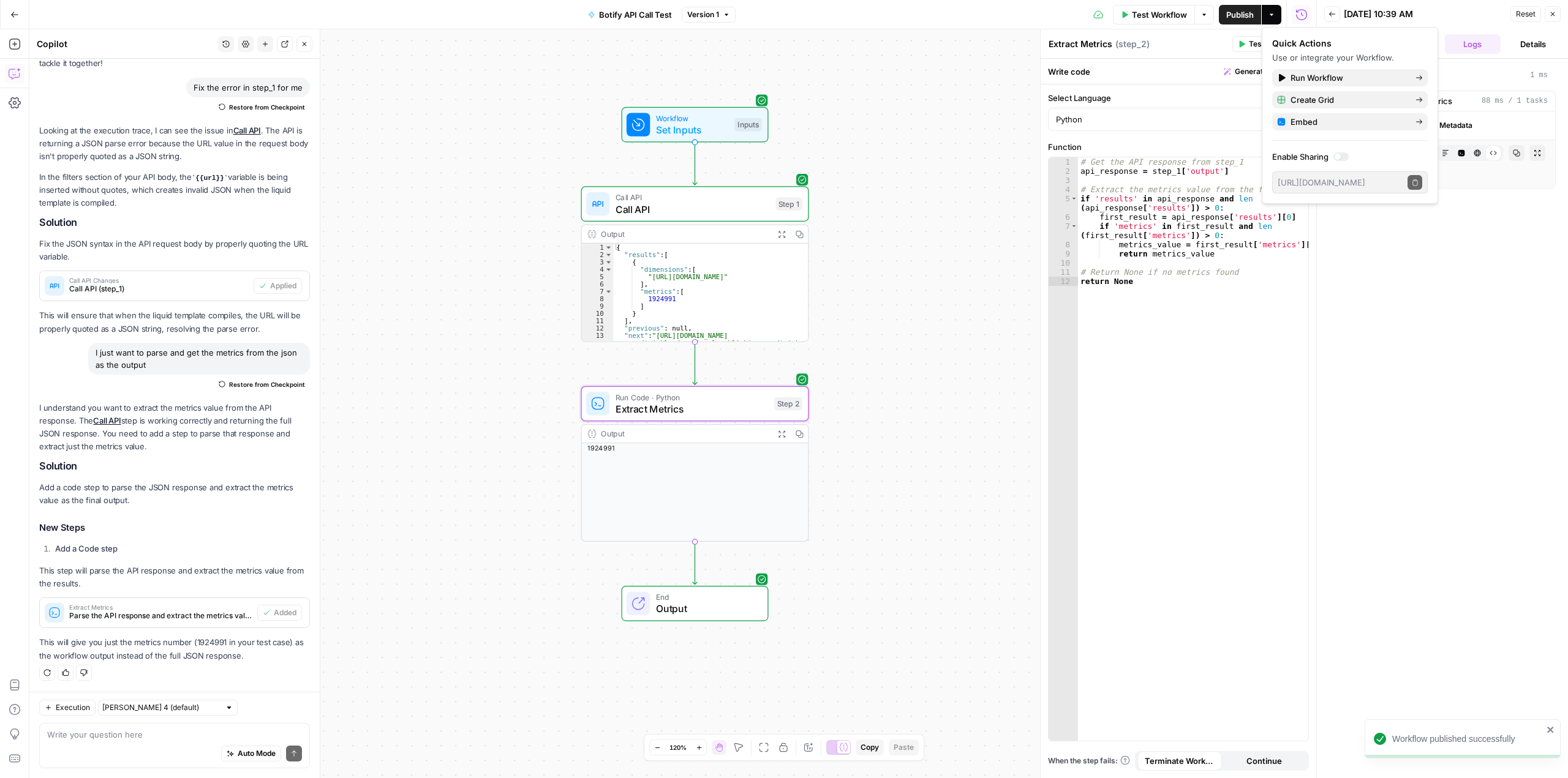
click at [17, 9] on button "Go Back" at bounding box center [14, 14] width 22 height 22
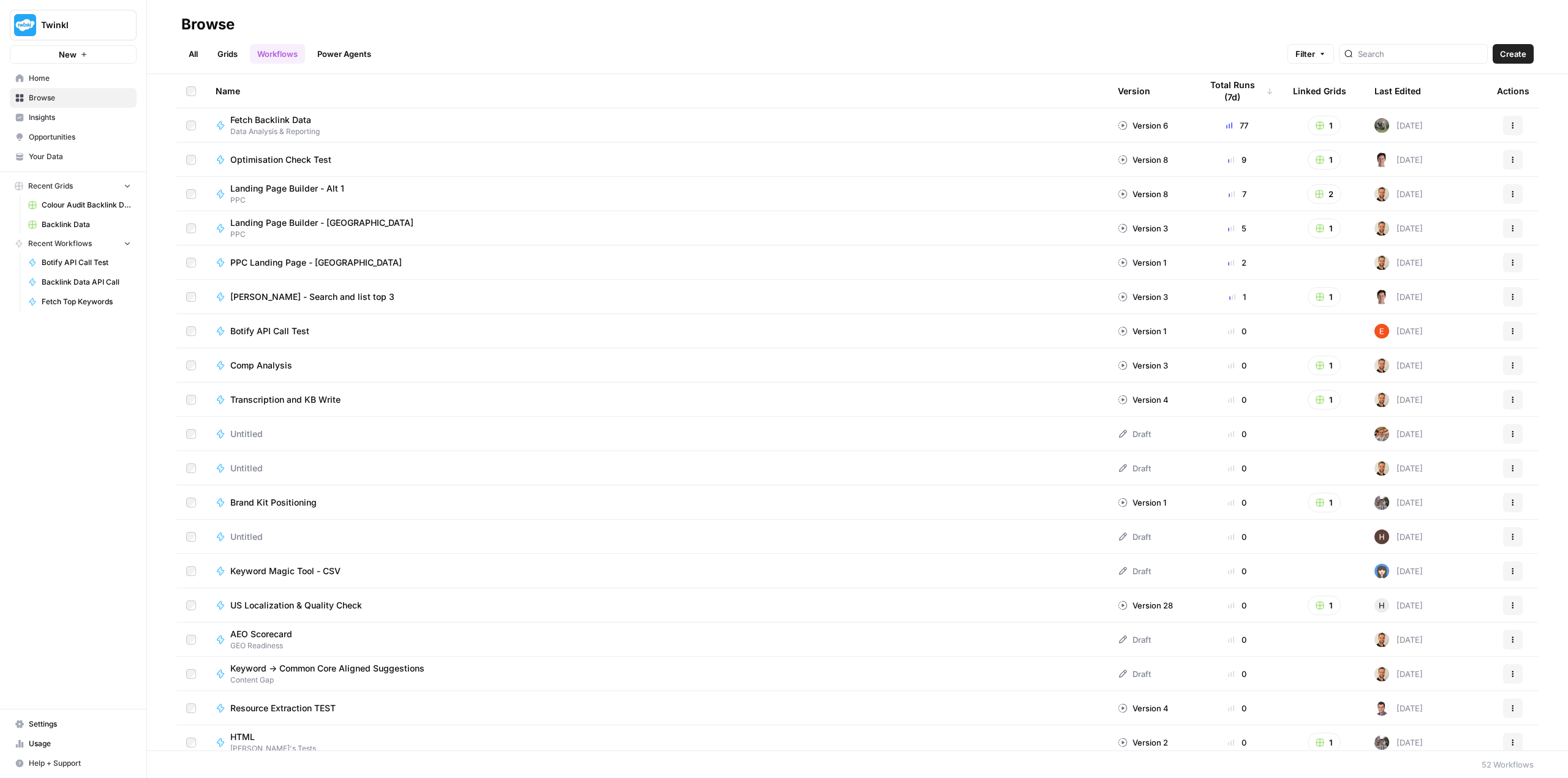
click at [225, 57] on link "Grids" at bounding box center [228, 54] width 35 height 19
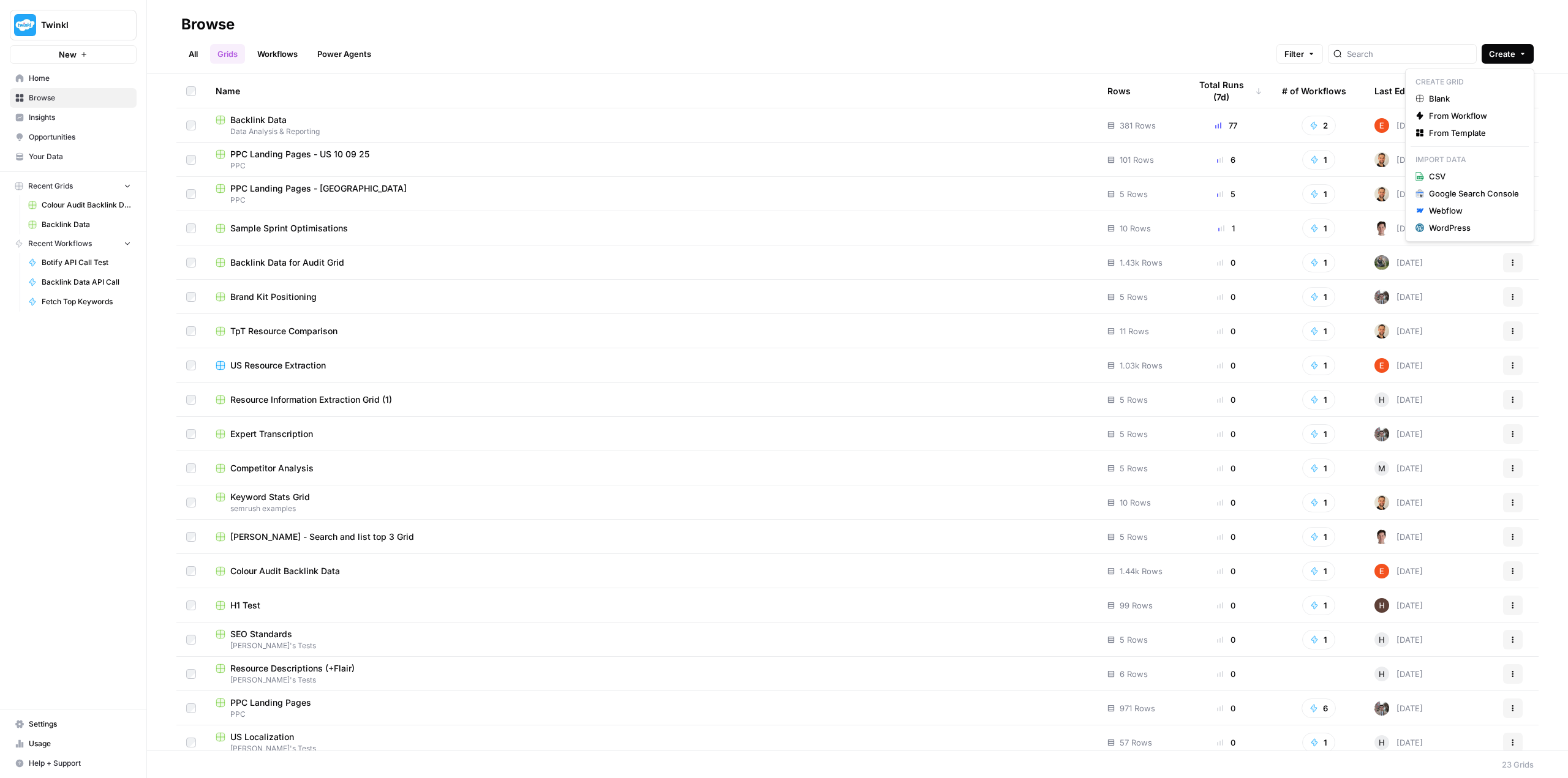
click at [1521, 57] on icon "button" at bounding box center [1523, 54] width 8 height 8
click at [1477, 94] on span "Blank" at bounding box center [1473, 98] width 90 height 13
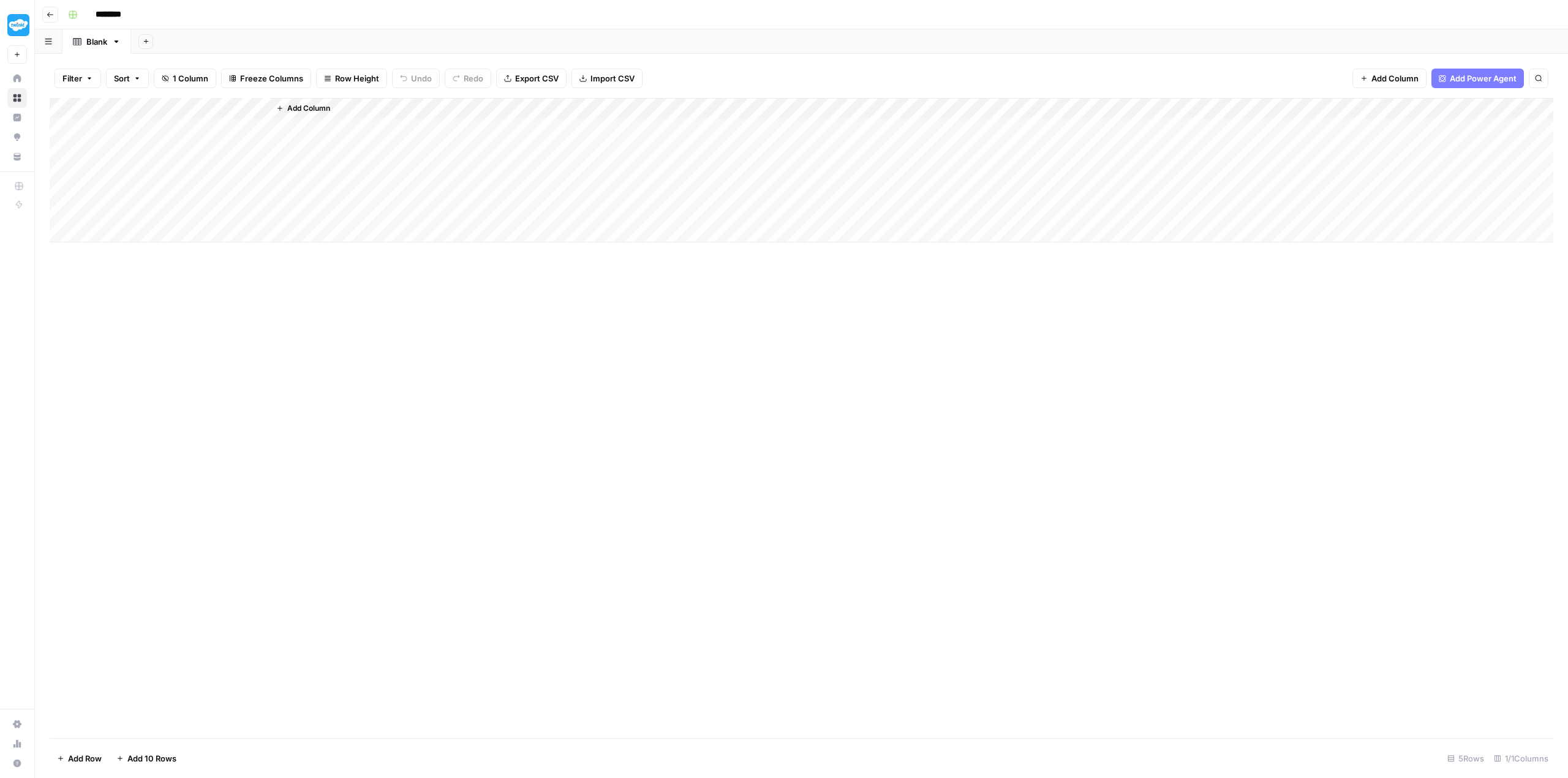
click at [122, 16] on input "********" at bounding box center [123, 14] width 68 height 19
drag, startPoint x: 145, startPoint y: 12, endPoint x: 94, endPoint y: 12, distance: 51.0
click at [94, 12] on input "********" at bounding box center [123, 14] width 68 height 19
type input "**********"
click at [321, 20] on div "**********" at bounding box center [809, 14] width 1493 height 19
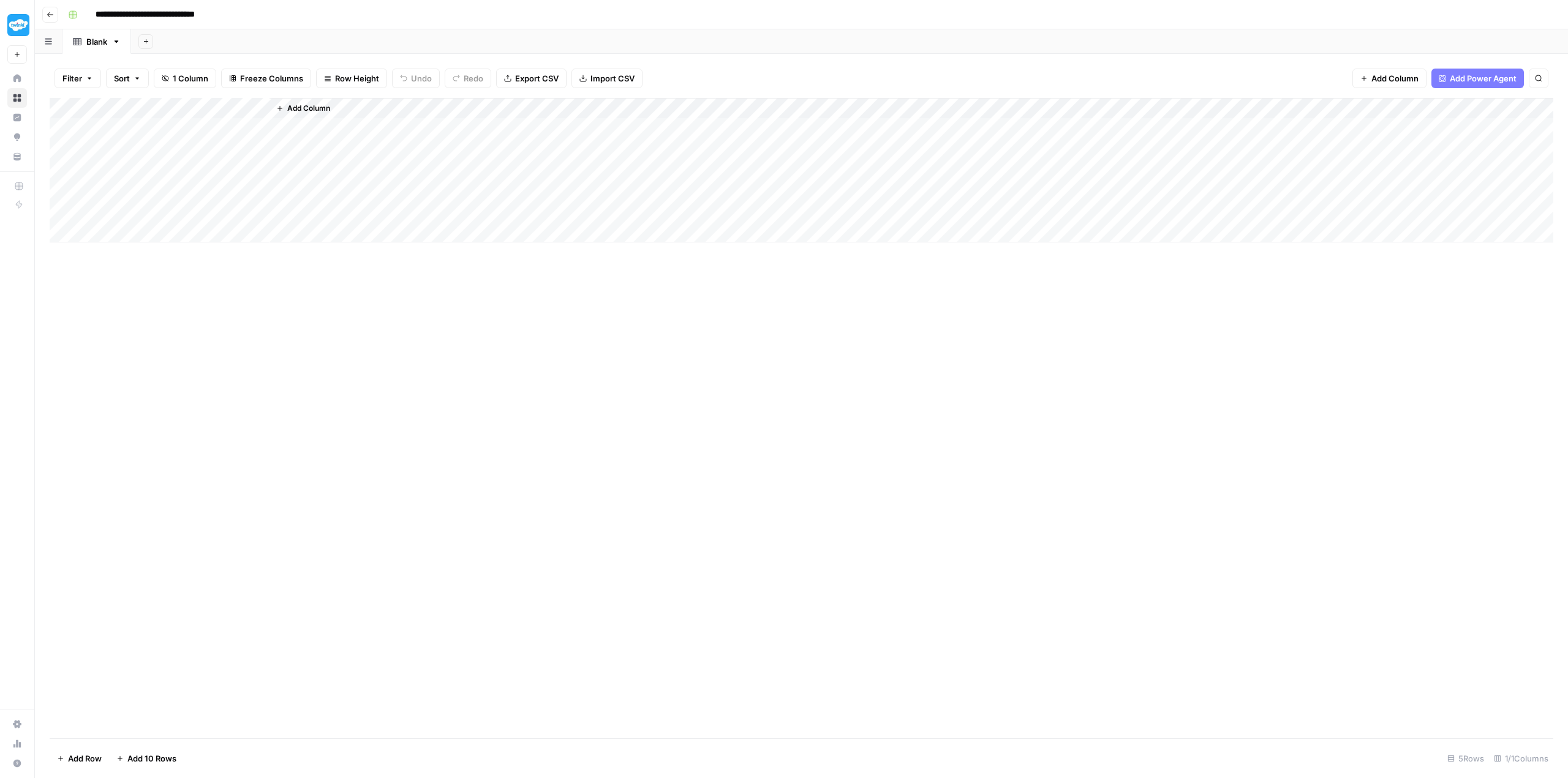
click at [122, 124] on div "Add Column" at bounding box center [801, 171] width 1504 height 145
click at [191, 125] on div "Add Column" at bounding box center [801, 171] width 1504 height 145
click at [362, 446] on div "Add Column" at bounding box center [801, 418] width 1504 height 640
click at [228, 124] on div "Add Column" at bounding box center [801, 171] width 1504 height 145
type textarea "**********"
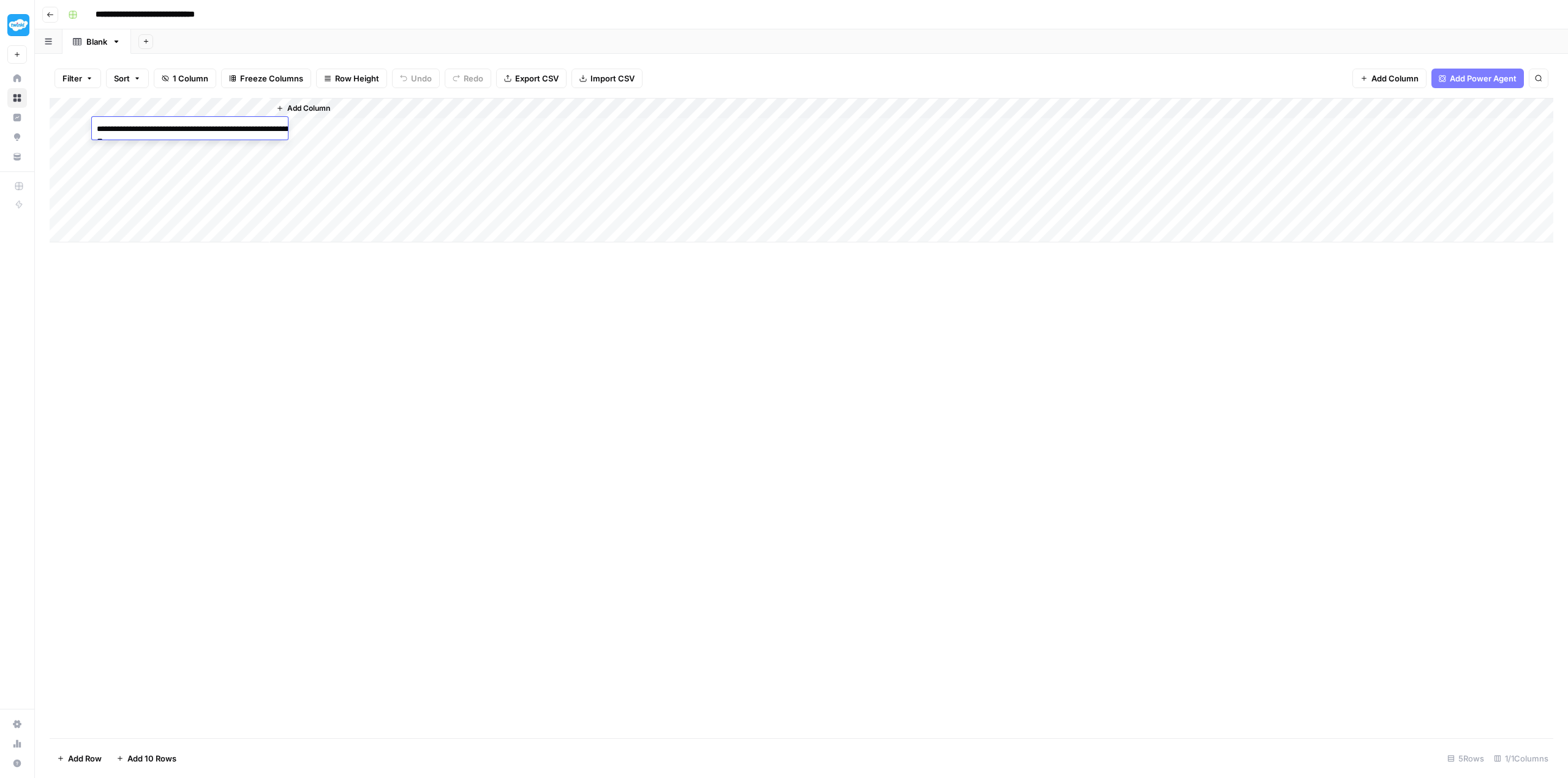
click at [363, 302] on div "Add Column" at bounding box center [801, 418] width 1504 height 640
click at [259, 108] on div "Add Column" at bounding box center [801, 171] width 1504 height 145
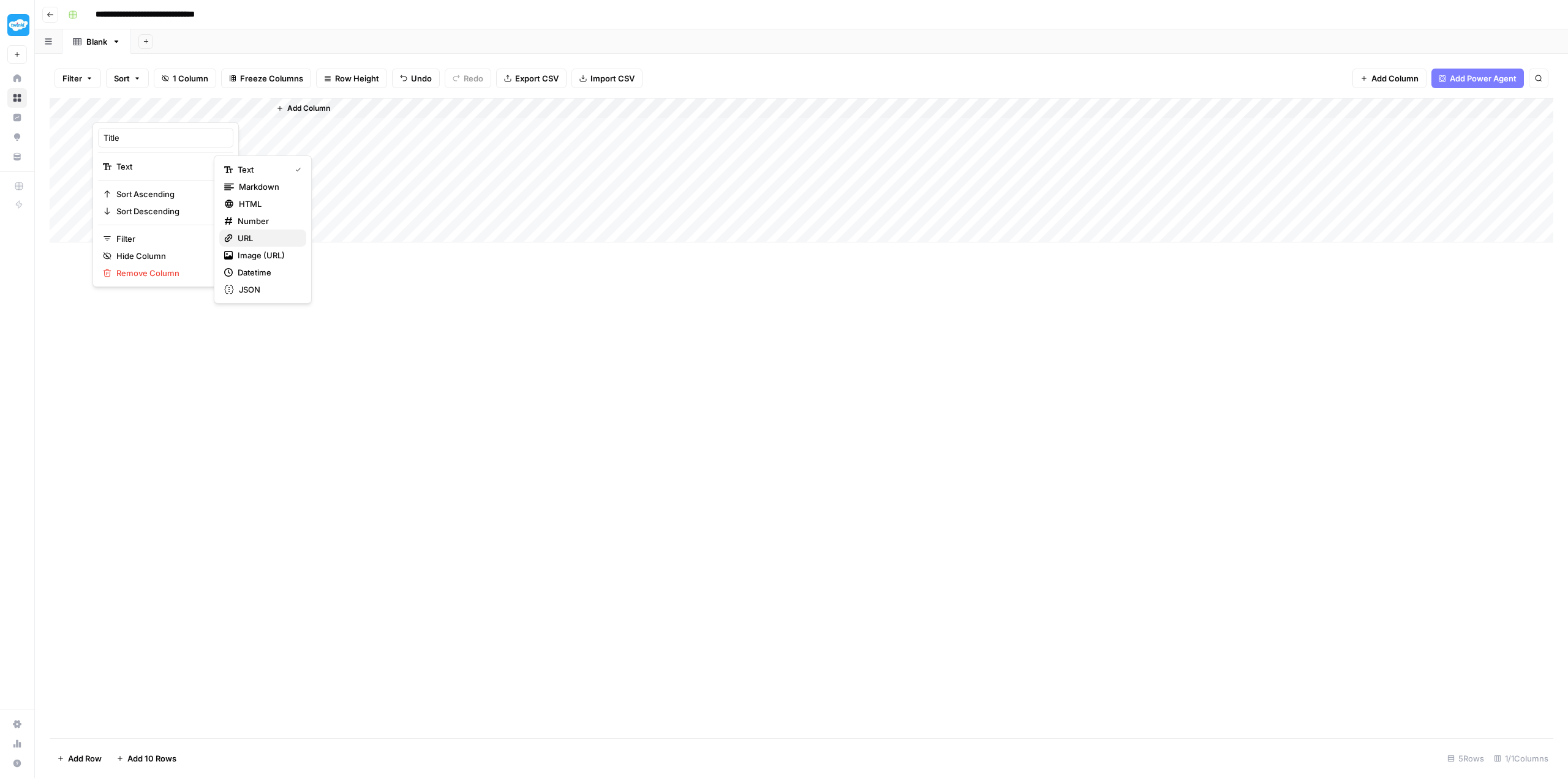
click at [263, 237] on span "URL" at bounding box center [266, 238] width 59 height 13
click at [425, 386] on div "Add Column" at bounding box center [801, 418] width 1504 height 640
click at [300, 103] on span "Add Column" at bounding box center [309, 108] width 42 height 11
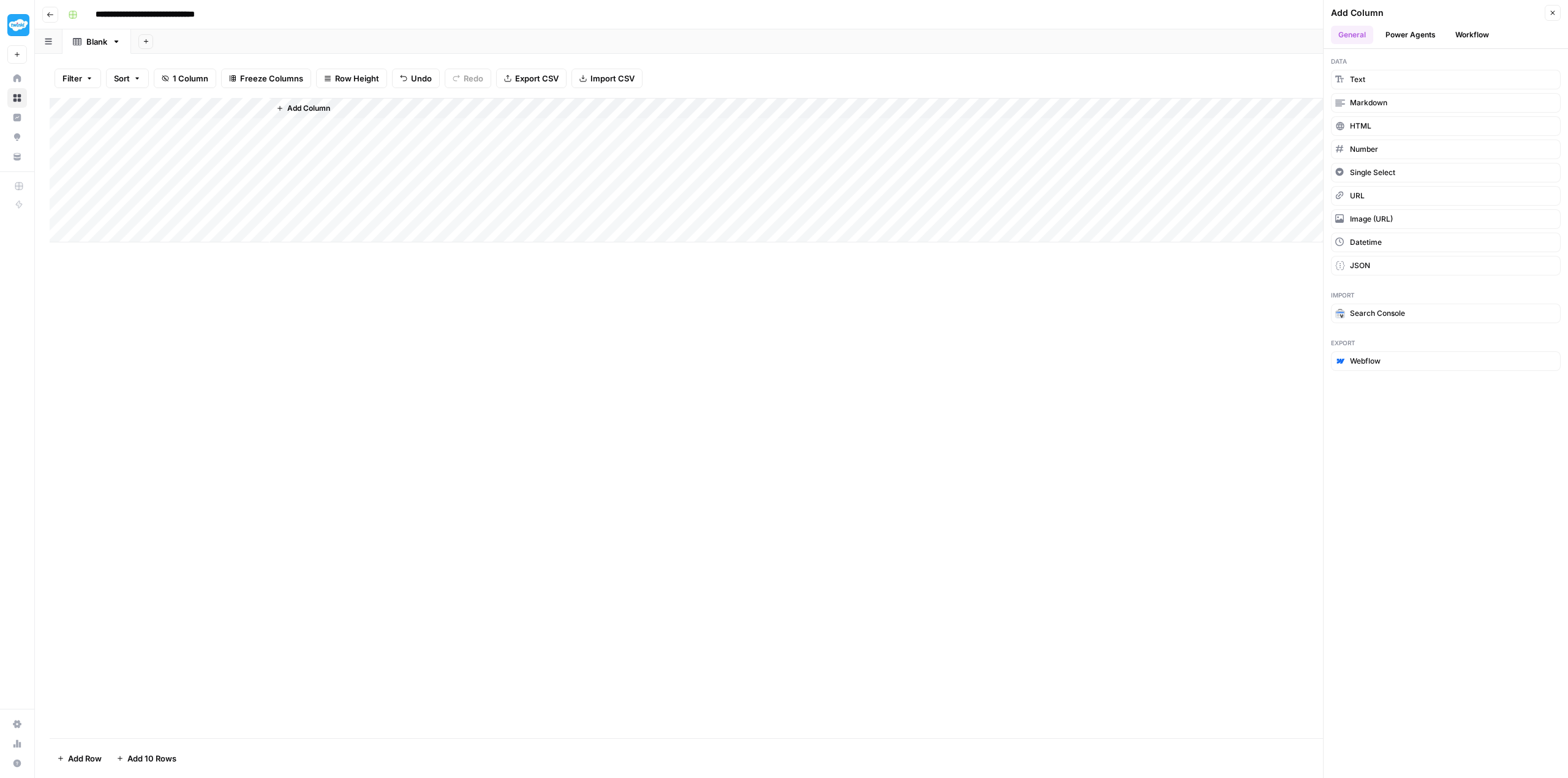
click at [1473, 35] on button "Workflow" at bounding box center [1473, 35] width 48 height 18
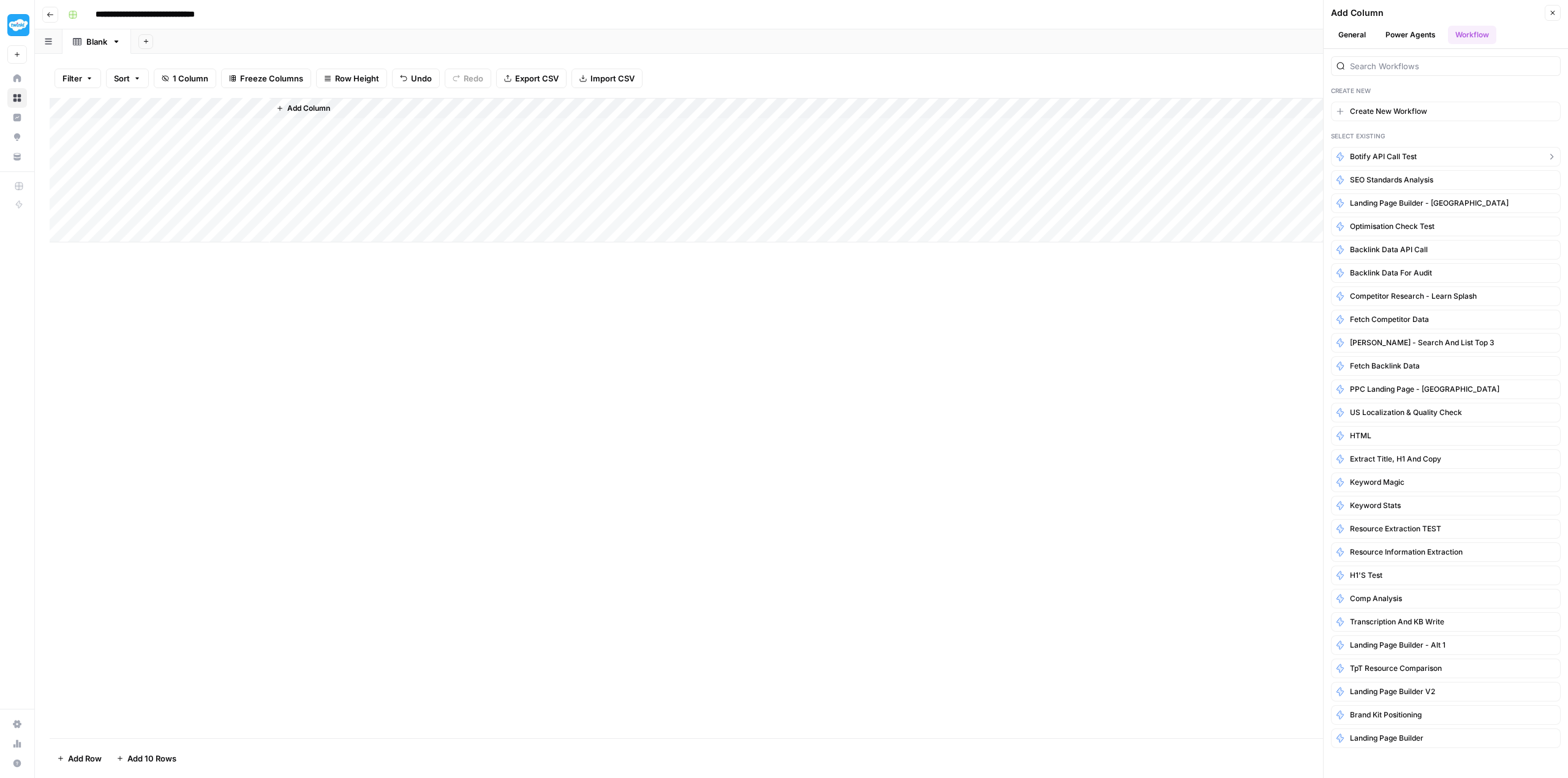
click at [1403, 150] on button "Botify API Call Test" at bounding box center [1446, 156] width 230 height 19
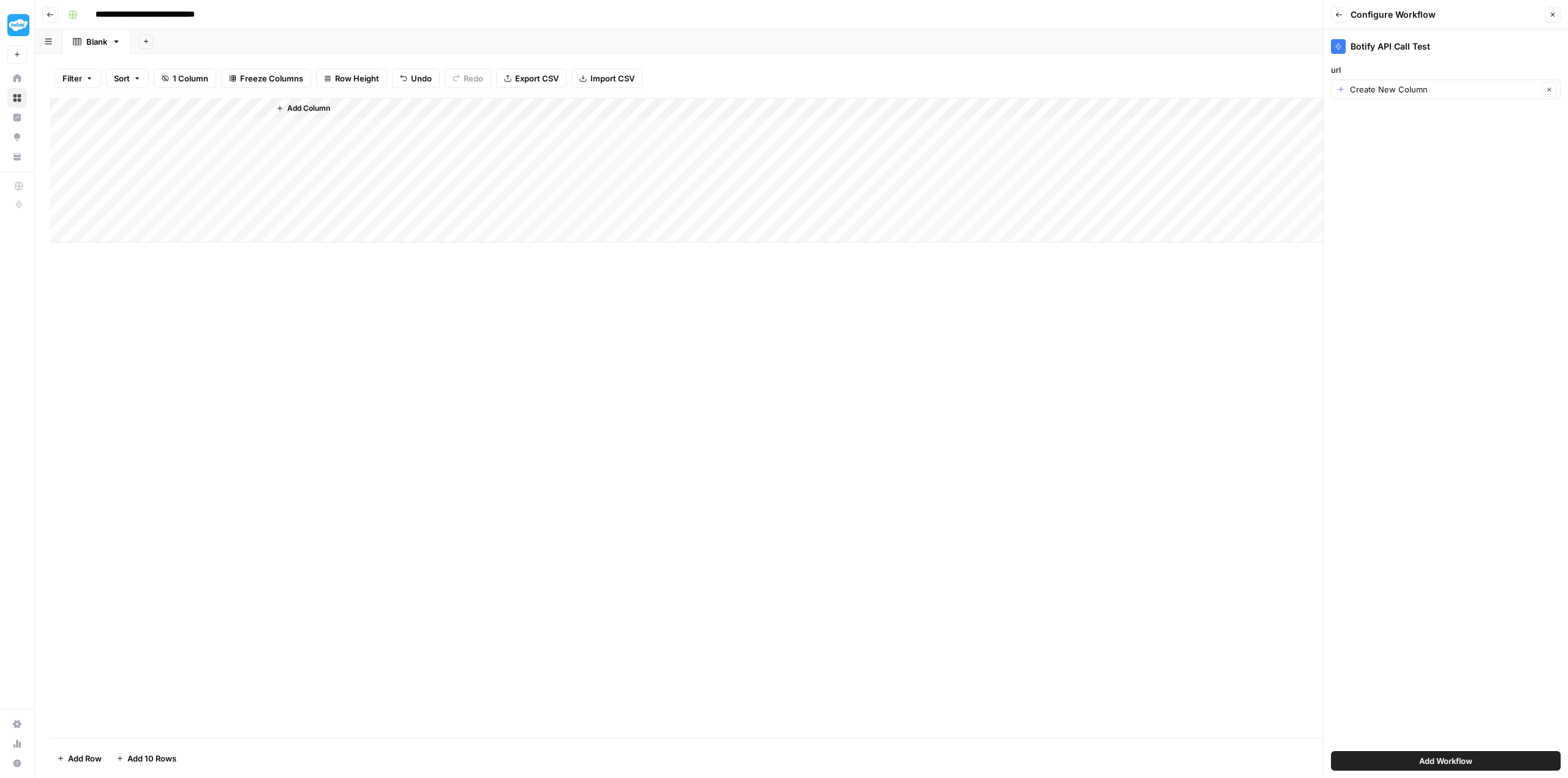
click at [1495, 760] on button "Add Workflow" at bounding box center [1446, 761] width 230 height 19
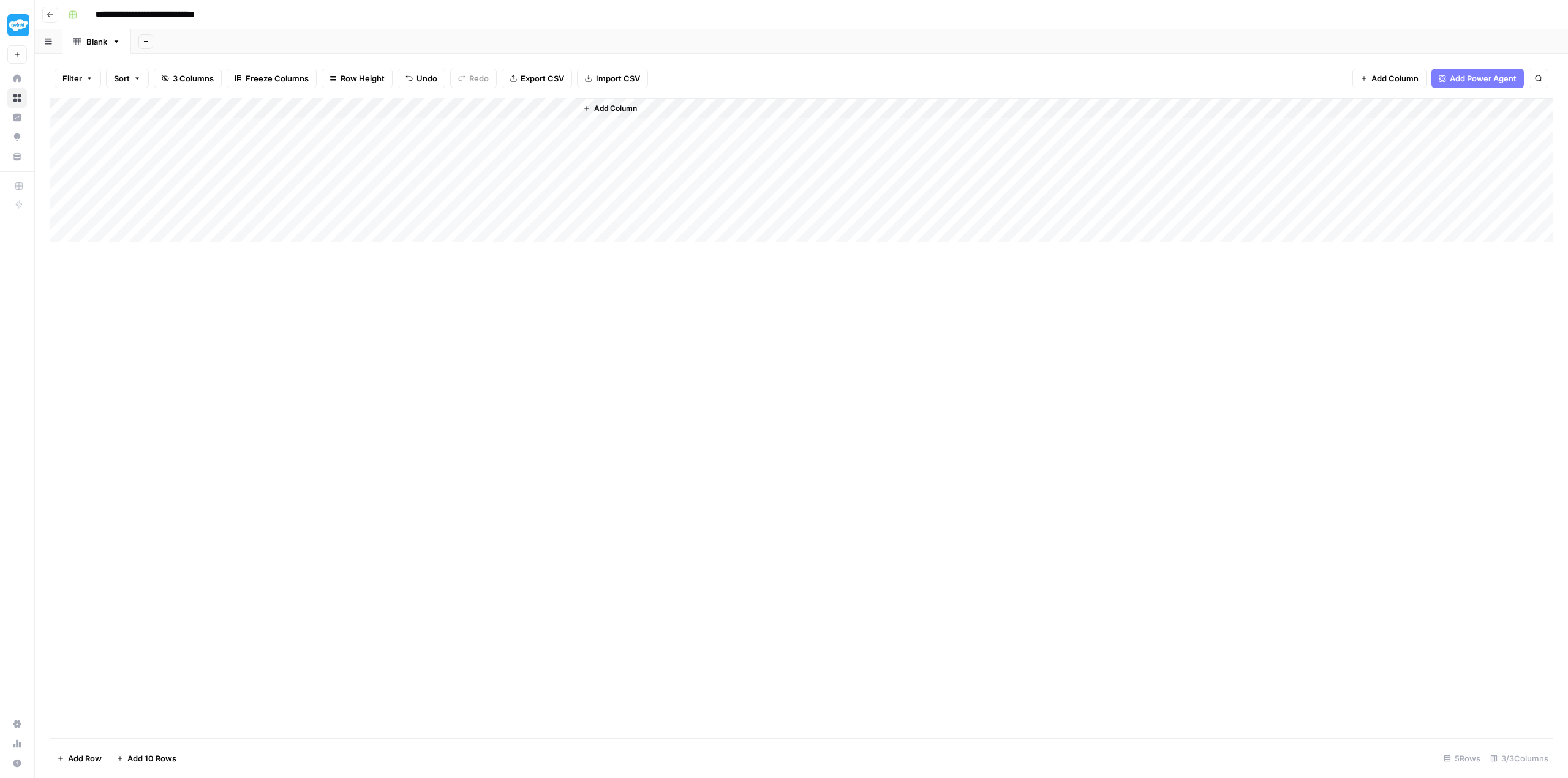
click at [257, 107] on div "Add Column" at bounding box center [801, 171] width 1504 height 145
click at [147, 270] on span "Remove Column" at bounding box center [170, 273] width 107 height 13
click at [727, 126] on span "Delete" at bounding box center [740, 126] width 26 height 13
click at [261, 108] on div "Add Column" at bounding box center [801, 171] width 1504 height 145
click at [245, 232] on span "URL" at bounding box center [266, 238] width 59 height 13
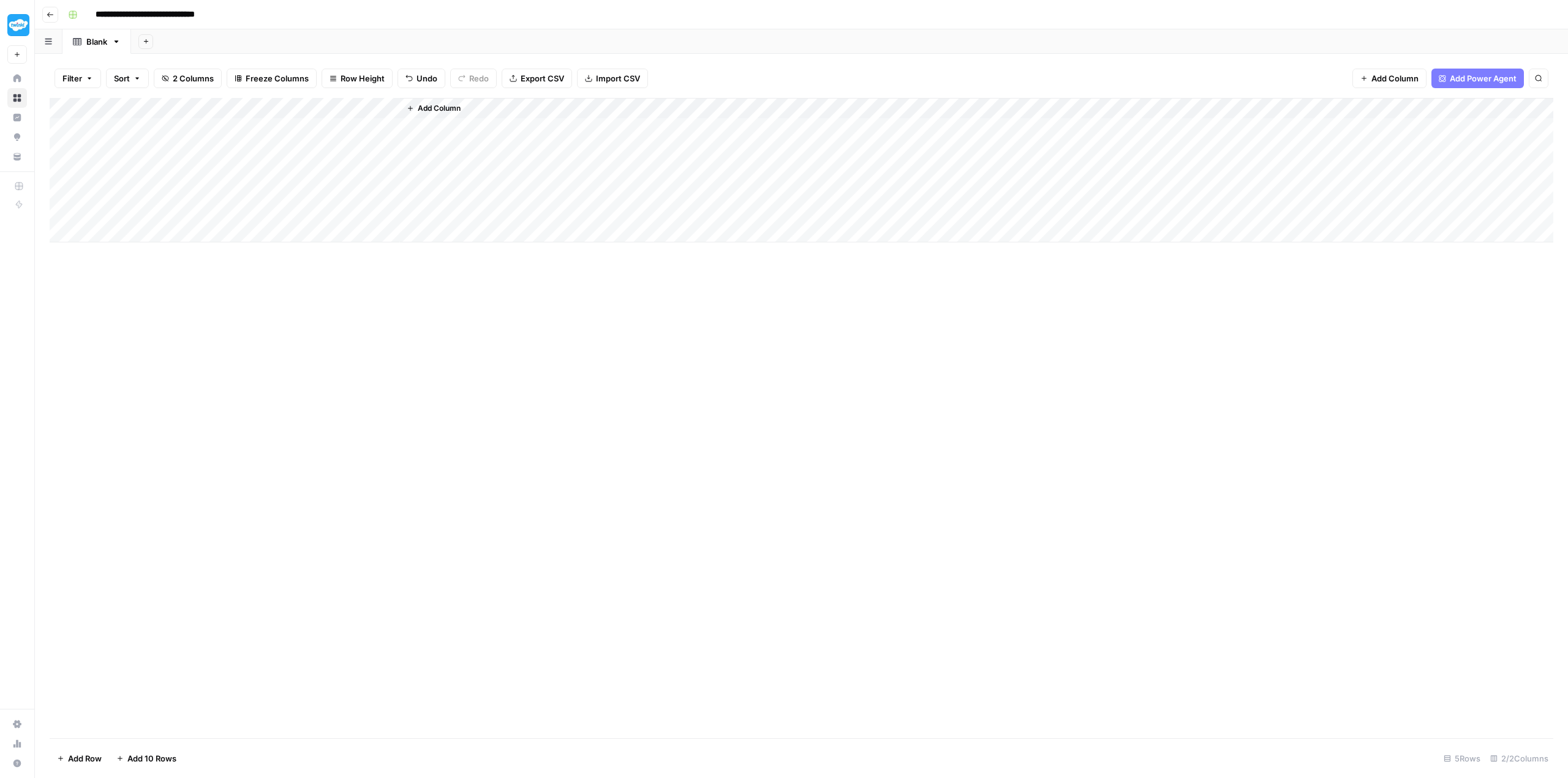
click at [191, 123] on div "Add Column" at bounding box center [801, 171] width 1504 height 145
click at [196, 128] on div "Add Column" at bounding box center [801, 171] width 1504 height 145
click at [196, 128] on input at bounding box center [194, 131] width 196 height 14
type input "**********"
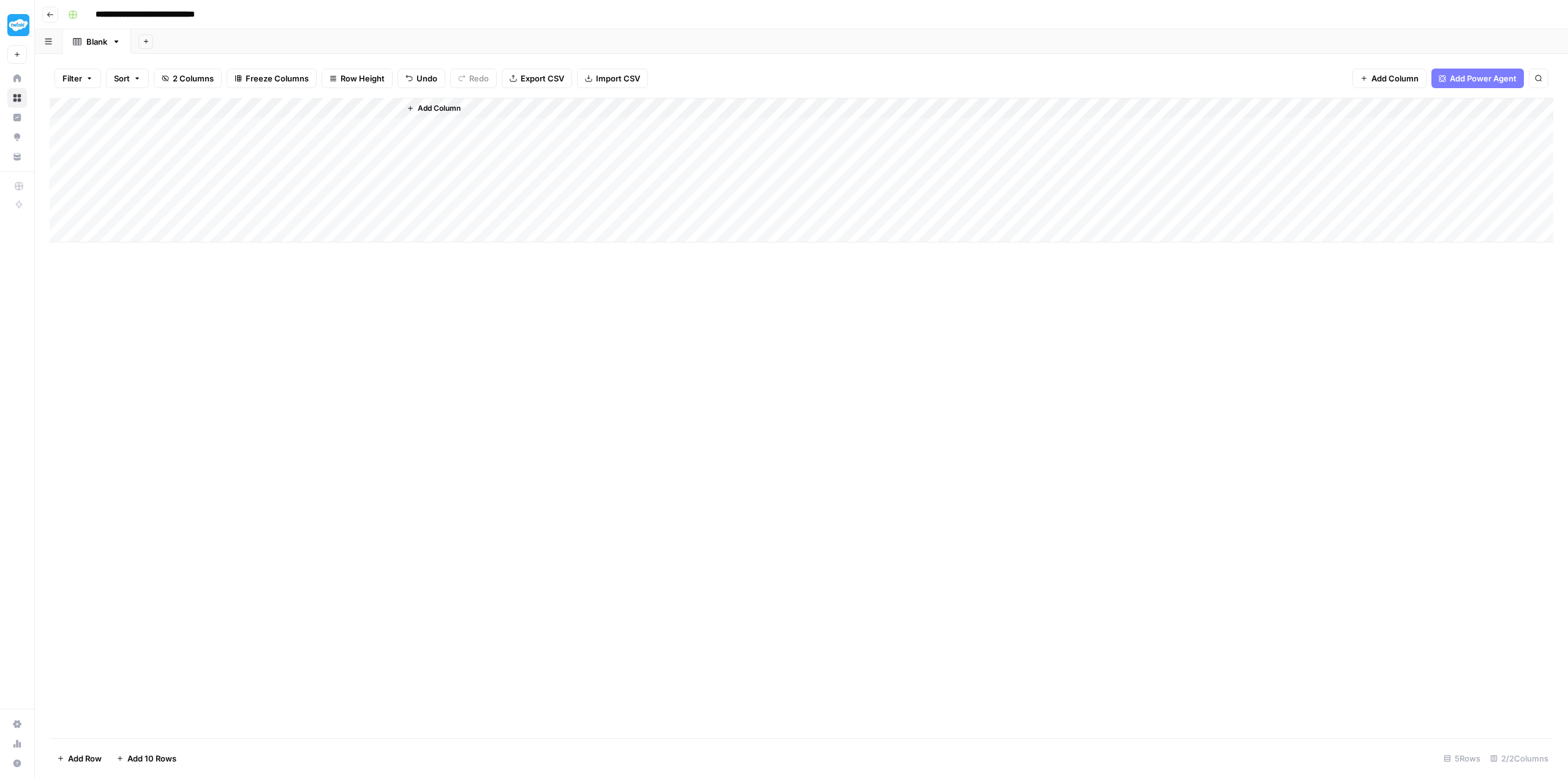
click at [315, 307] on div "Add Column" at bounding box center [801, 418] width 1504 height 640
drag, startPoint x: 270, startPoint y: 108, endPoint x: 323, endPoint y: 110, distance: 53.0
click at [323, 110] on div "Add Column" at bounding box center [801, 171] width 1504 height 145
click at [393, 110] on div "Add Column" at bounding box center [801, 171] width 1504 height 145
drag, startPoint x: 322, startPoint y: 107, endPoint x: 347, endPoint y: 109, distance: 25.1
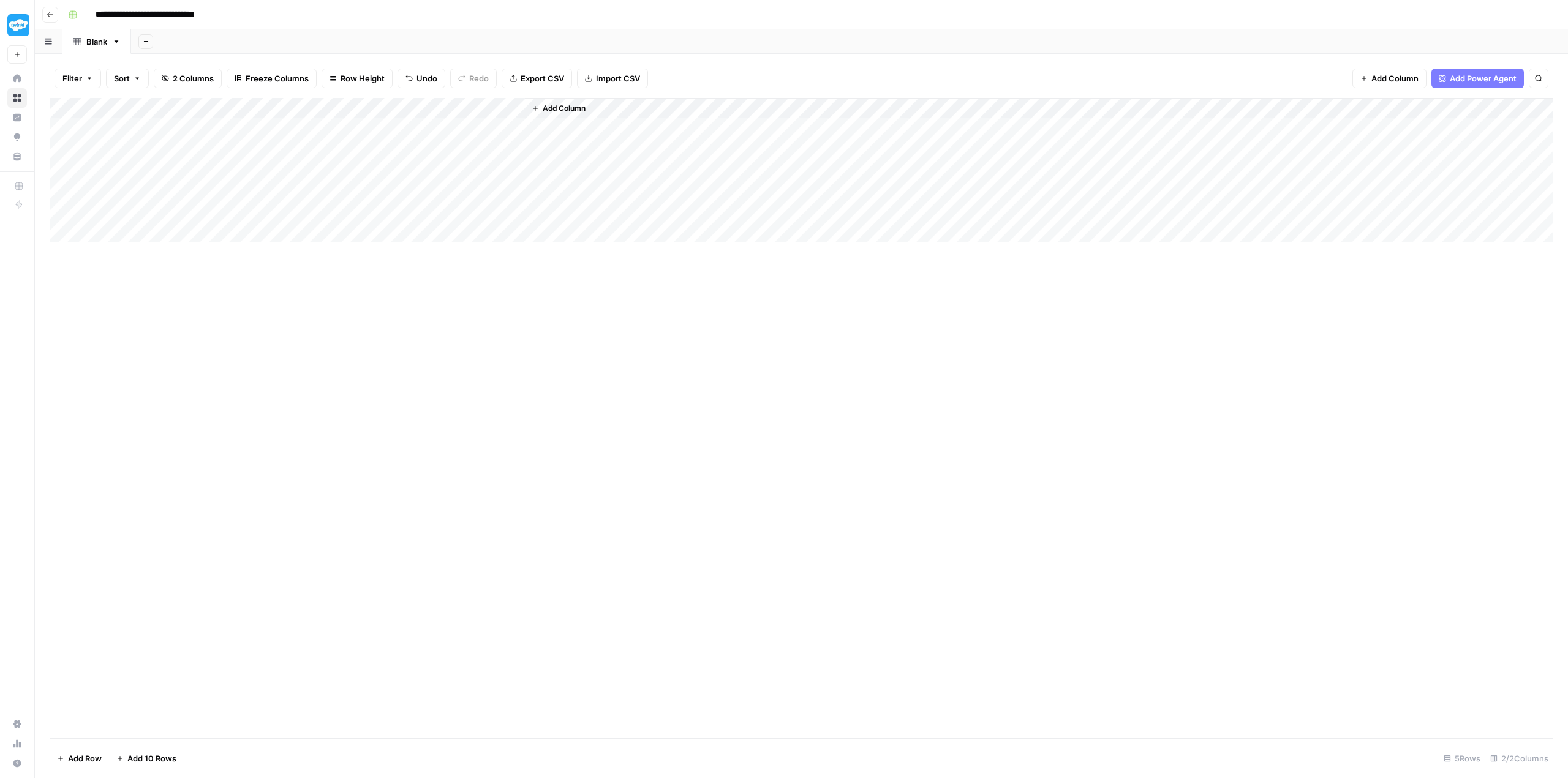
click at [347, 109] on div "Add Column" at bounding box center [801, 171] width 1504 height 145
click at [353, 311] on div "Add Column" at bounding box center [801, 418] width 1504 height 640
drag, startPoint x: 394, startPoint y: 102, endPoint x: 432, endPoint y: 103, distance: 38.0
click at [432, 103] on div "Add Column" at bounding box center [801, 171] width 1504 height 145
click at [473, 127] on div "Add Column" at bounding box center [801, 171] width 1504 height 145
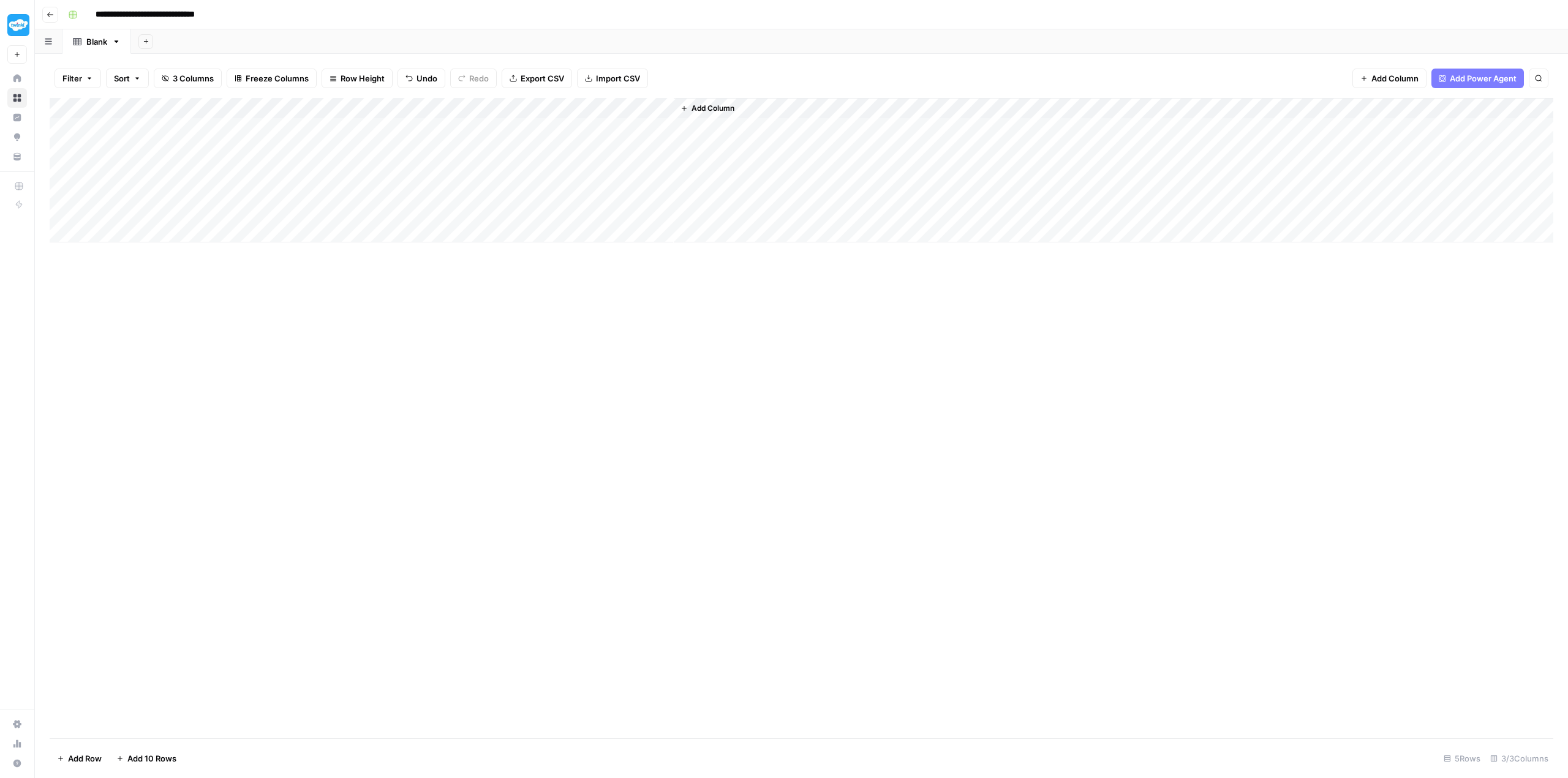
click at [664, 107] on div "Add Column" at bounding box center [801, 171] width 1504 height 145
drag, startPoint x: 653, startPoint y: 136, endPoint x: 570, endPoint y: 135, distance: 83.0
click at [570, 135] on div "Output" at bounding box center [636, 138] width 135 height 19
type input "Inlinks"
click at [525, 335] on div "Add Column" at bounding box center [801, 418] width 1504 height 640
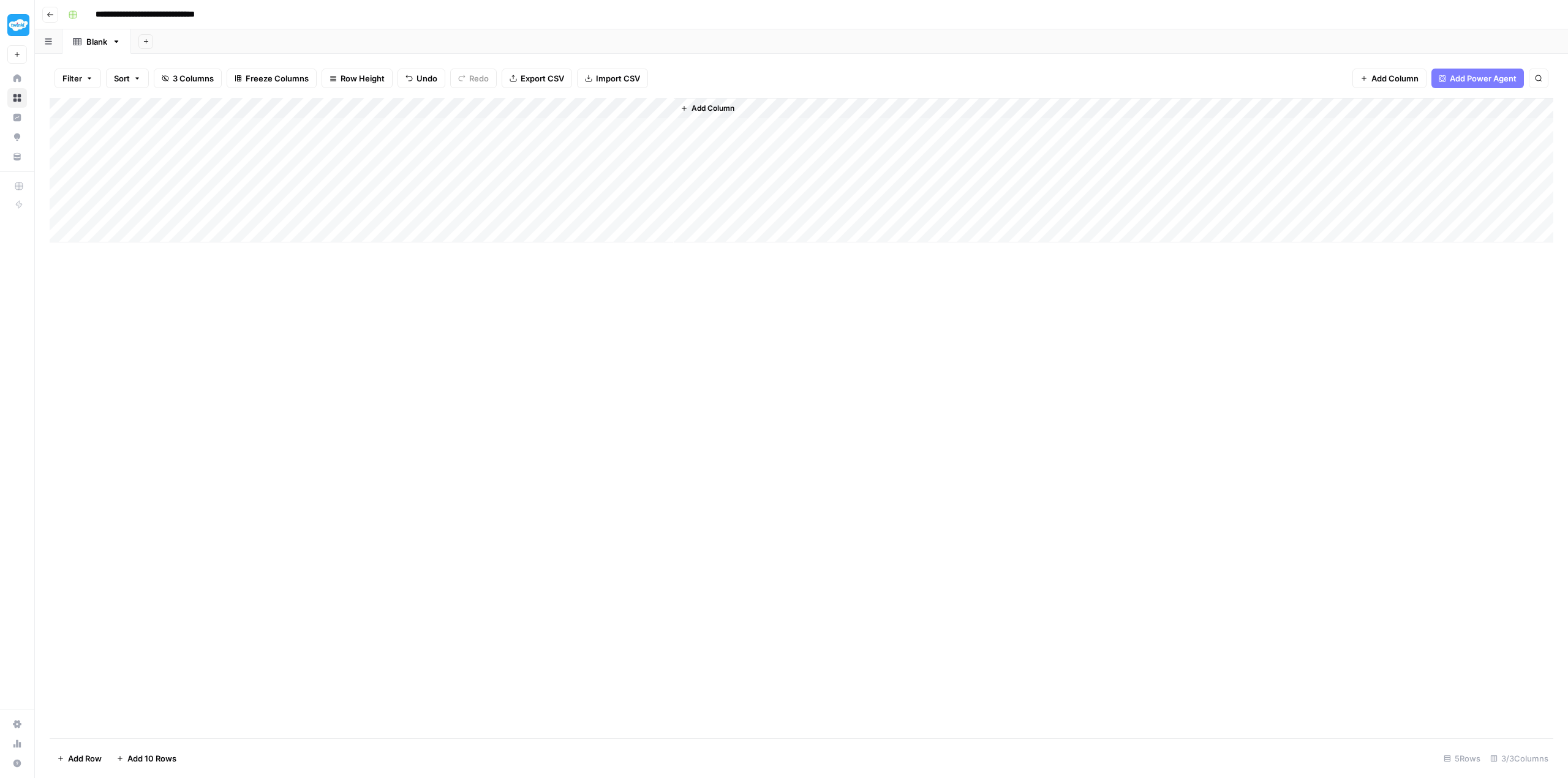
click at [665, 107] on div "Add Column" at bounding box center [801, 171] width 1504 height 145
drag, startPoint x: 625, startPoint y: 136, endPoint x: 572, endPoint y: 135, distance: 53.0
click at [572, 135] on div "Output" at bounding box center [636, 138] width 135 height 19
type input "Inlinks"
click at [629, 421] on div "Add Column" at bounding box center [801, 418] width 1504 height 640
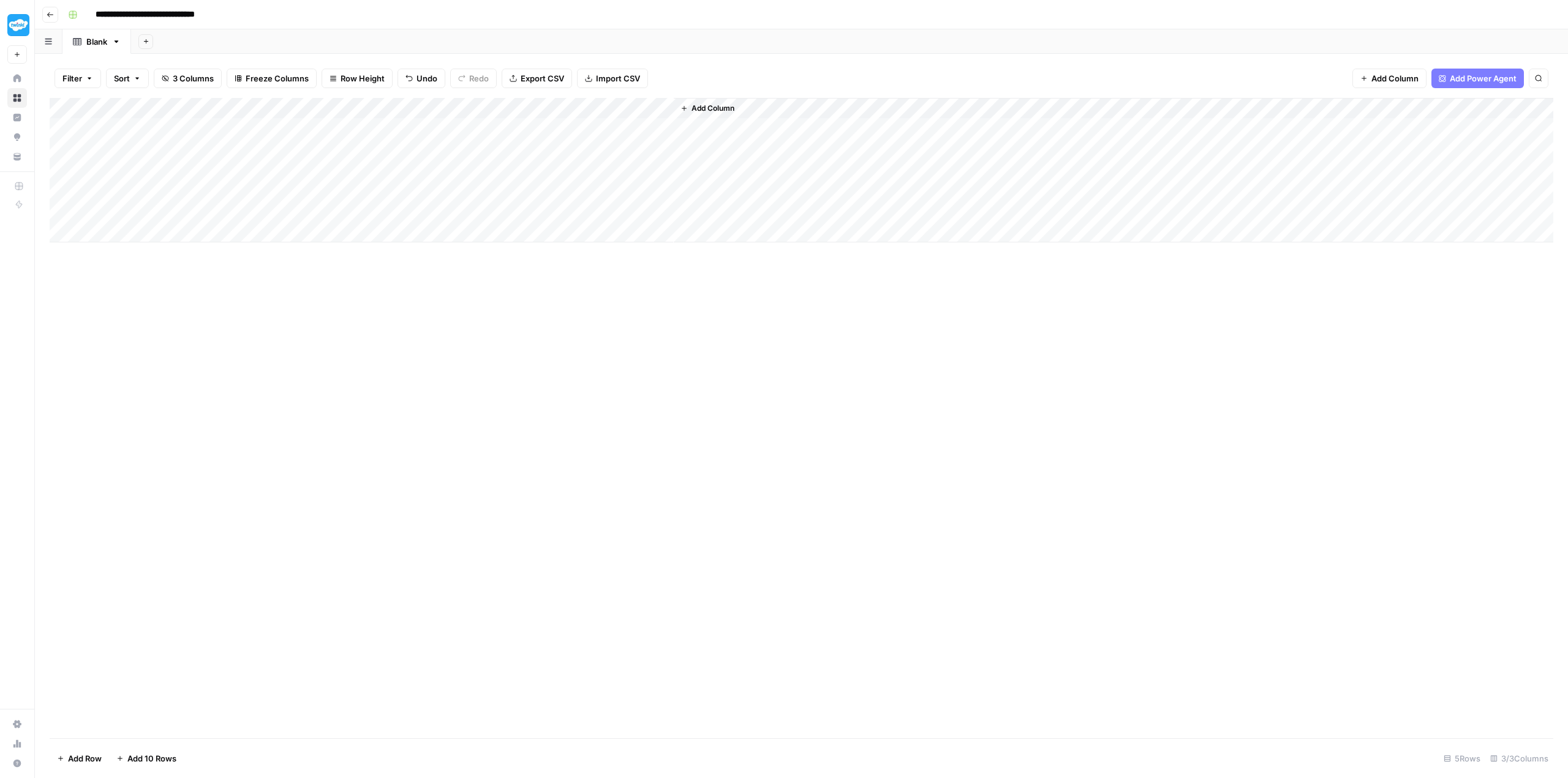
drag, startPoint x: 388, startPoint y: 147, endPoint x: 378, endPoint y: 147, distance: 10.0
click at [387, 147] on div "Add Column" at bounding box center [801, 171] width 1504 height 145
click at [341, 148] on div "Add Column" at bounding box center [801, 171] width 1504 height 145
click at [335, 142] on div at bounding box center [262, 152] width 341 height 21
click at [397, 381] on div "Add Column" at bounding box center [801, 418] width 1504 height 640
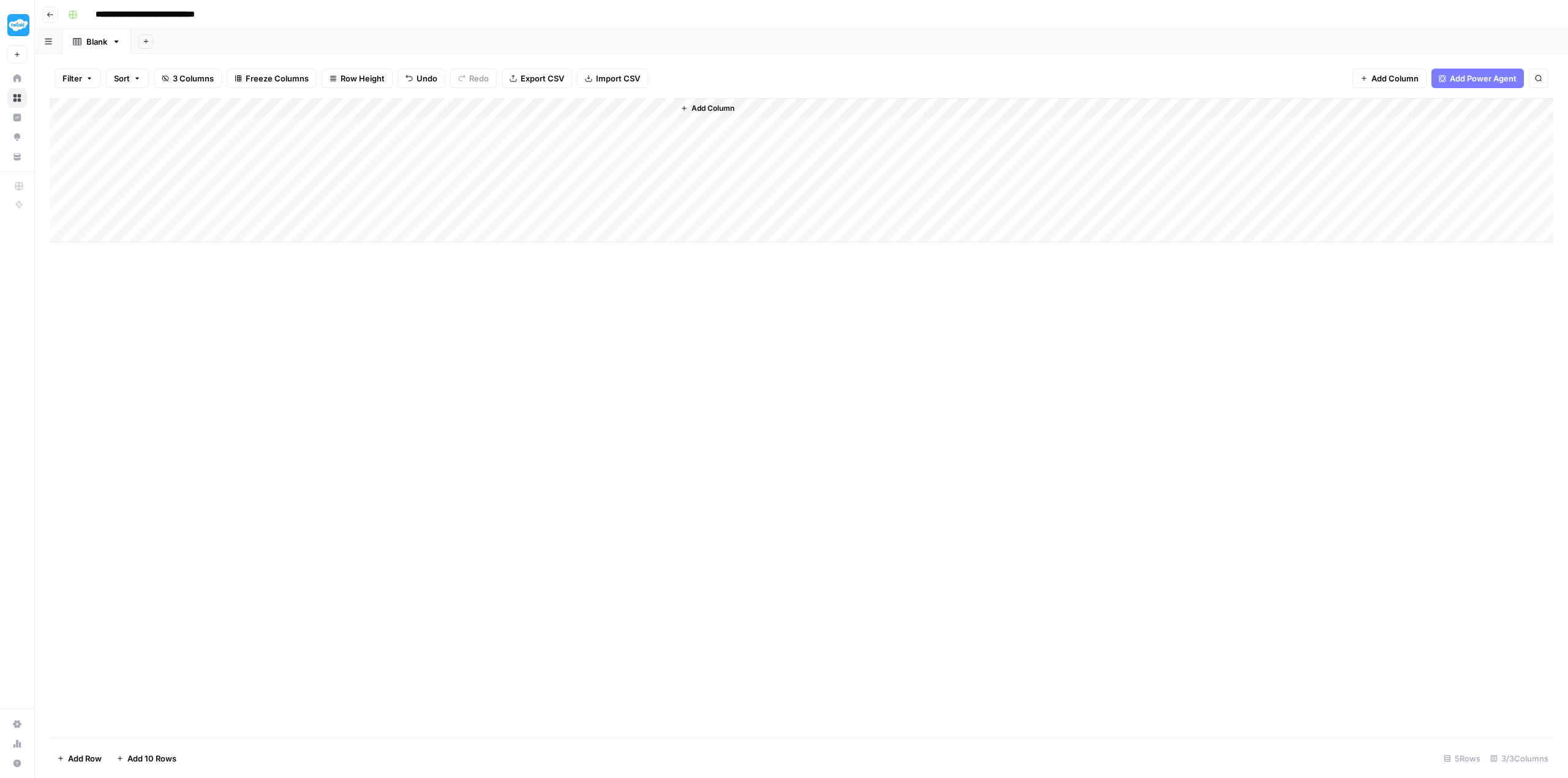
click at [236, 151] on div "Add Column" at bounding box center [801, 171] width 1504 height 145
type input "**********"
click at [493, 148] on div "Add Column" at bounding box center [801, 171] width 1504 height 145
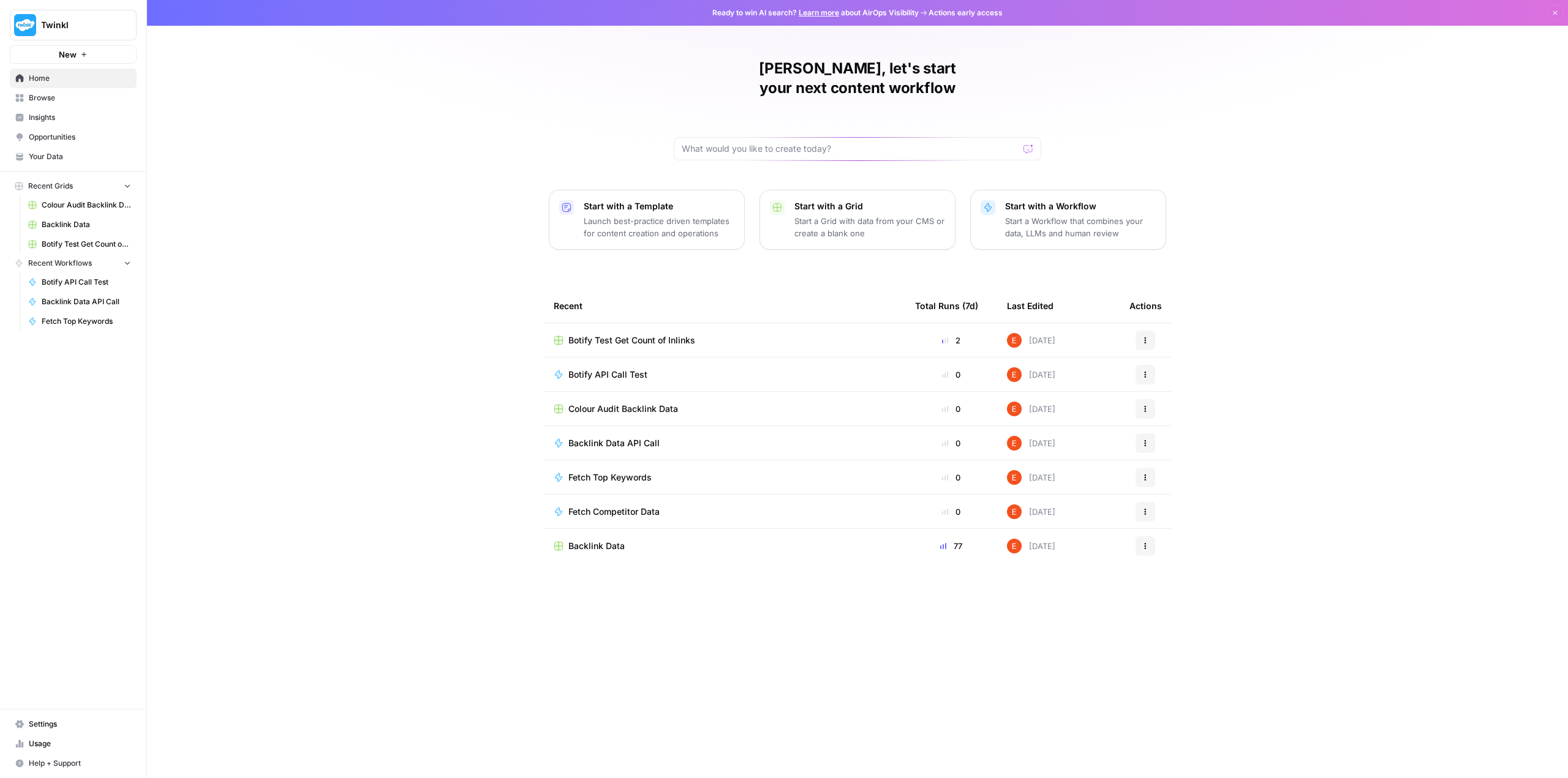
click at [44, 726] on span "Settings" at bounding box center [80, 724] width 102 height 11
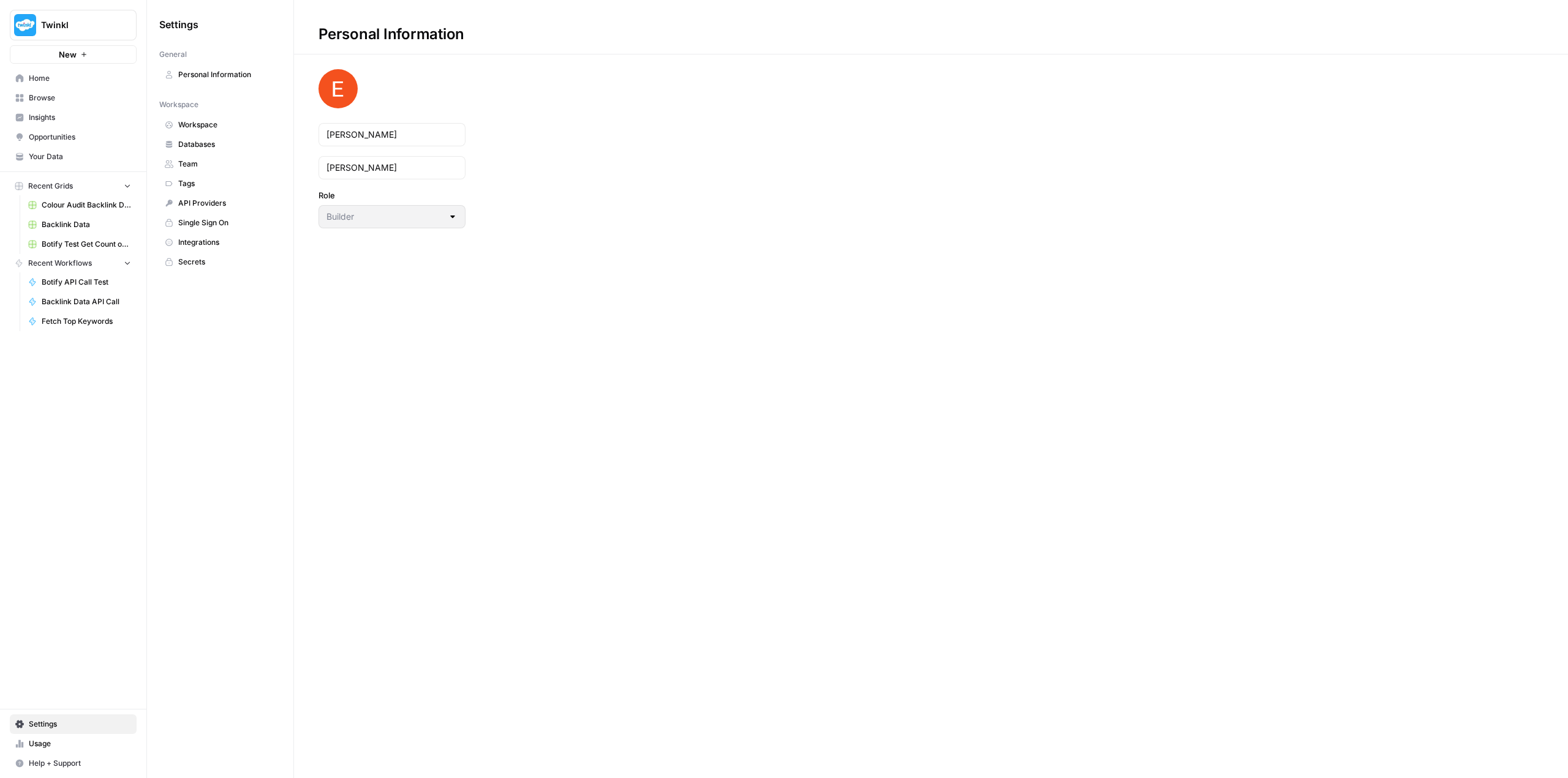
click at [229, 266] on span "Secrets" at bounding box center [227, 261] width 97 height 11
click at [212, 241] on span "Integrations" at bounding box center [227, 242] width 97 height 11
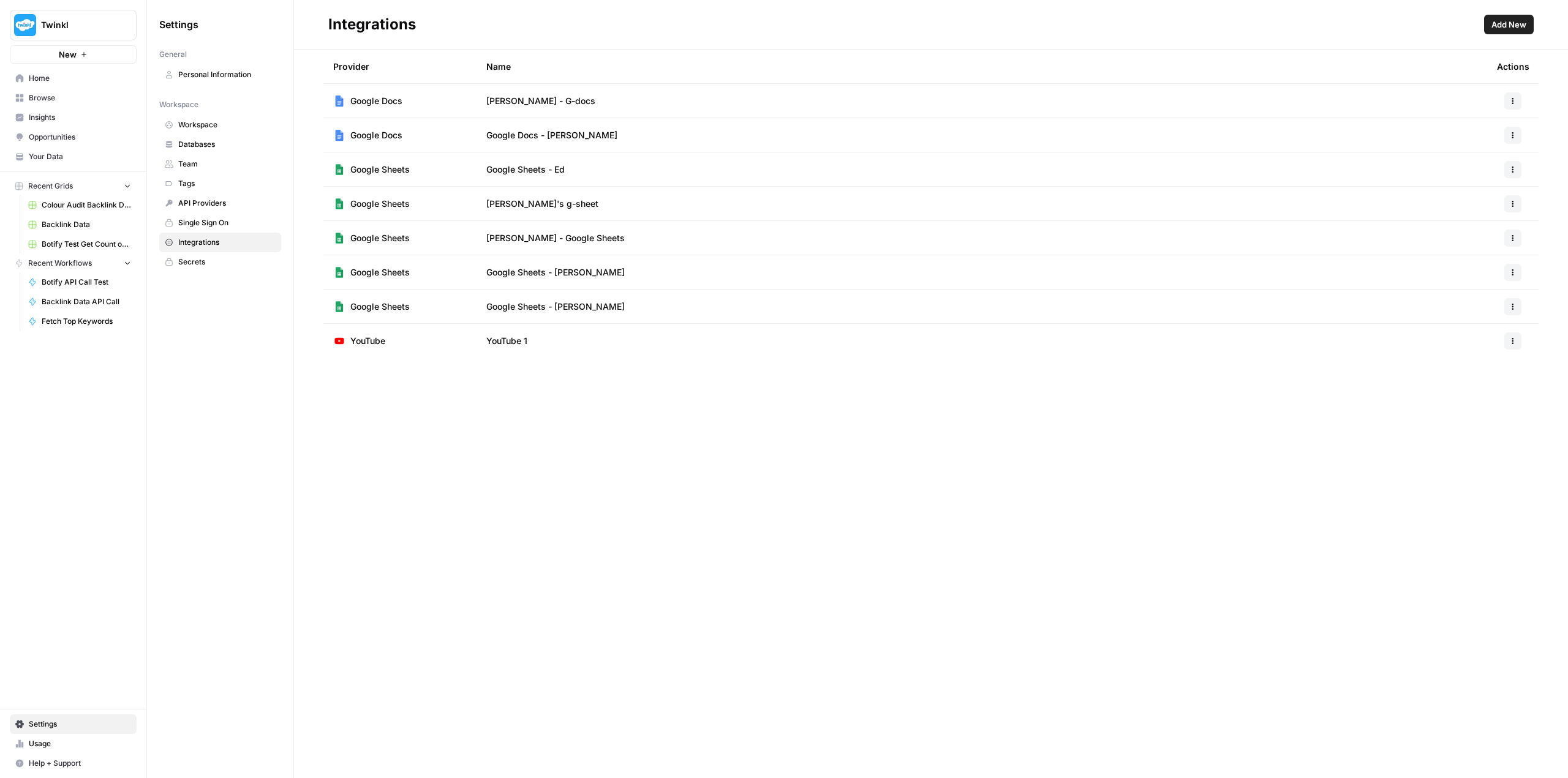
click at [210, 264] on span "Secrets" at bounding box center [227, 261] width 97 height 11
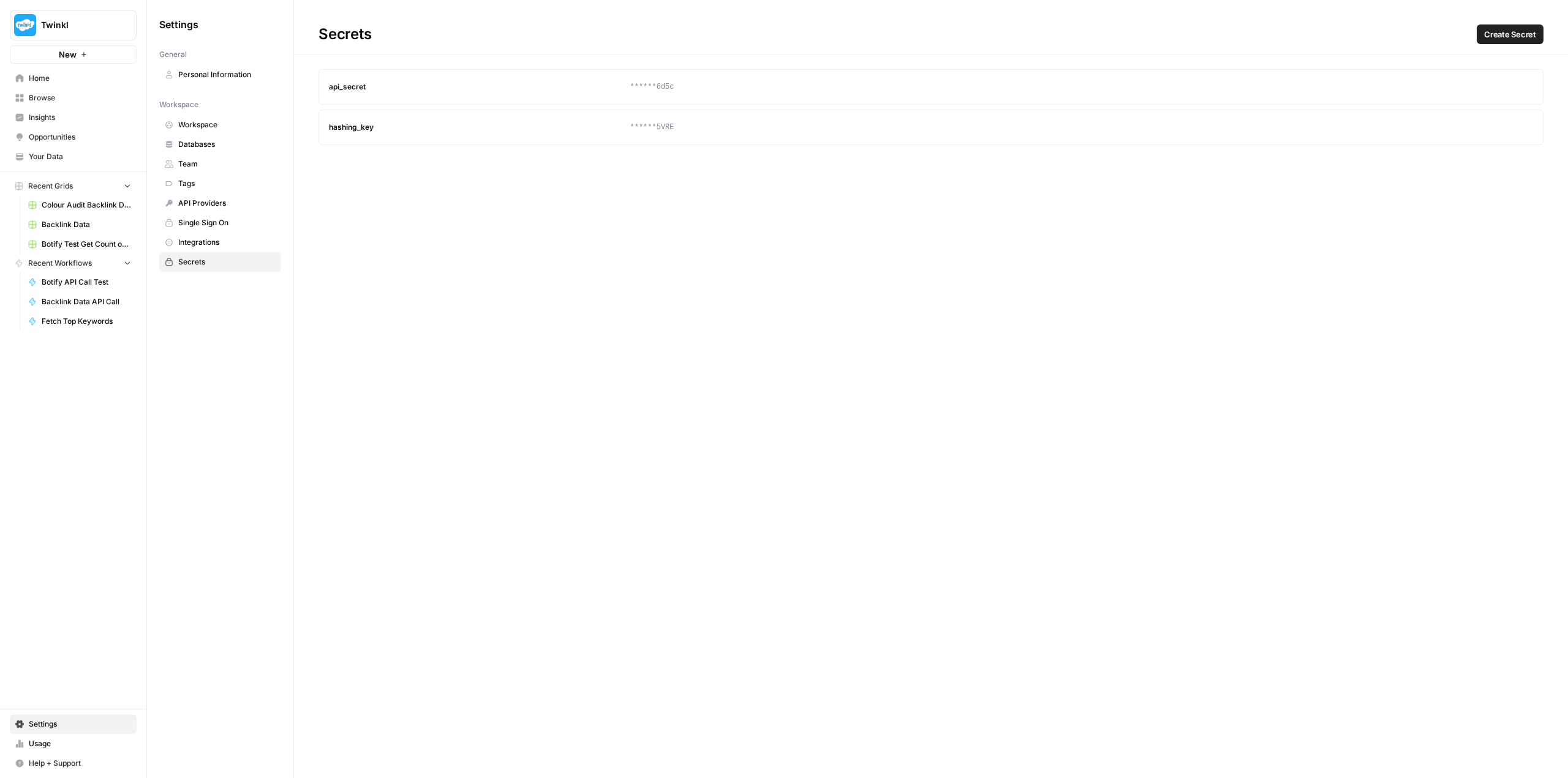
click at [191, 200] on span "API Providers" at bounding box center [227, 202] width 97 height 11
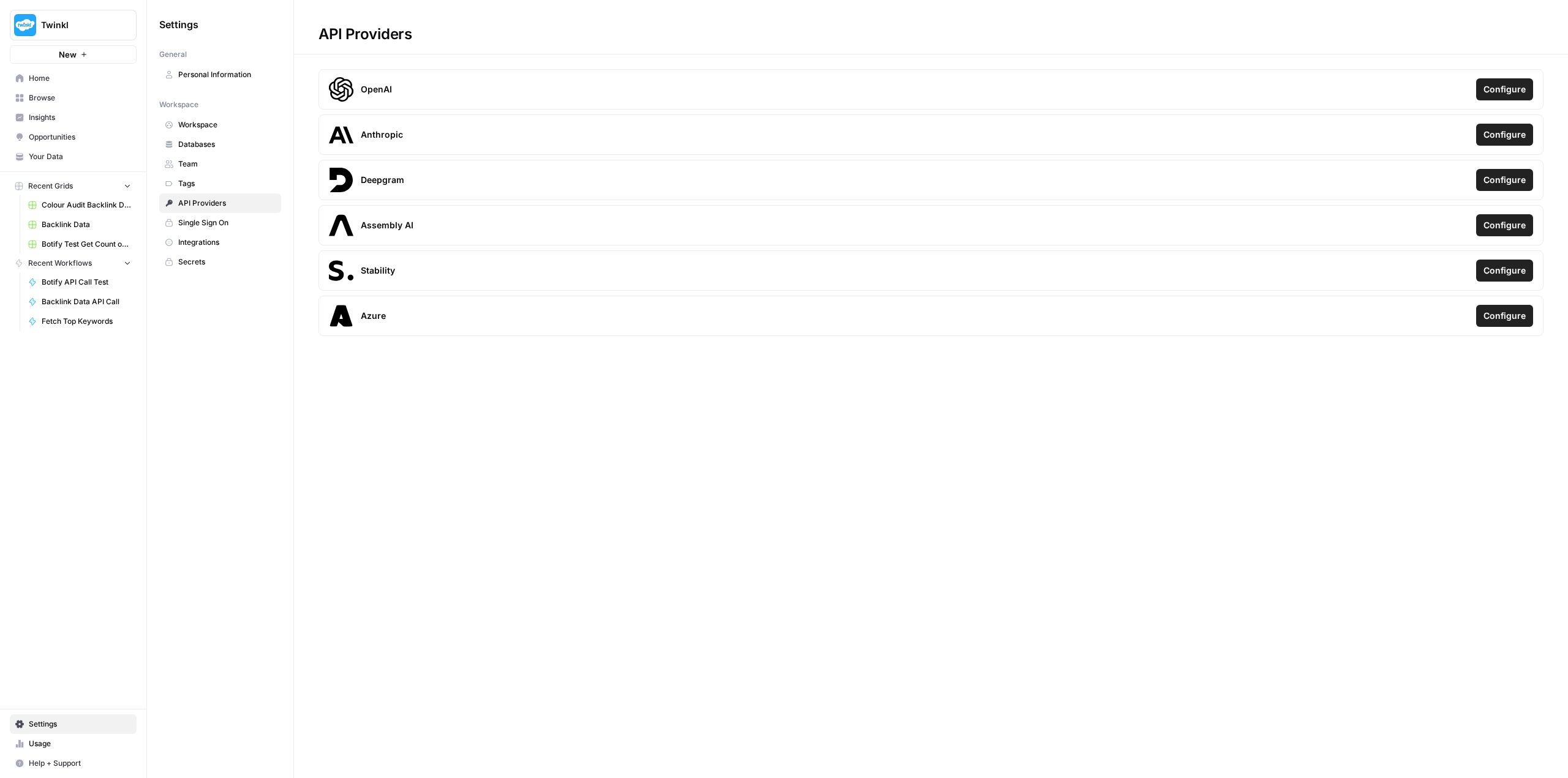
click at [201, 268] on link "Secrets" at bounding box center [220, 262] width 122 height 19
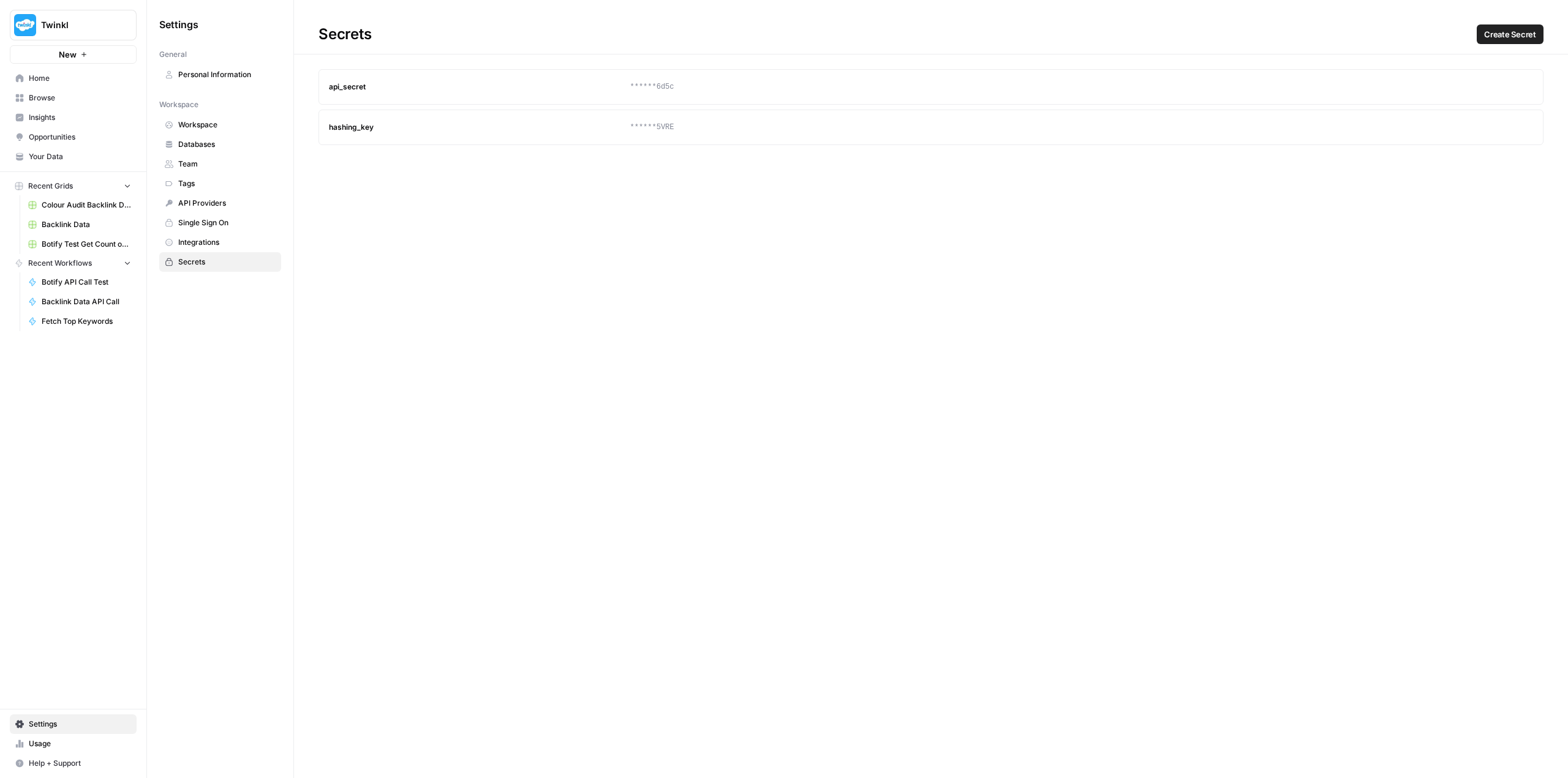
click at [1503, 34] on span "Create Secret" at bounding box center [1510, 34] width 52 height 13
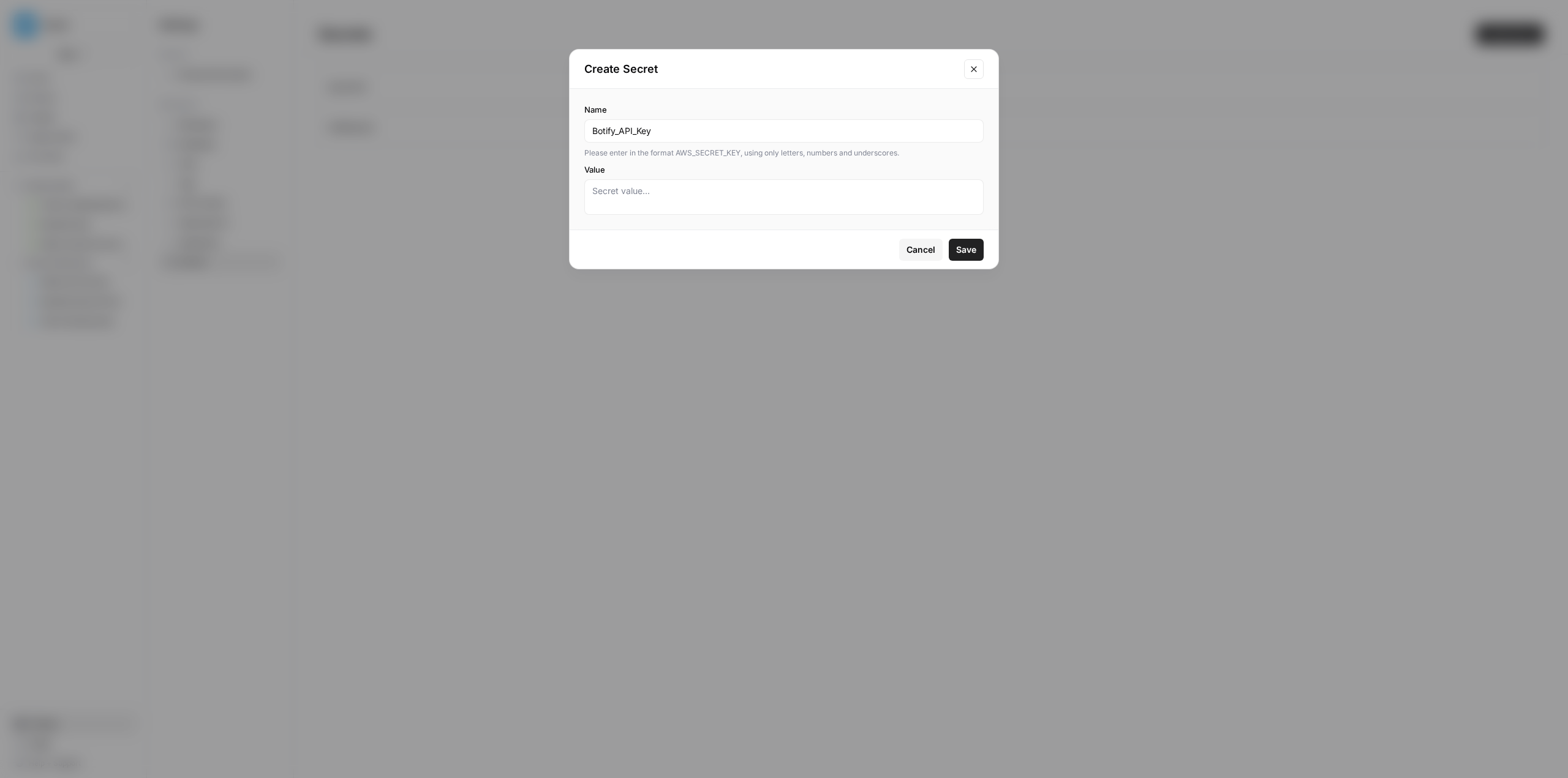
type input "Botify_API_Key"
click at [656, 195] on textarea "Value" at bounding box center [784, 197] width 384 height 24
